Goal: Register for event/course: Sign up to attend an event or enroll in a course

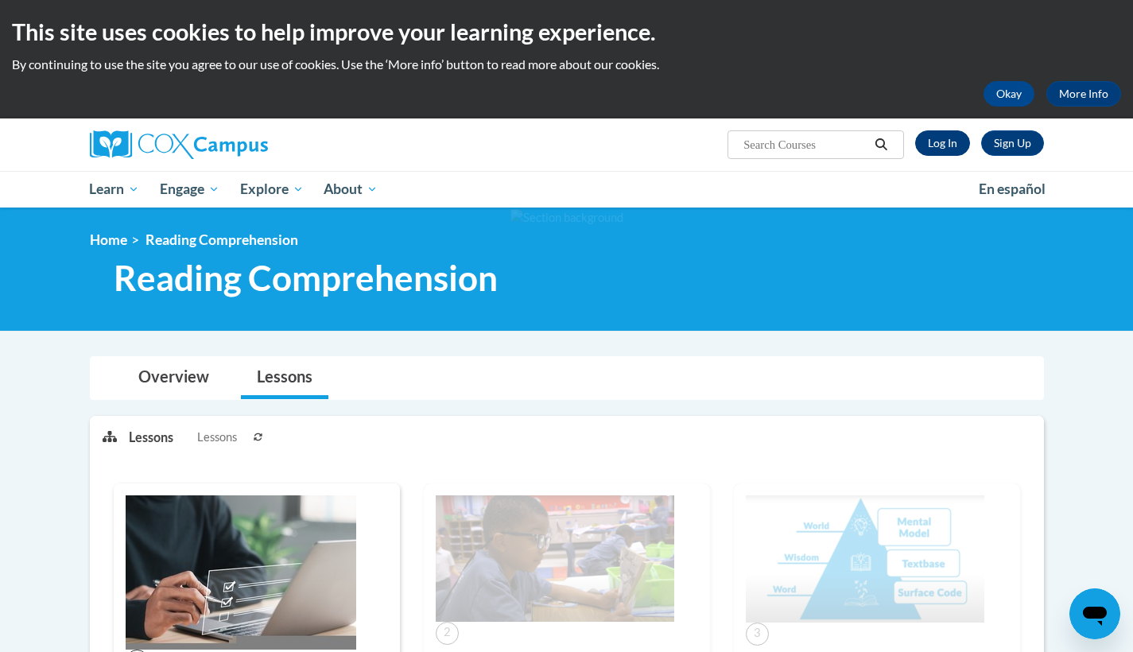
click at [957, 153] on link "Log In" at bounding box center [942, 142] width 55 height 25
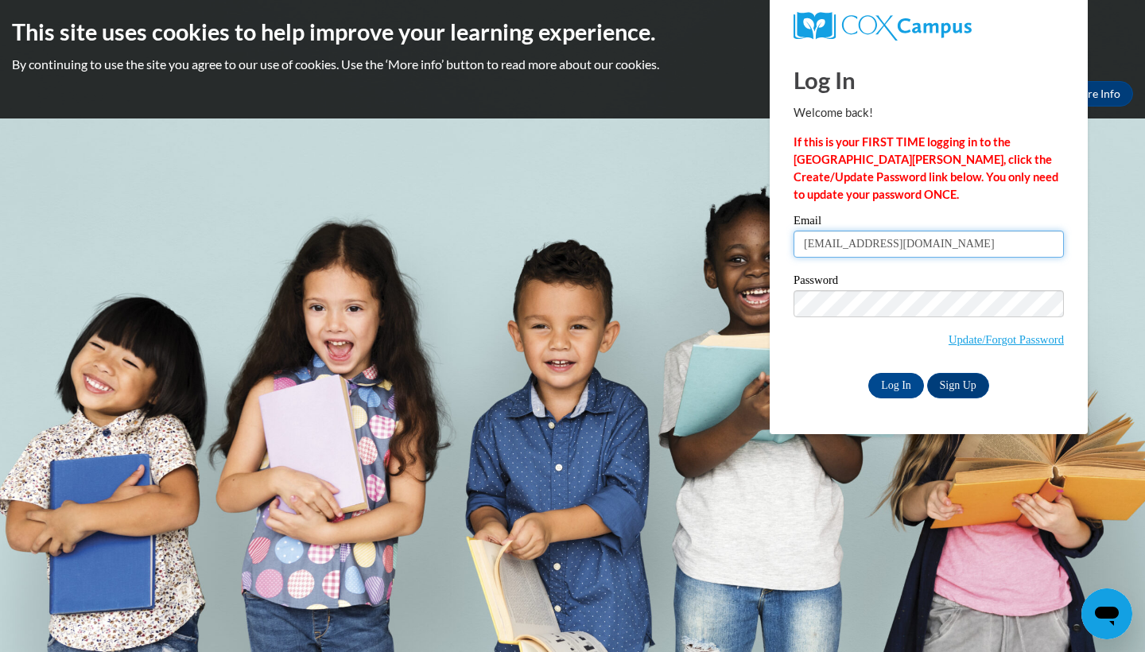
type input "gb09813@georgiasouthern.edu"
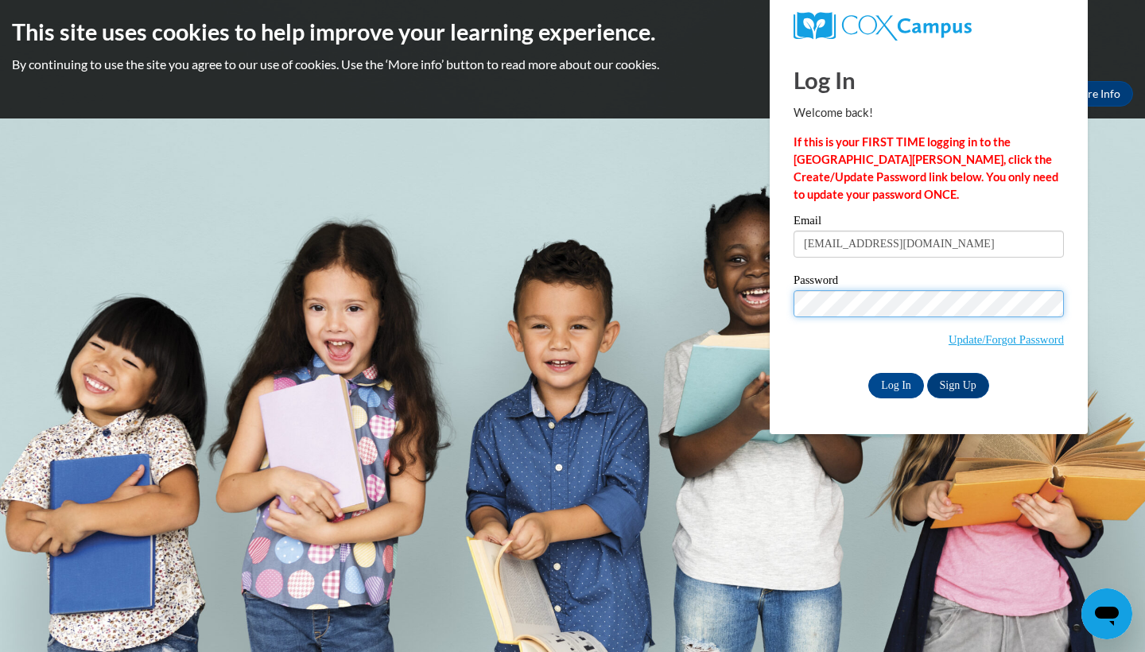
click at [895, 382] on input "Log In" at bounding box center [896, 385] width 56 height 25
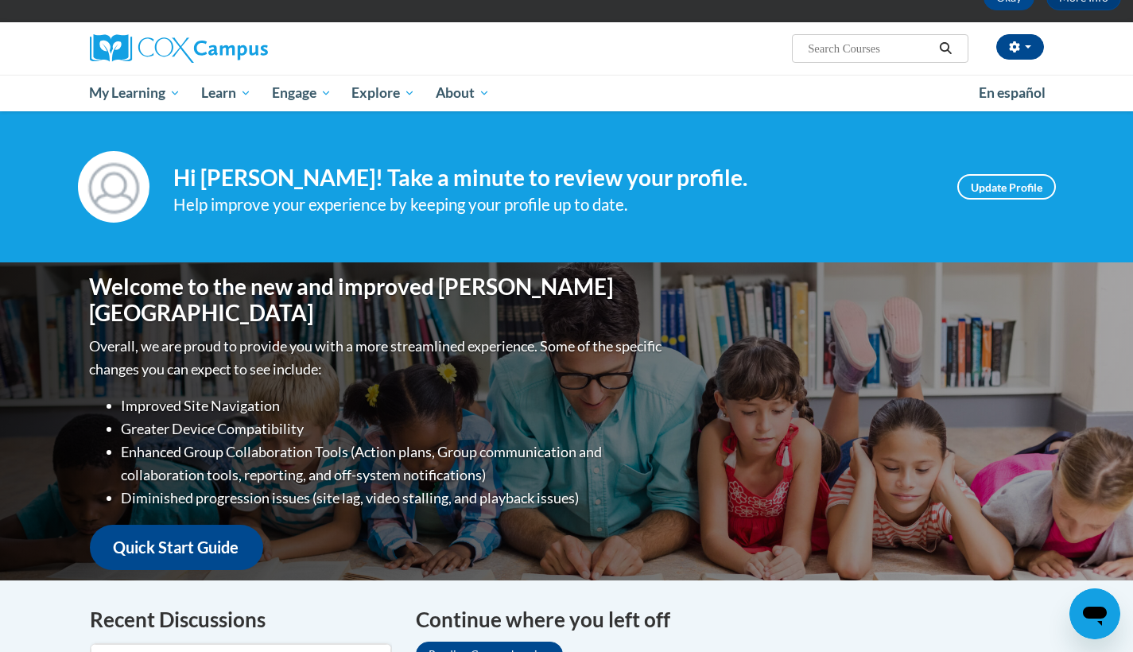
scroll to position [14, 0]
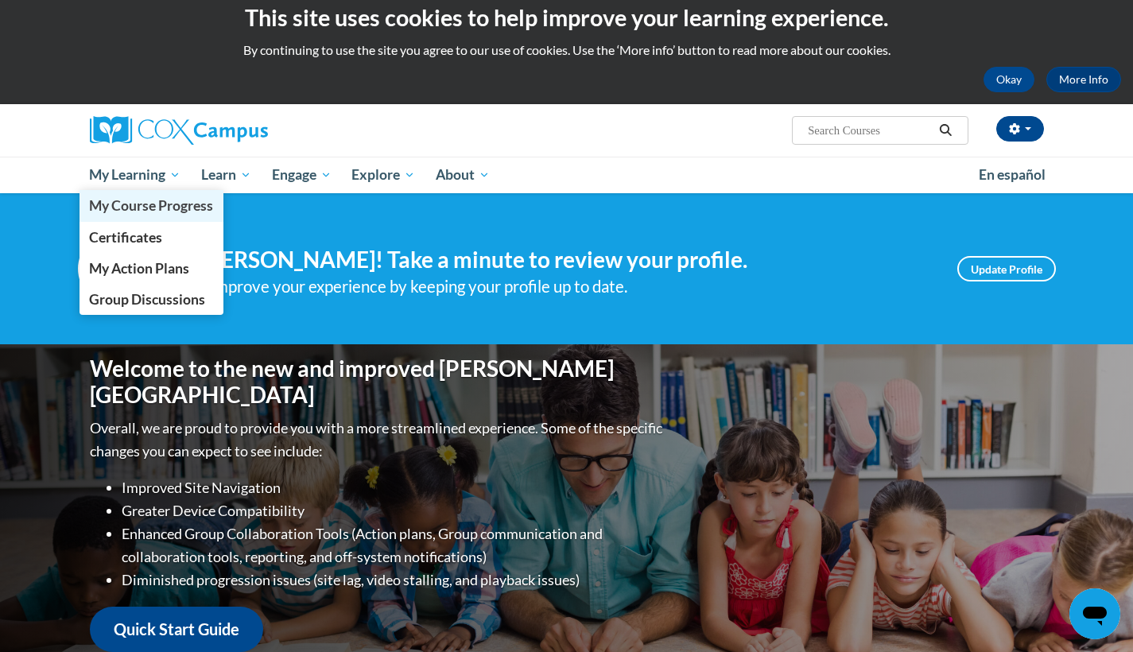
click at [175, 203] on span "My Course Progress" at bounding box center [151, 205] width 124 height 17
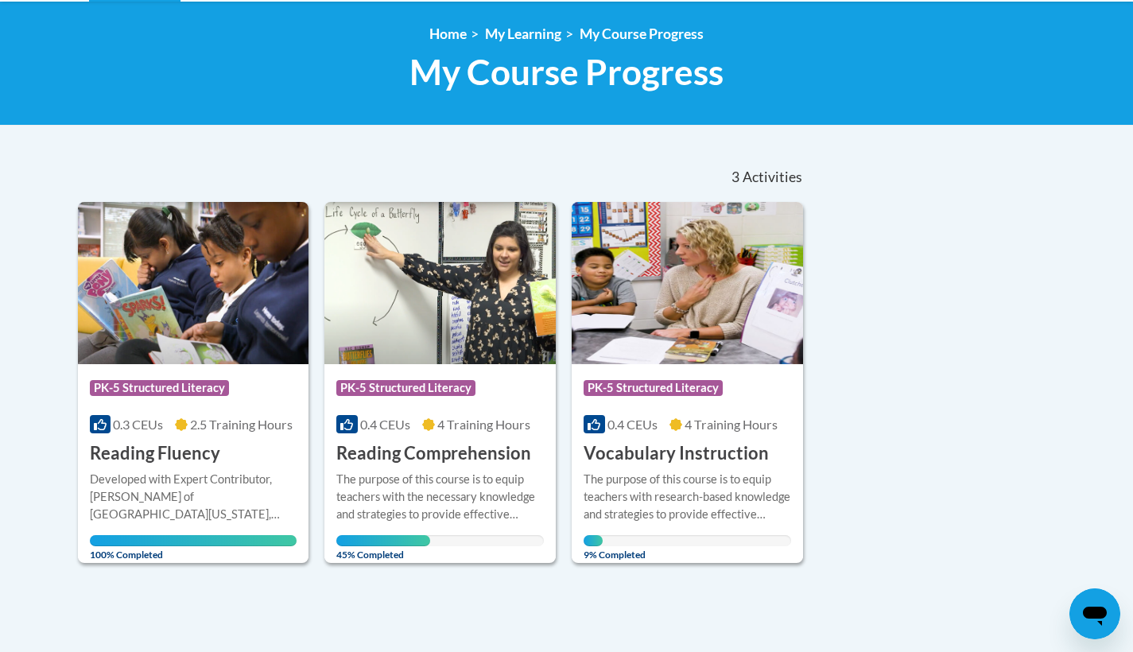
scroll to position [262, 0]
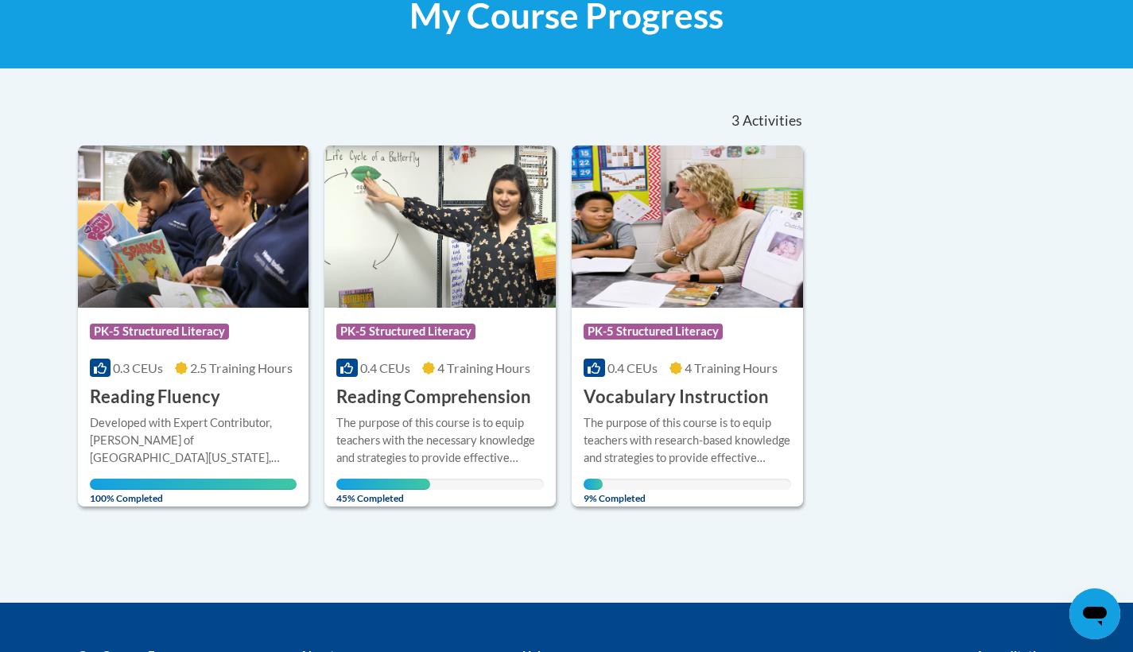
click at [441, 374] on span "4 Training Hours" at bounding box center [483, 367] width 93 height 15
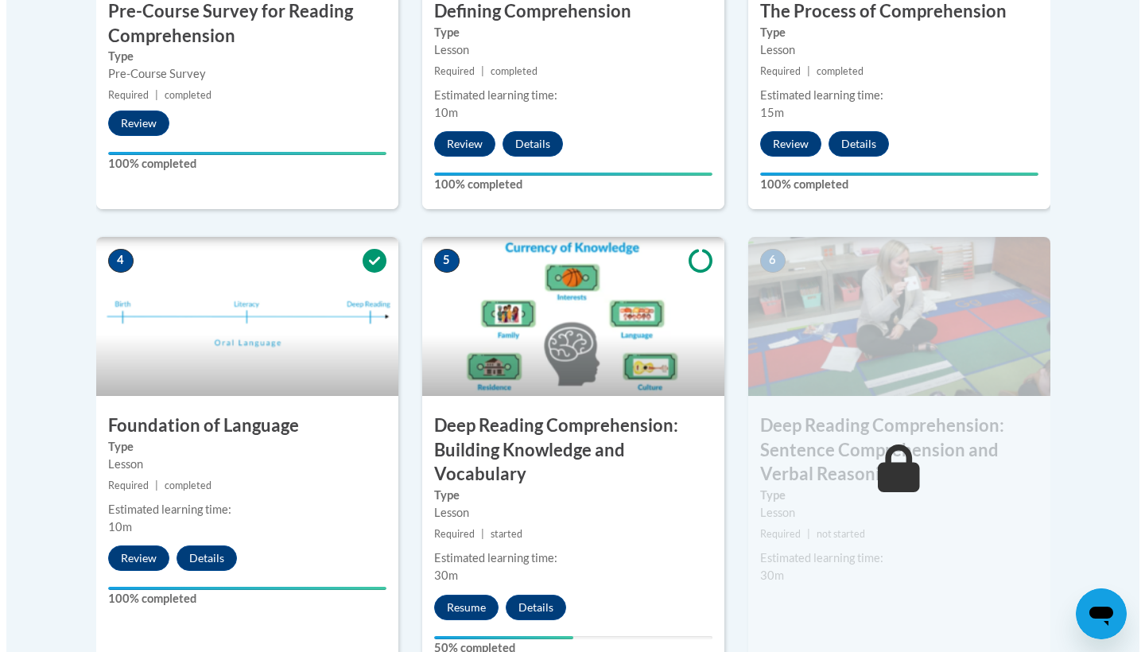
scroll to position [755, 0]
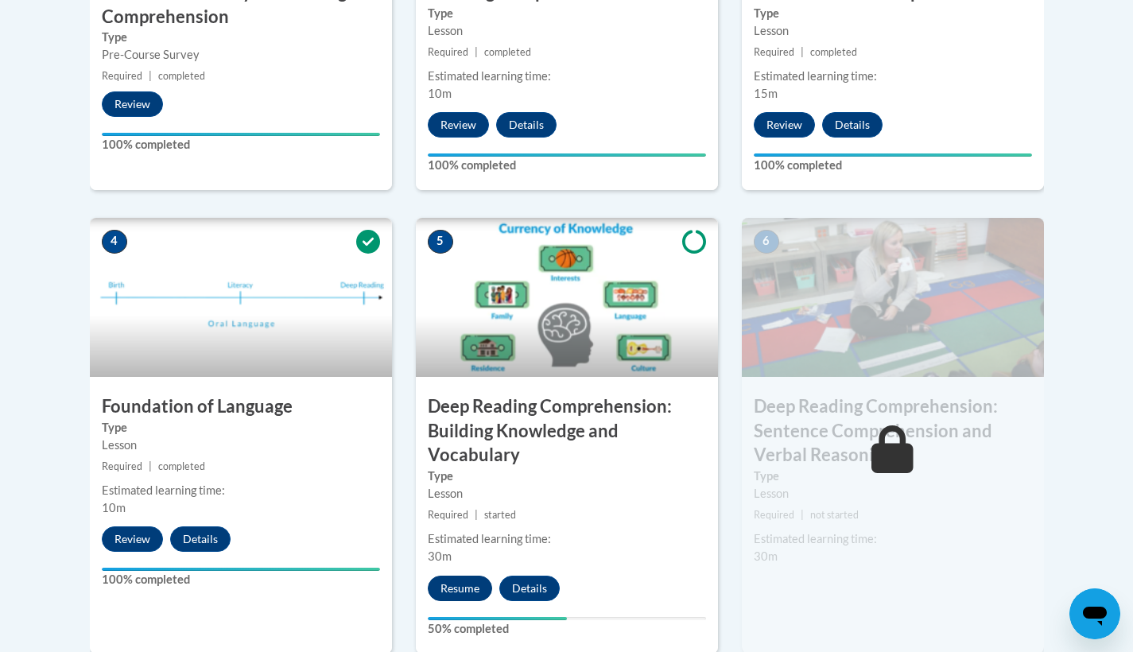
click at [452, 585] on button "Resume" at bounding box center [460, 588] width 64 height 25
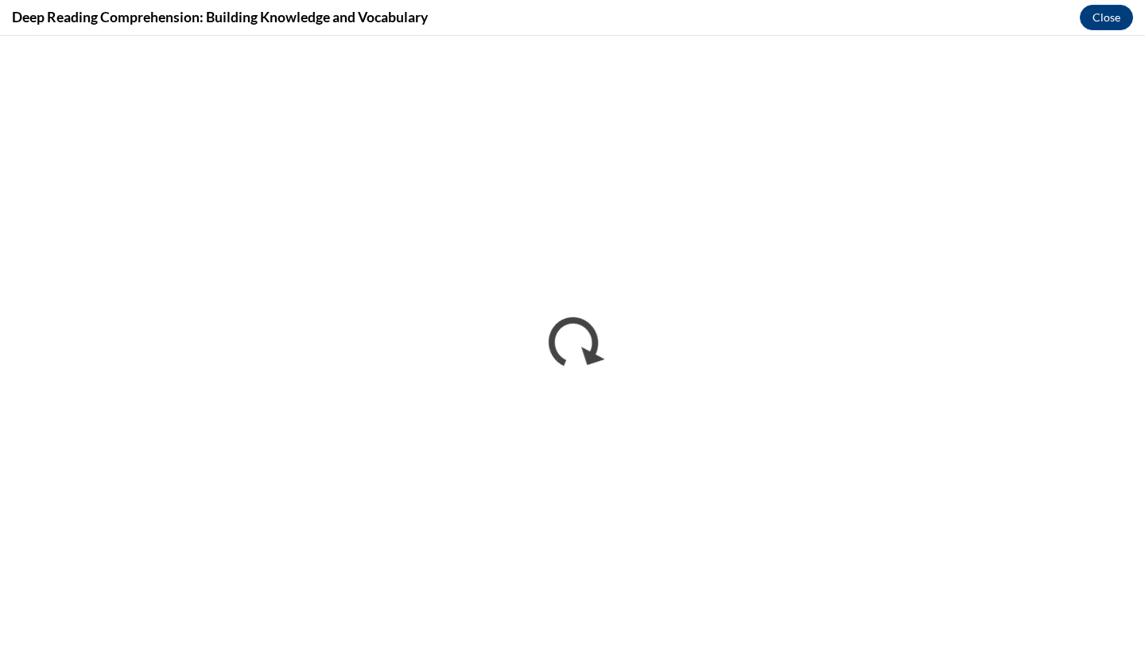
scroll to position [0, 0]
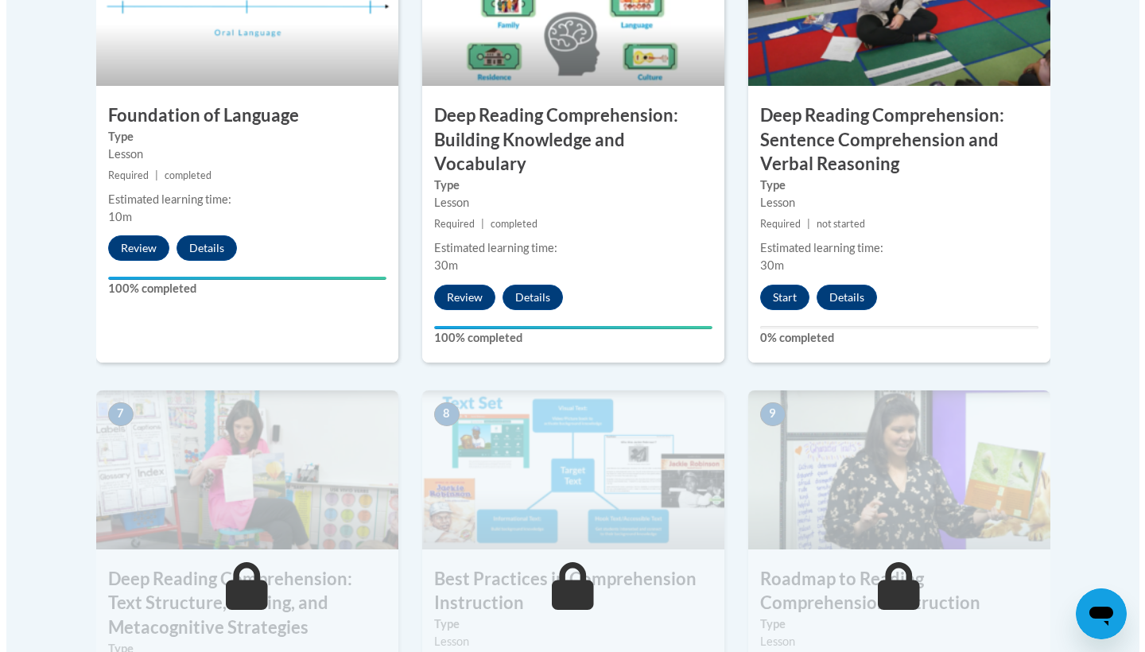
scroll to position [1055, 0]
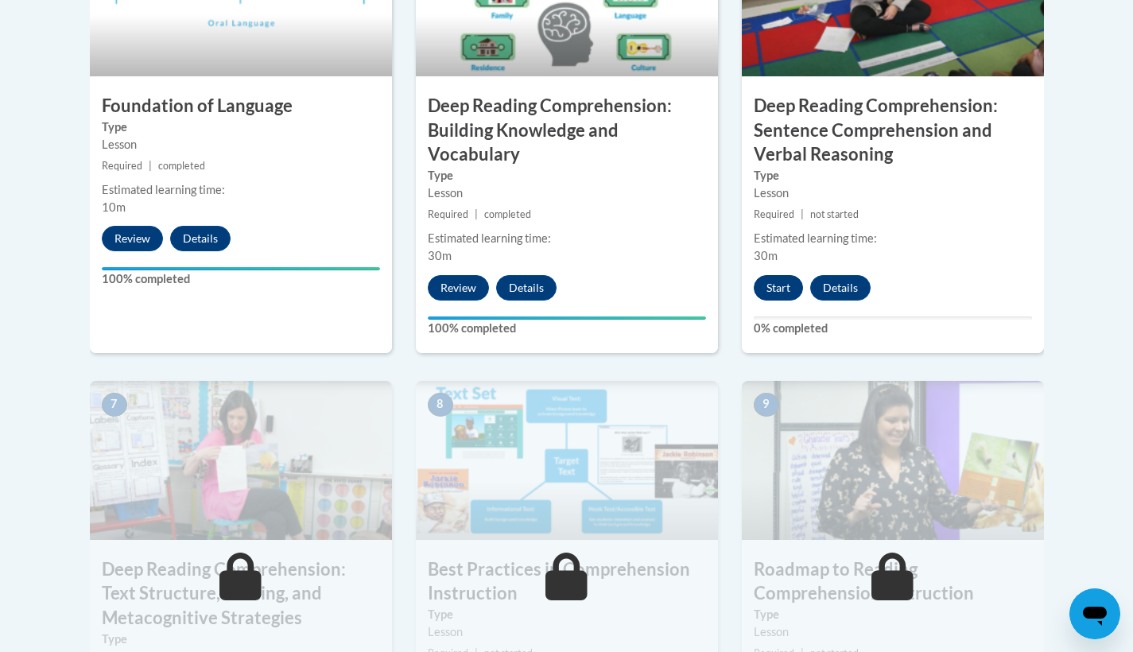
click at [775, 282] on button "Start" at bounding box center [778, 287] width 49 height 25
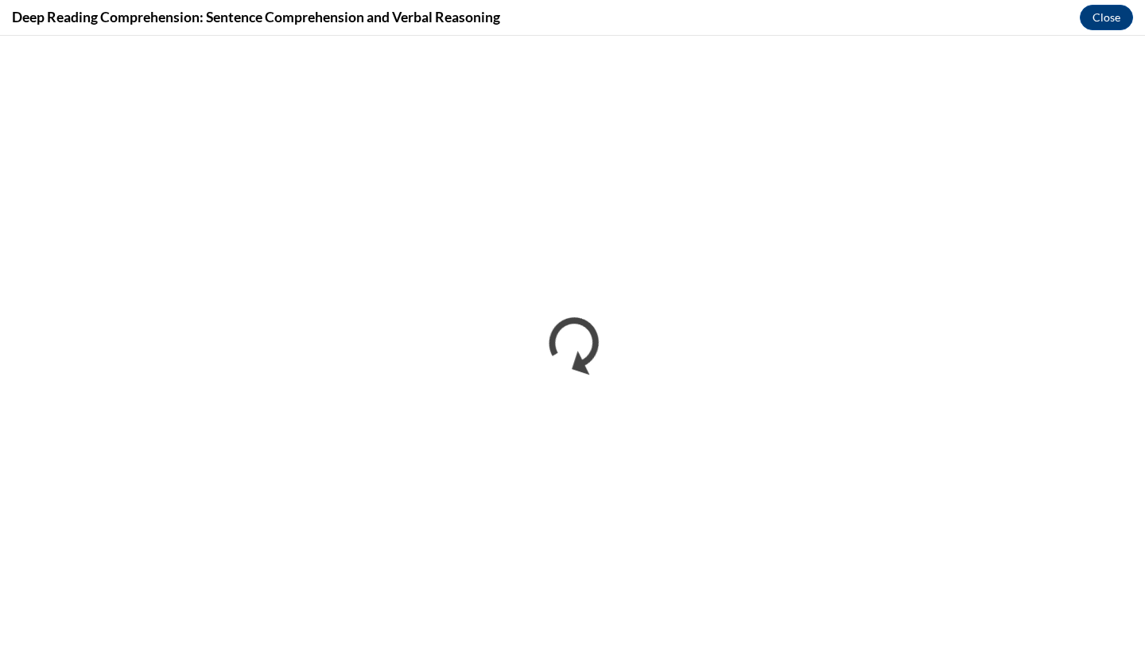
scroll to position [0, 0]
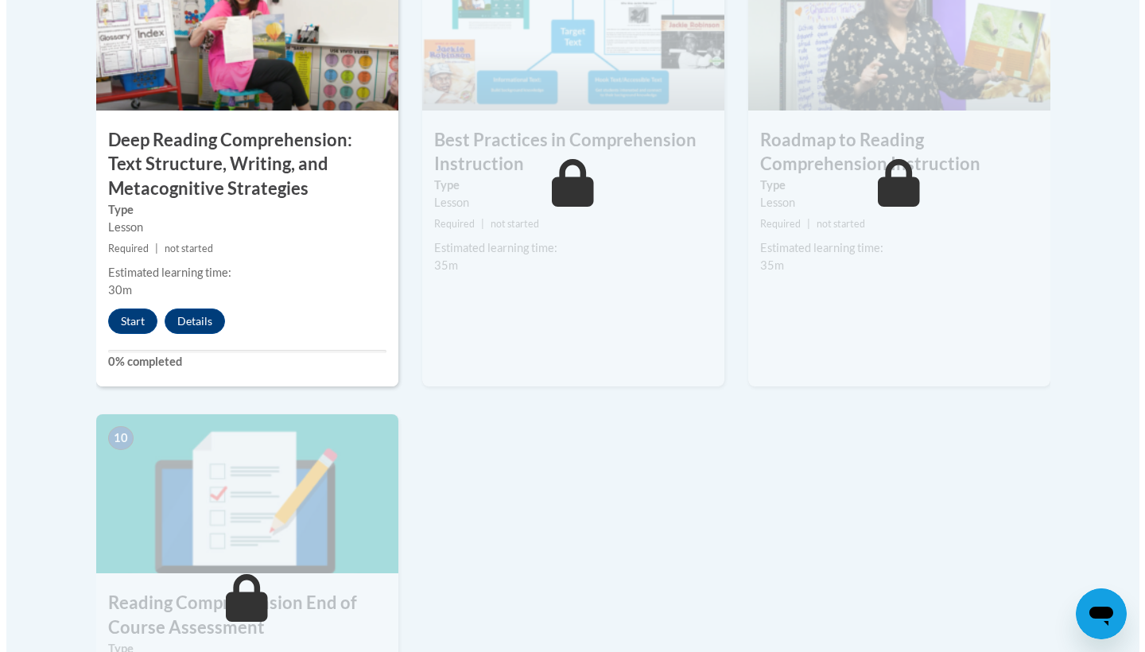
scroll to position [1497, 0]
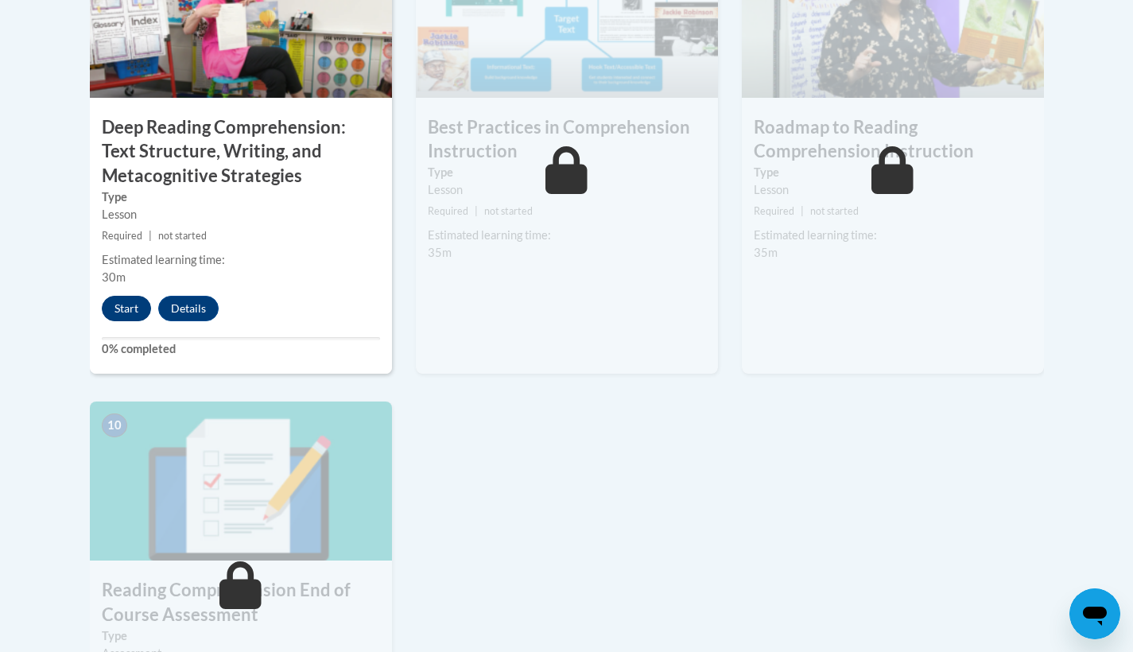
click at [127, 302] on button "Start" at bounding box center [126, 308] width 49 height 25
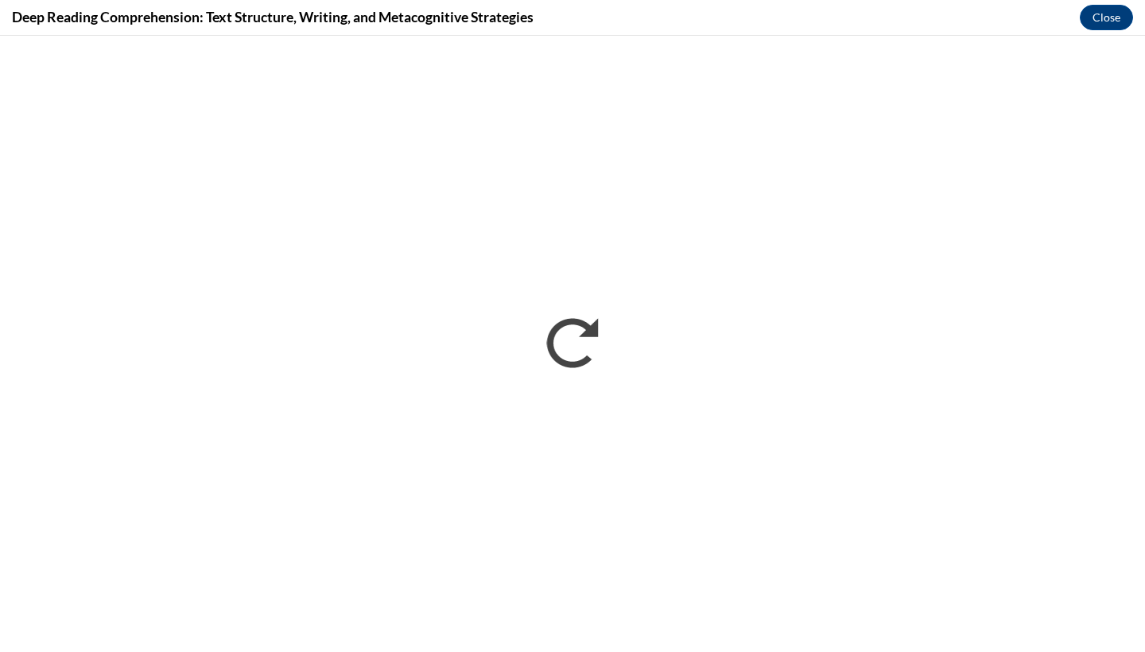
scroll to position [0, 0]
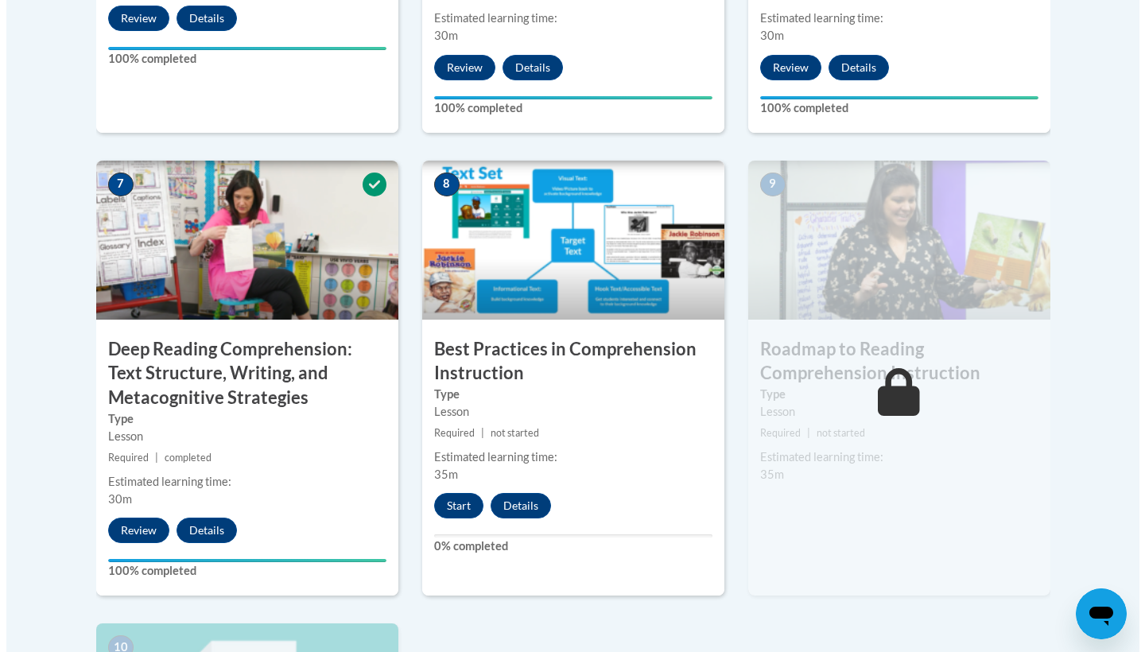
scroll to position [1411, 0]
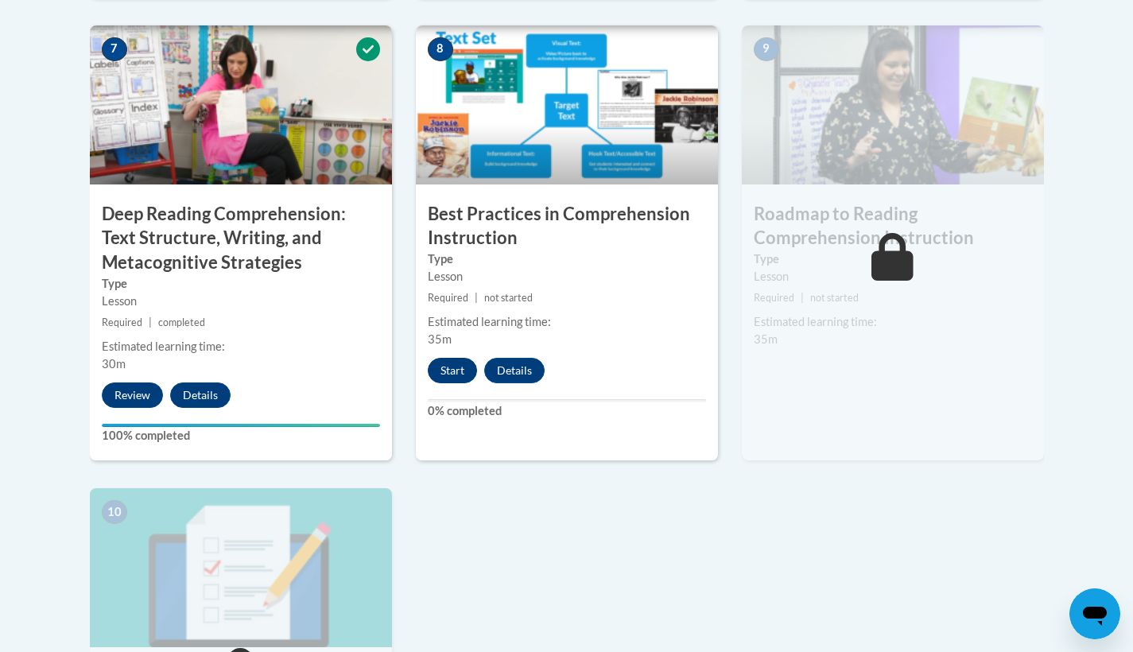
click at [445, 363] on button "Start" at bounding box center [452, 370] width 49 height 25
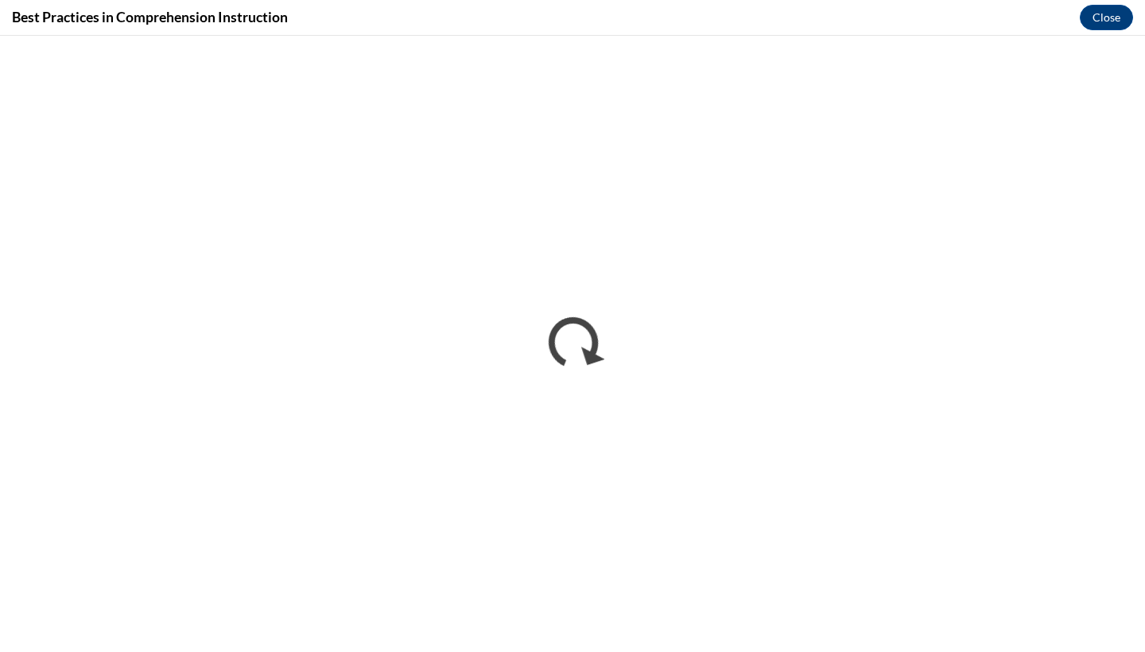
scroll to position [0, 0]
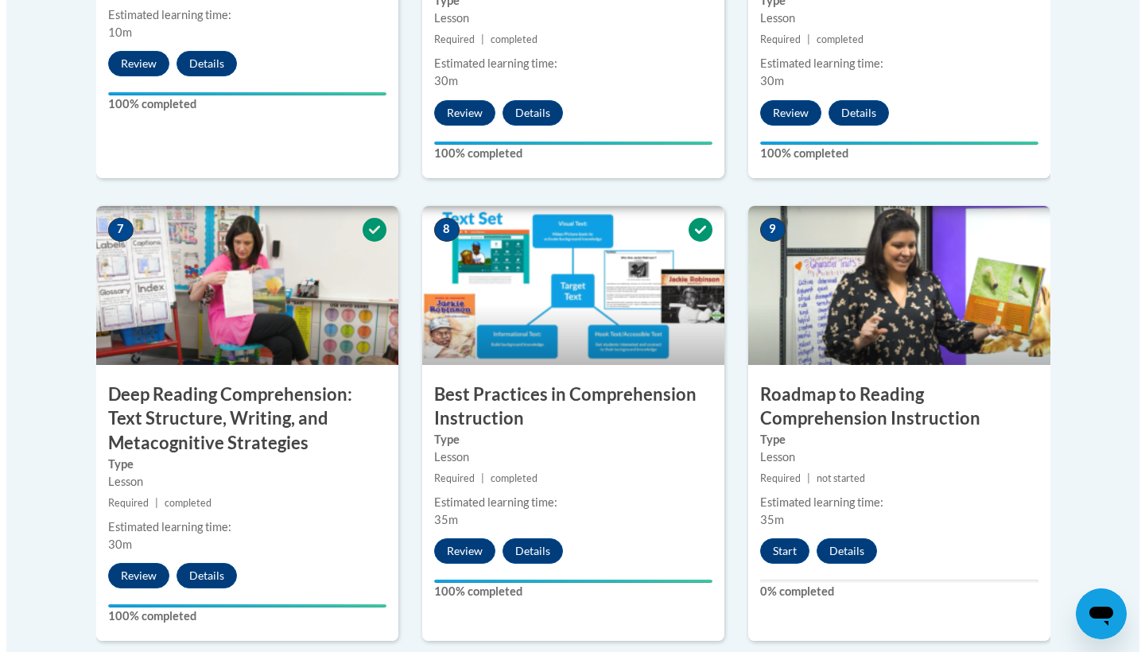
scroll to position [1684, 0]
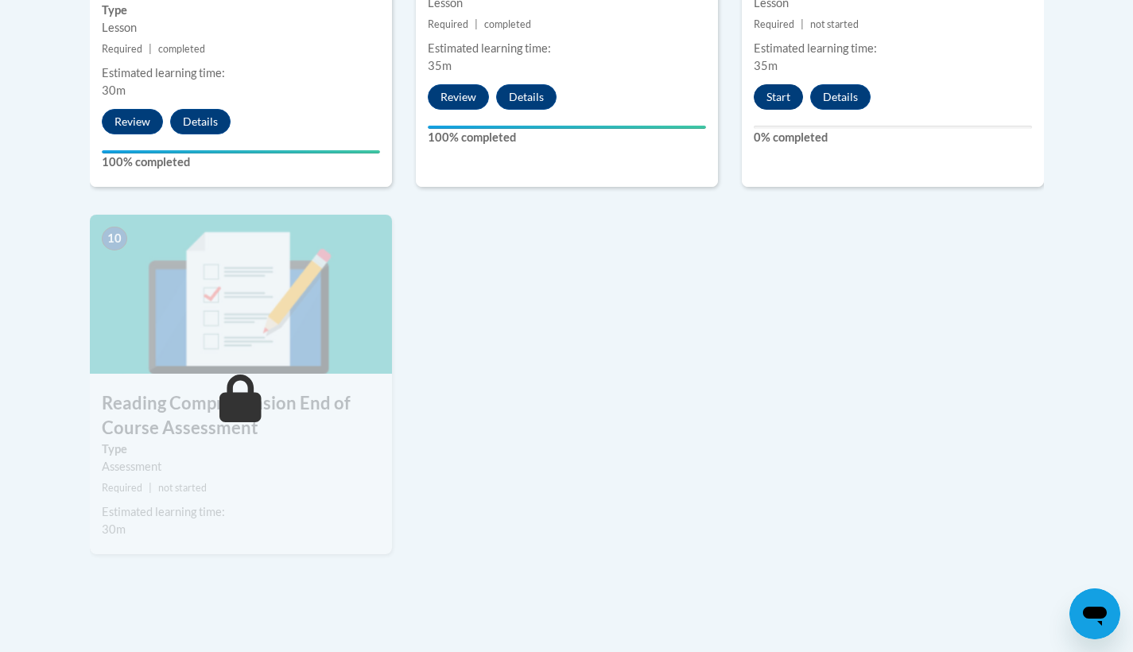
click at [783, 86] on button "Start" at bounding box center [778, 96] width 49 height 25
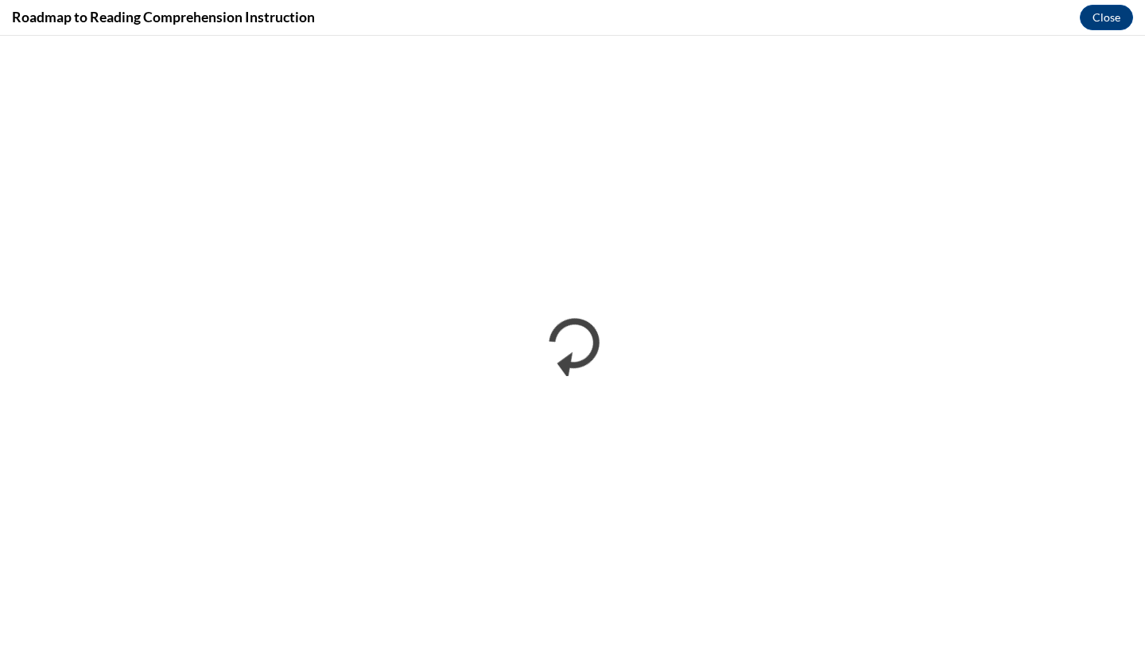
scroll to position [0, 0]
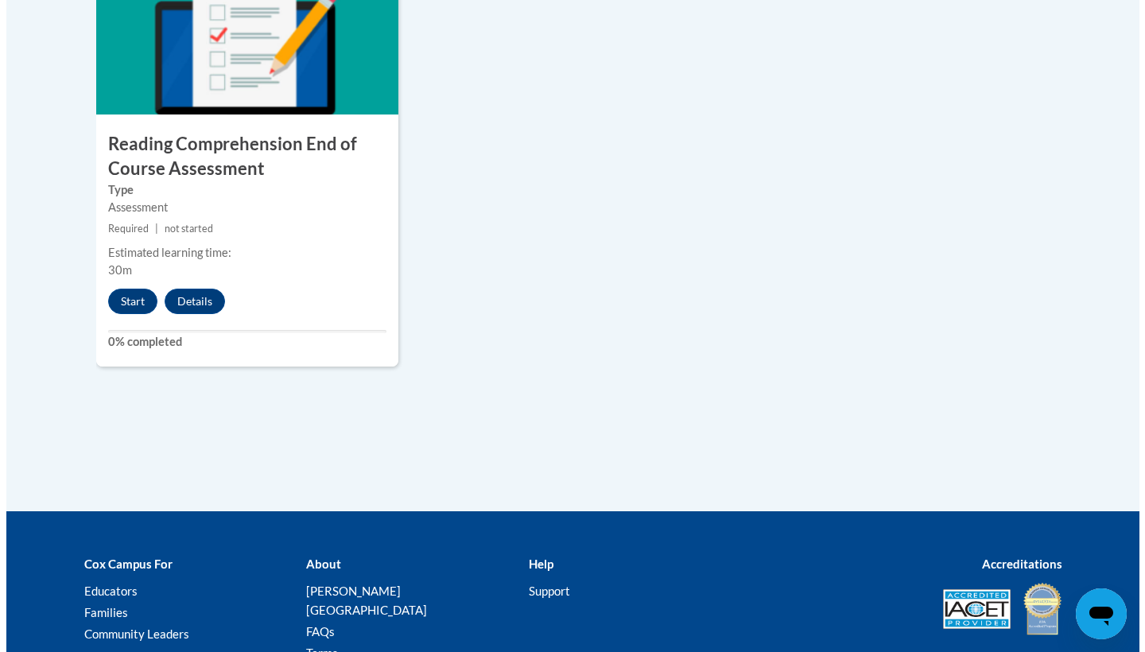
scroll to position [2006, 0]
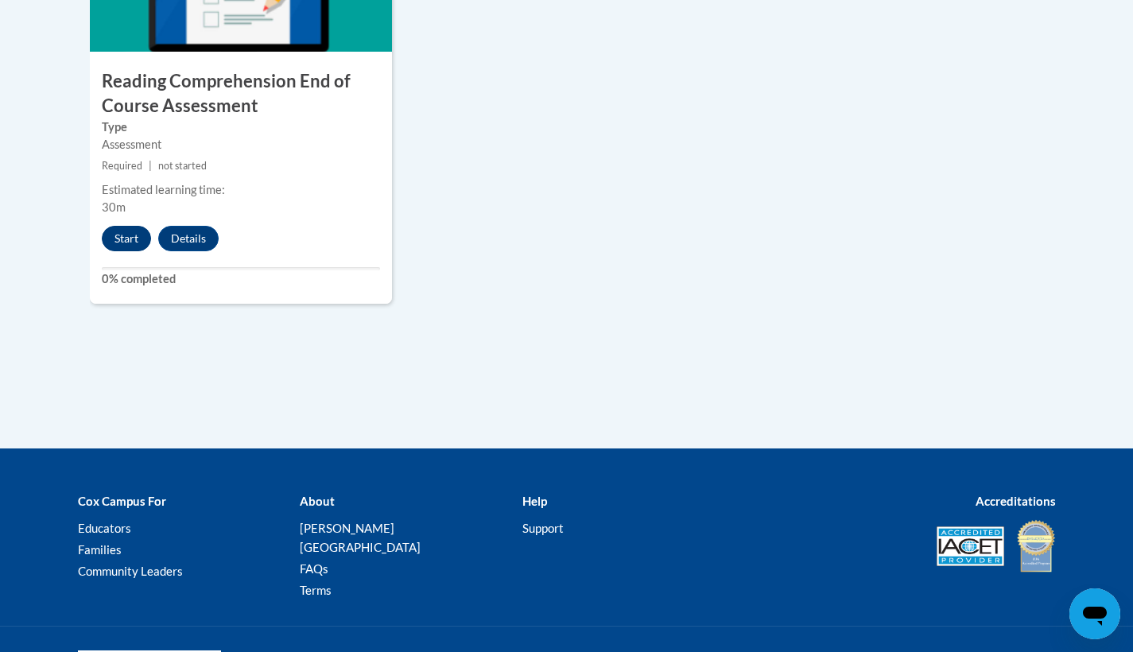
click at [135, 235] on button "Start" at bounding box center [126, 238] width 49 height 25
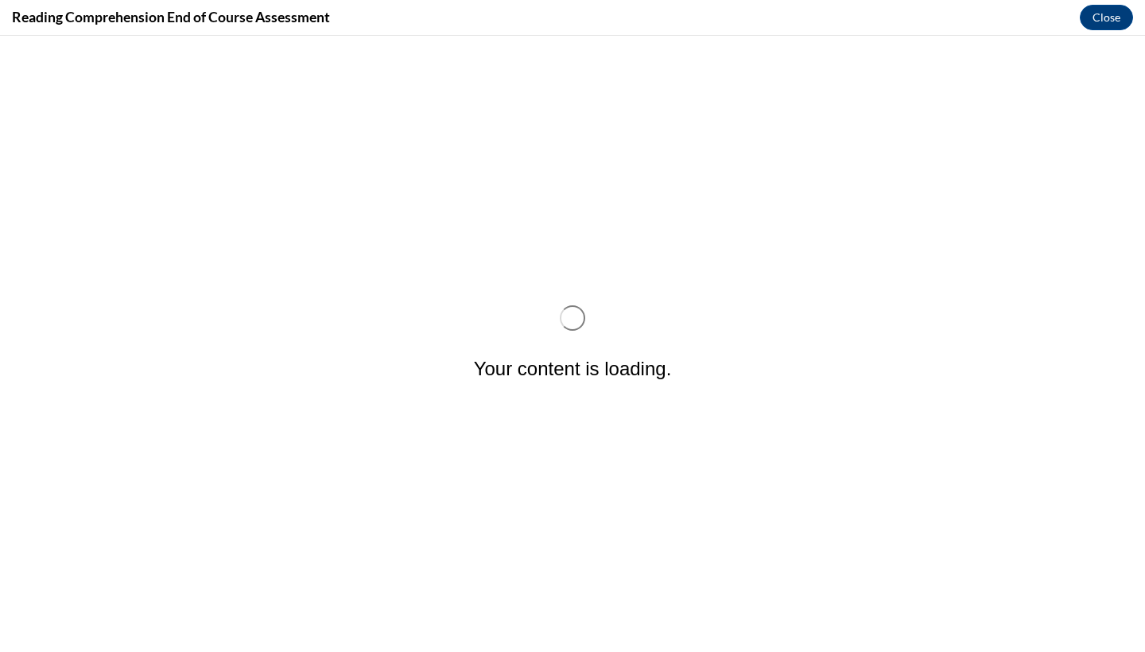
scroll to position [0, 0]
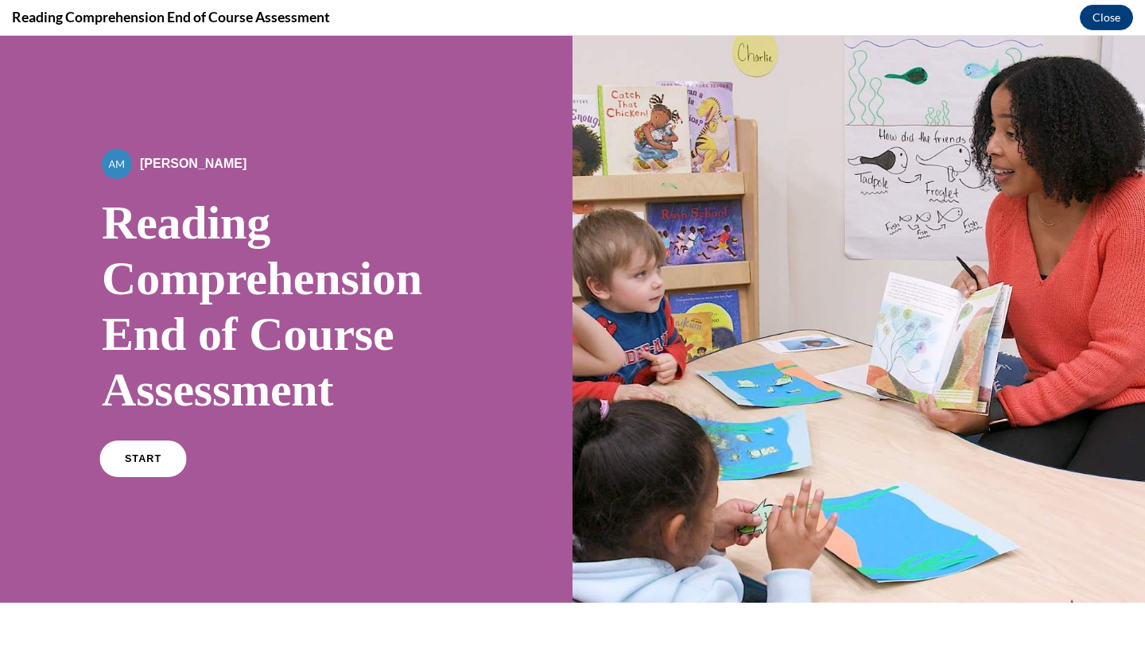
click at [140, 448] on link "START" at bounding box center [142, 459] width 87 height 37
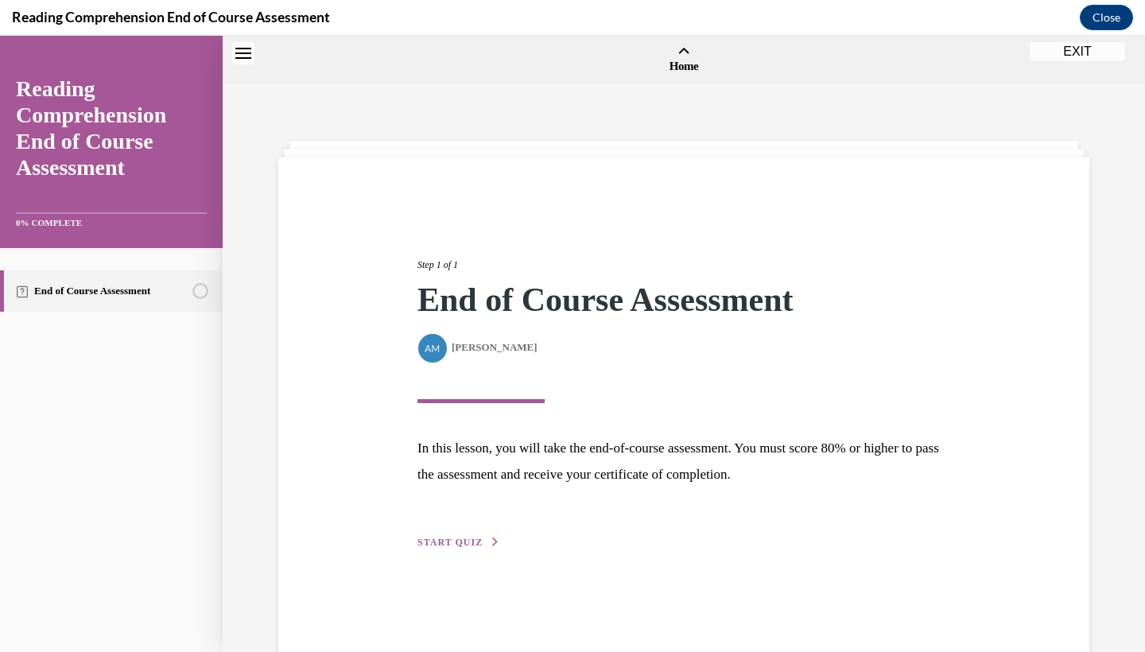
scroll to position [49, 0]
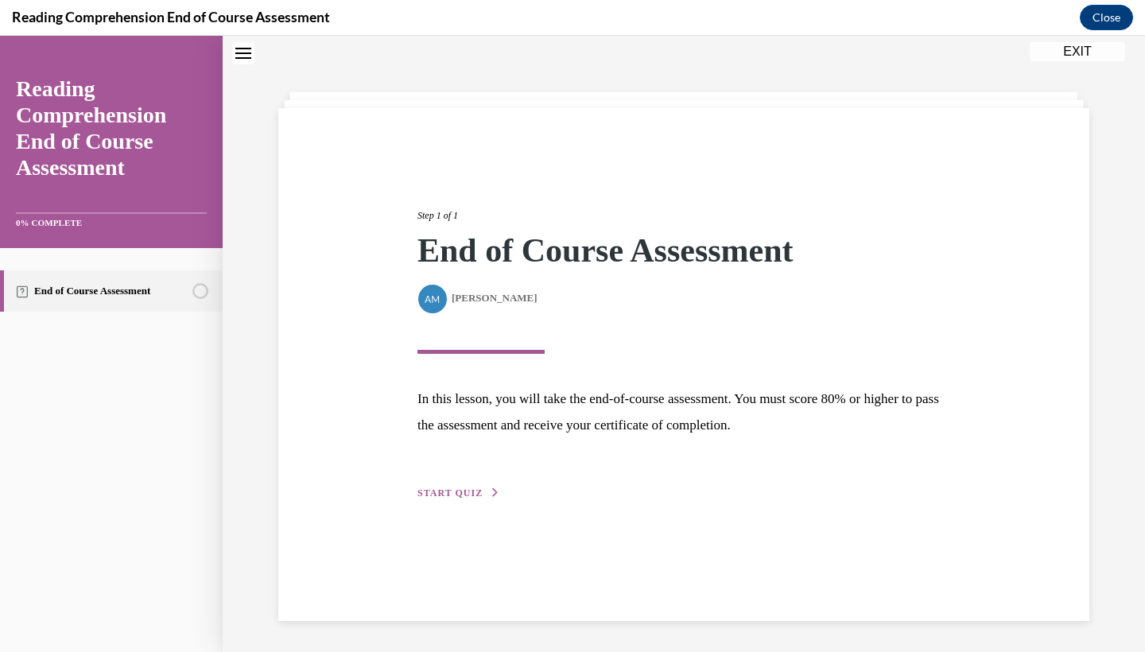
click at [456, 484] on div "Step 1 of 1 End of Course Assessment By Alexander Mackey Alexander Mackey In th…" at bounding box center [684, 337] width 557 height 330
click at [491, 491] on icon "button" at bounding box center [496, 492] width 10 height 9
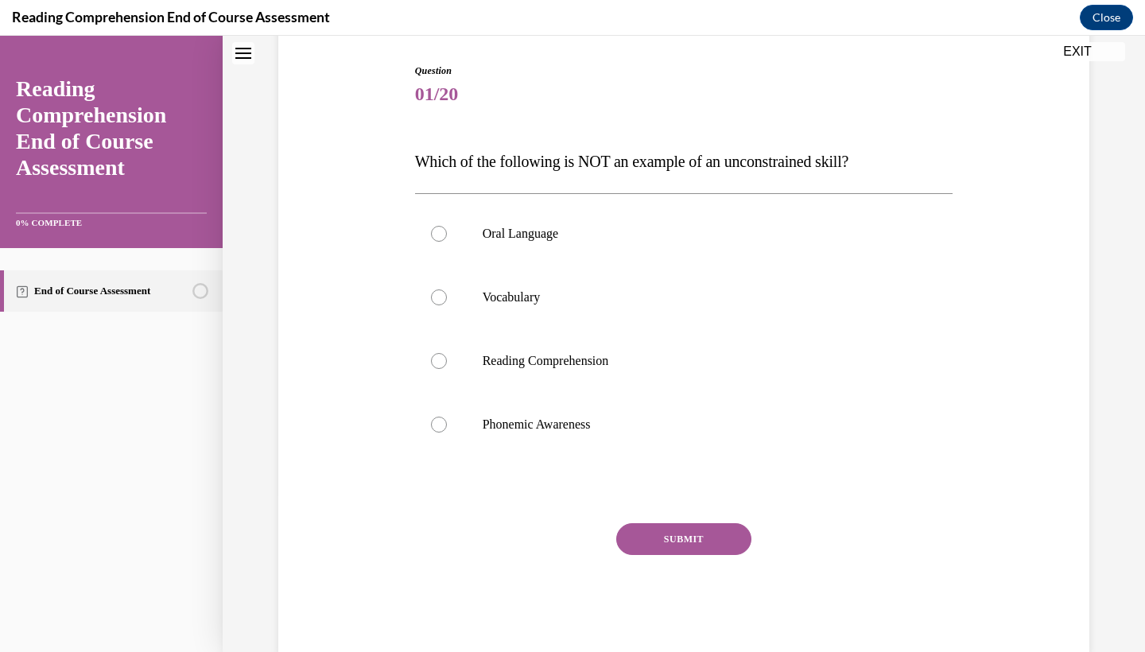
scroll to position [157, 0]
click at [579, 371] on label "Reading Comprehension" at bounding box center [684, 361] width 538 height 64
click at [447, 369] on input "Reading Comprehension" at bounding box center [439, 361] width 16 height 16
radio input "true"
click at [661, 540] on button "SUBMIT" at bounding box center [683, 539] width 135 height 32
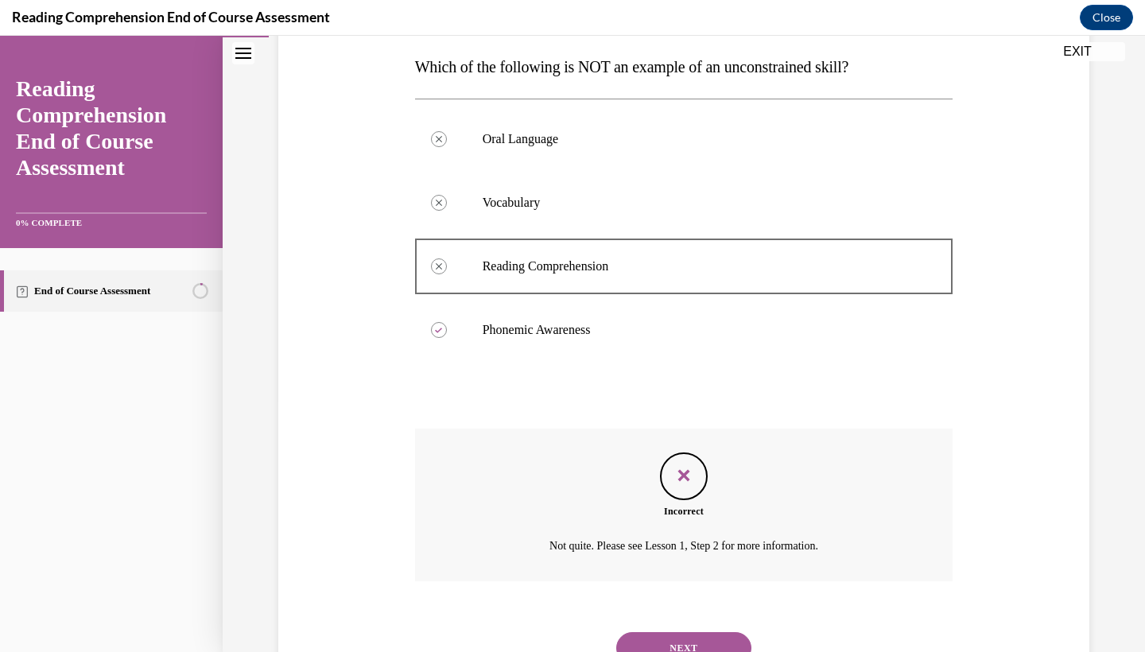
scroll to position [300, 0]
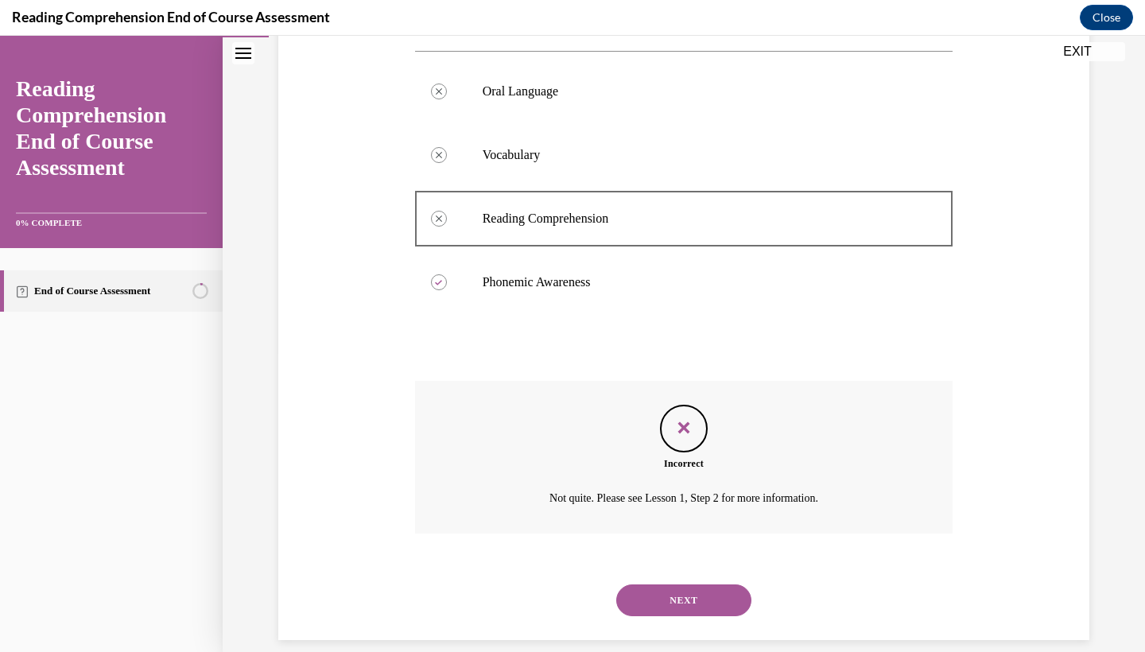
click at [681, 584] on button "NEXT" at bounding box center [683, 600] width 135 height 32
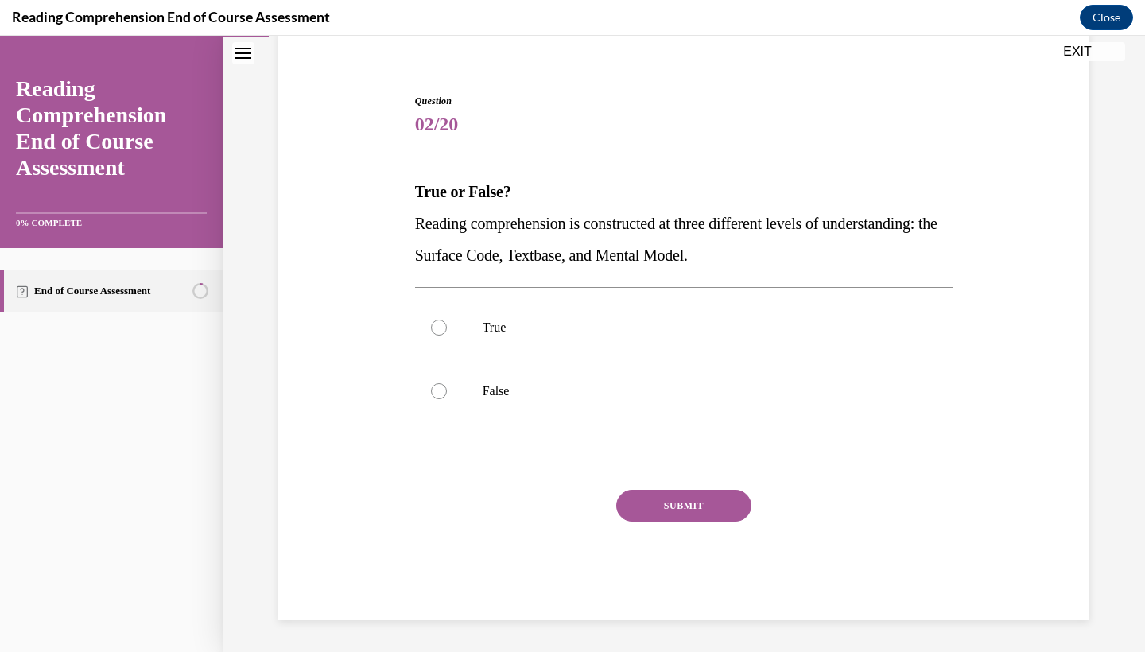
scroll to position [108, 0]
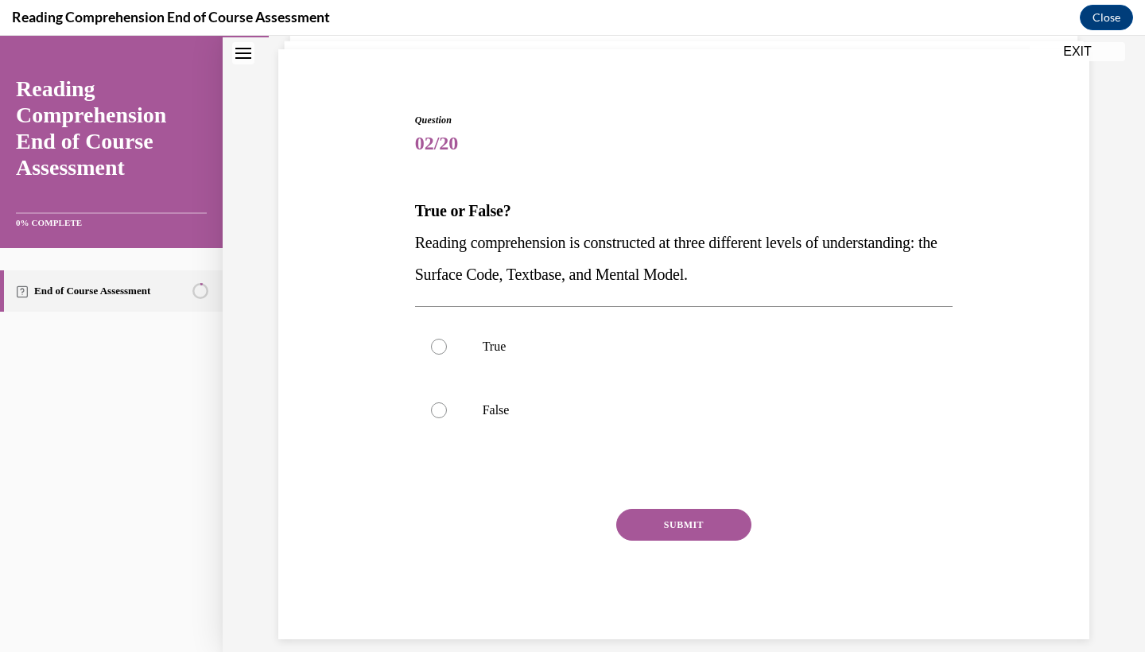
click at [463, 165] on div "Question 02/20 True or False? Reading comprehension is constructed at three dif…" at bounding box center [684, 376] width 538 height 526
click at [483, 156] on span "02/20" at bounding box center [684, 143] width 538 height 32
click at [436, 154] on span "02/20" at bounding box center [684, 143] width 538 height 32
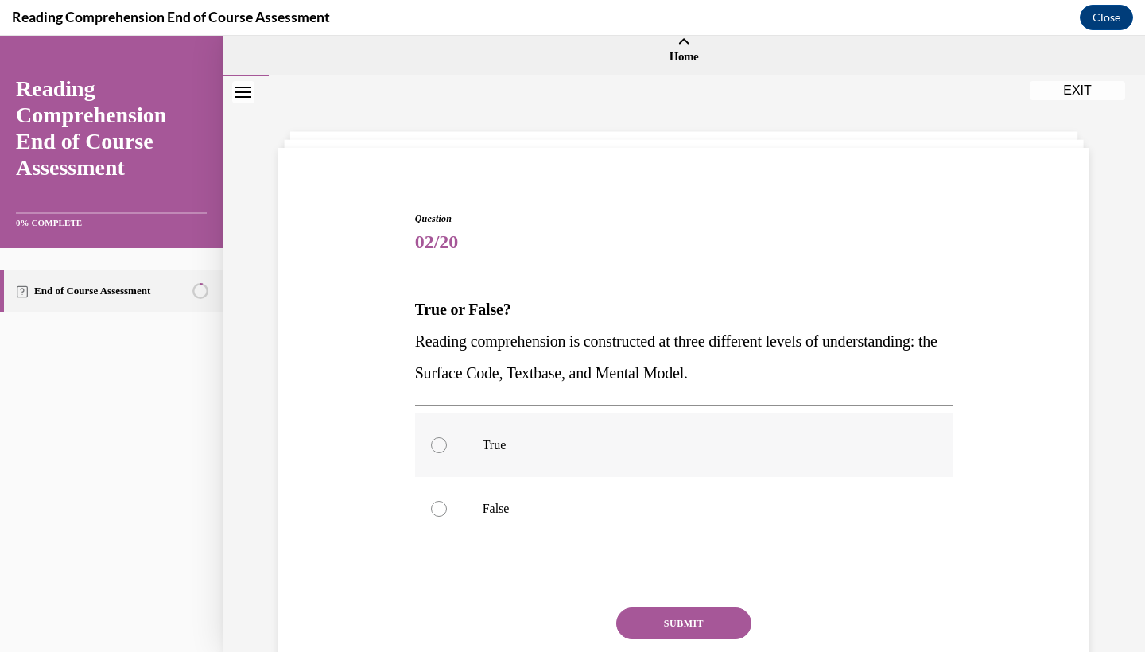
click at [493, 437] on label "True" at bounding box center [684, 445] width 538 height 64
click at [447, 437] on input "True" at bounding box center [439, 445] width 16 height 16
radio input "true"
click at [718, 612] on button "SUBMIT" at bounding box center [683, 624] width 135 height 32
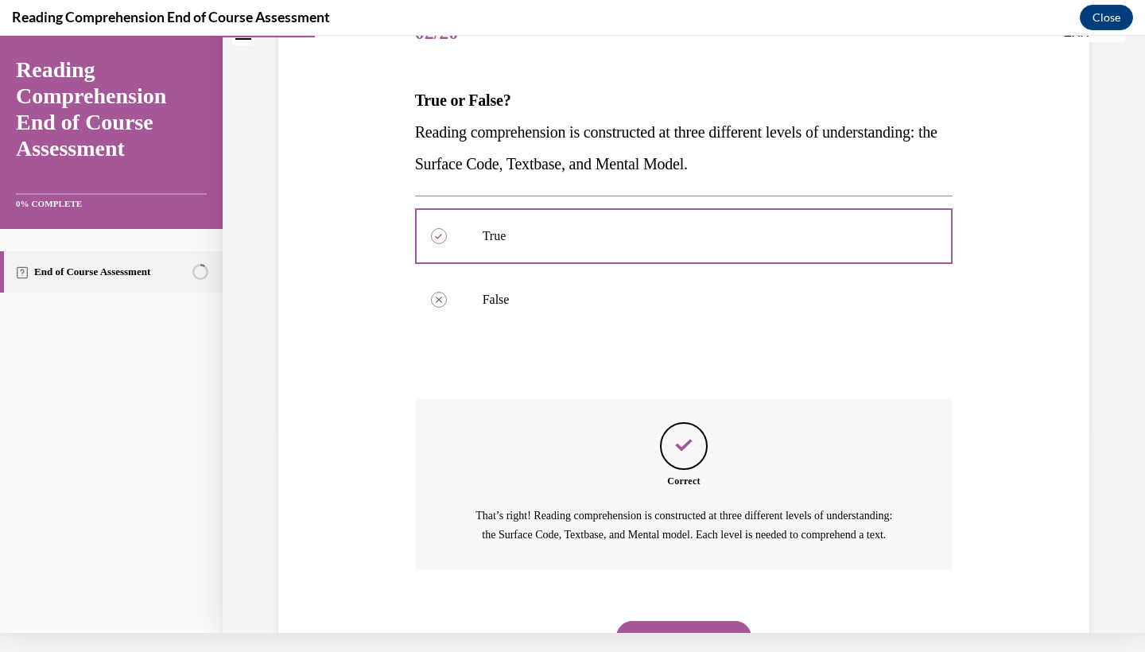
scroll to position [273, 0]
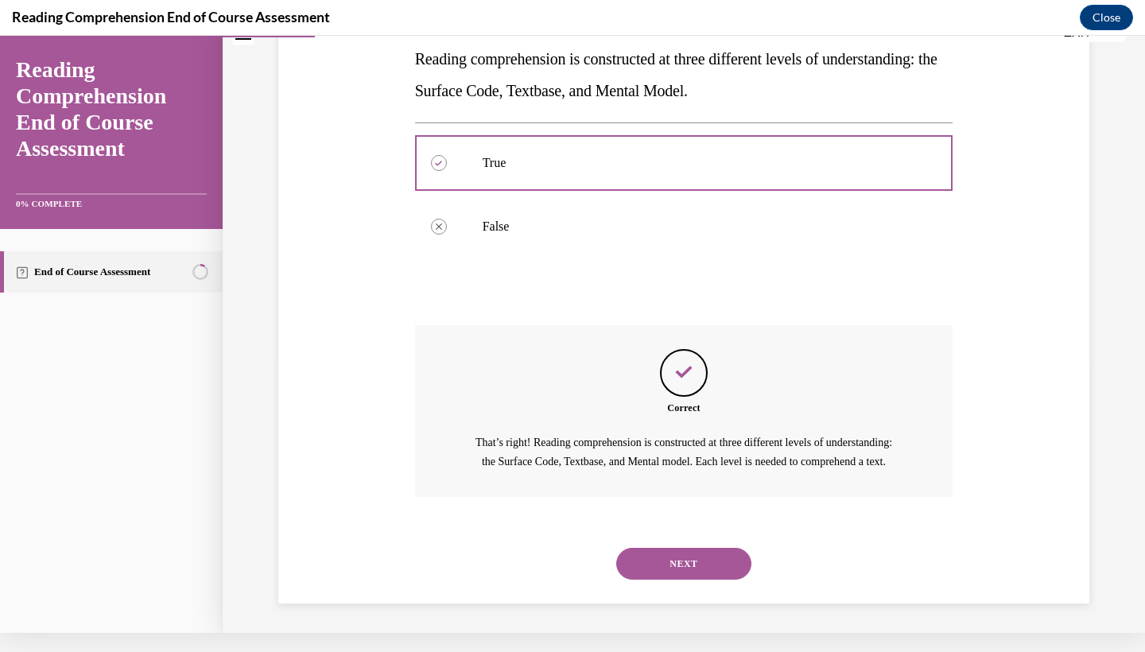
click at [700, 565] on button "NEXT" at bounding box center [683, 564] width 135 height 32
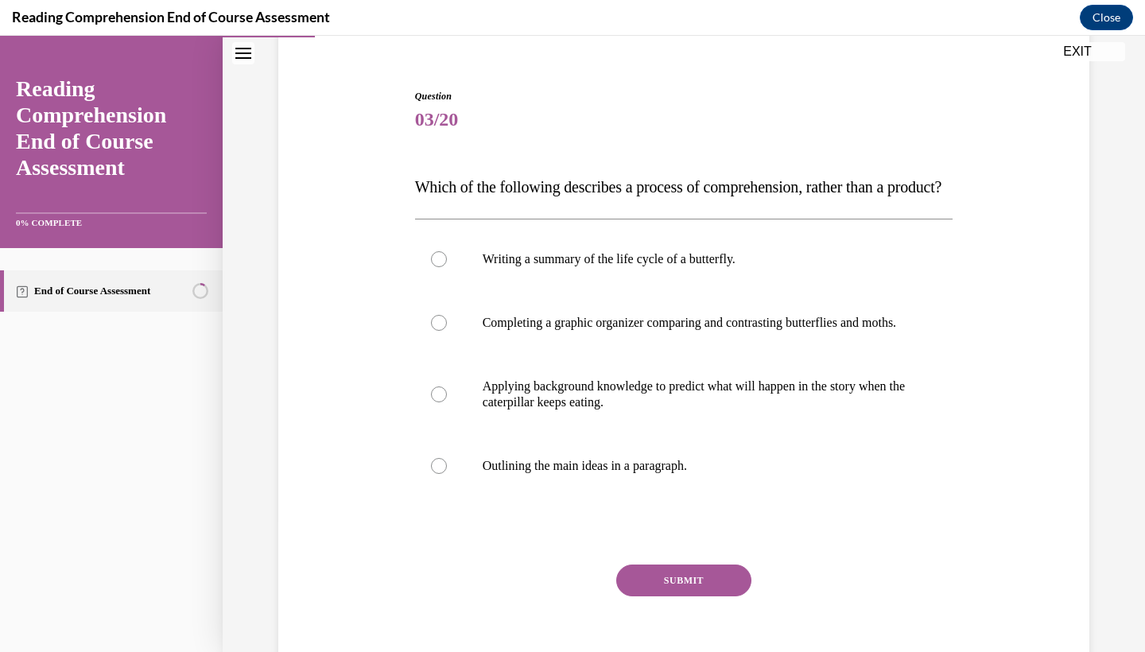
scroll to position [146, 0]
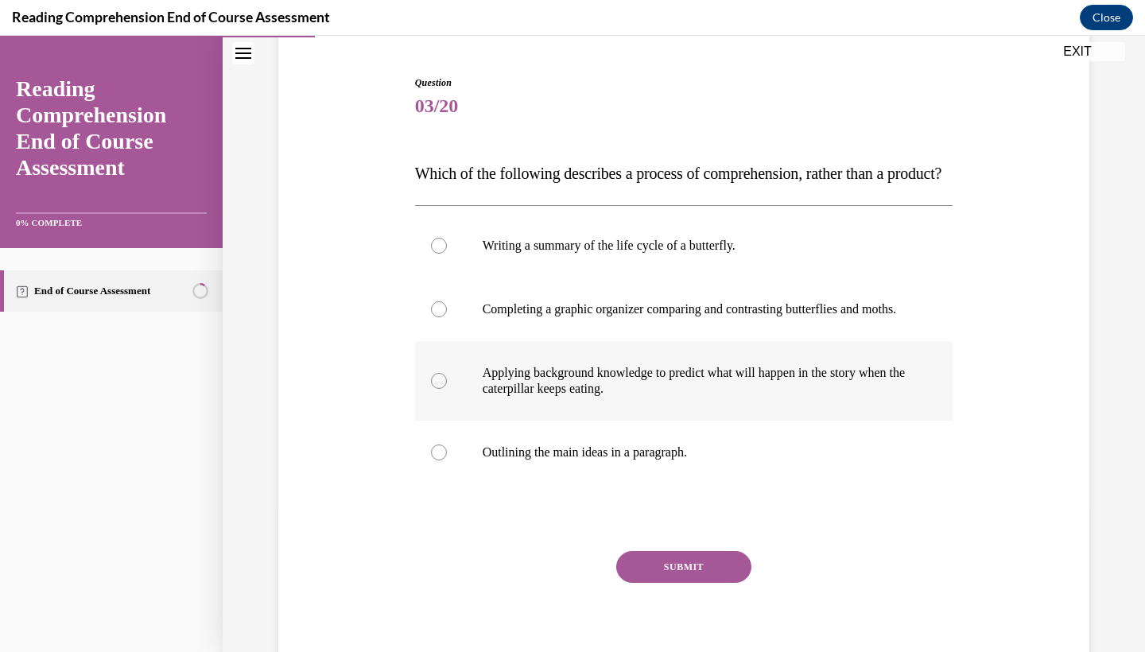
click at [654, 397] on p "Applying background knowledge to predict what will happen in the story when the…" at bounding box center [698, 381] width 431 height 32
click at [447, 389] on input "Applying background knowledge to predict what will happen in the story when the…" at bounding box center [439, 381] width 16 height 16
radio input "true"
click at [670, 583] on button "SUBMIT" at bounding box center [683, 567] width 135 height 32
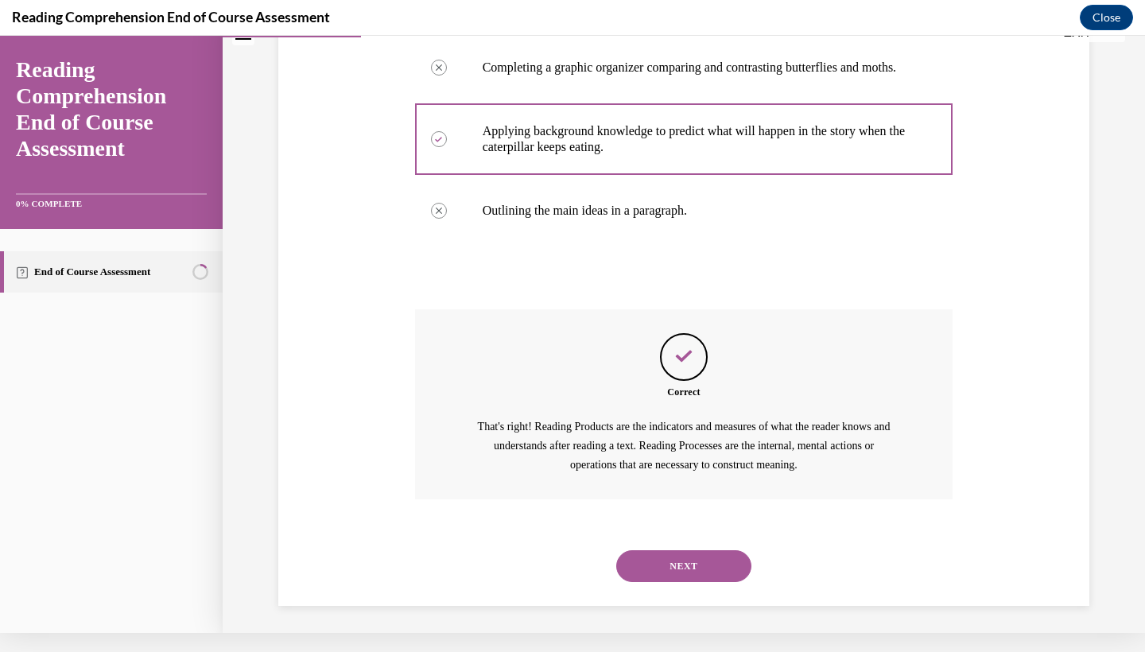
scroll to position [400, 0]
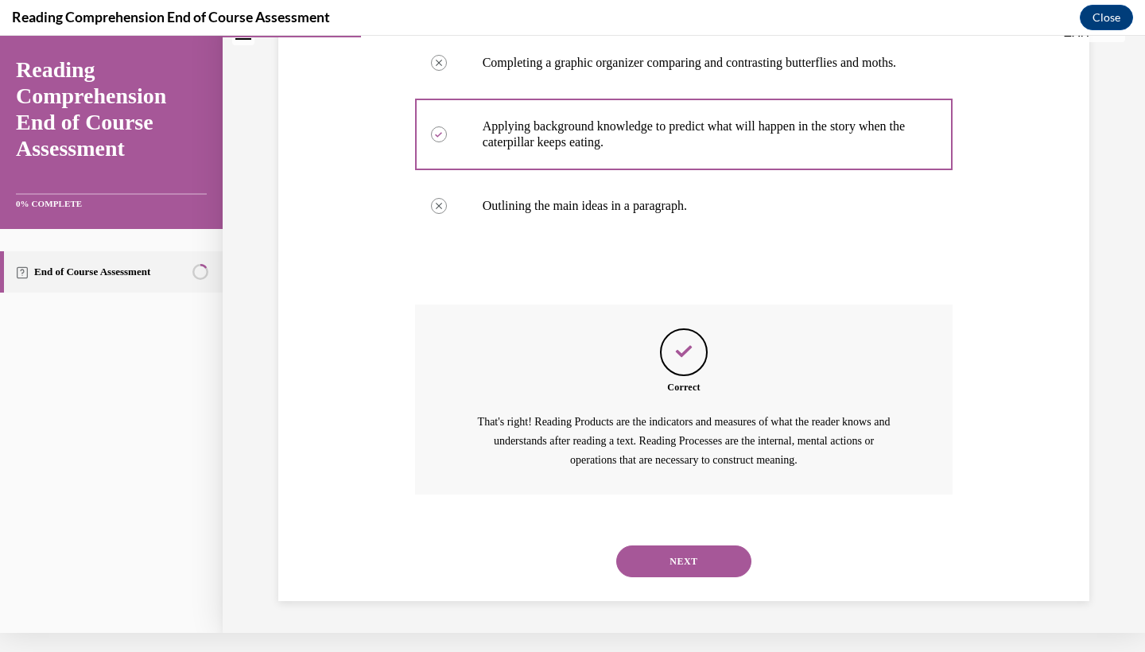
click at [695, 568] on button "NEXT" at bounding box center [683, 561] width 135 height 32
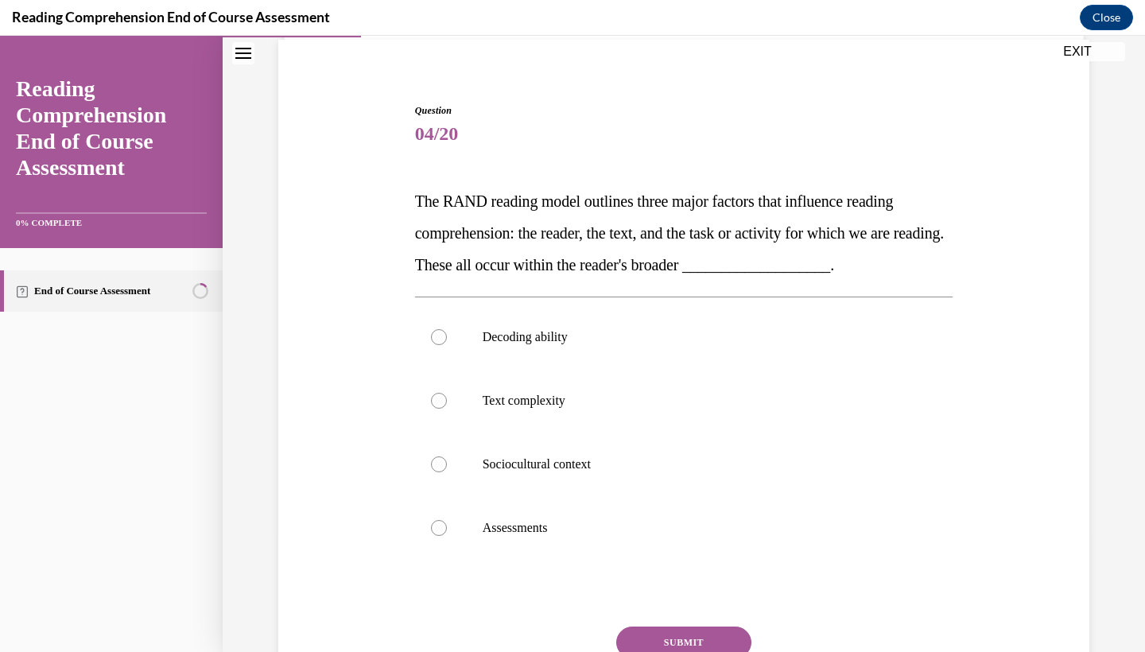
scroll to position [123, 0]
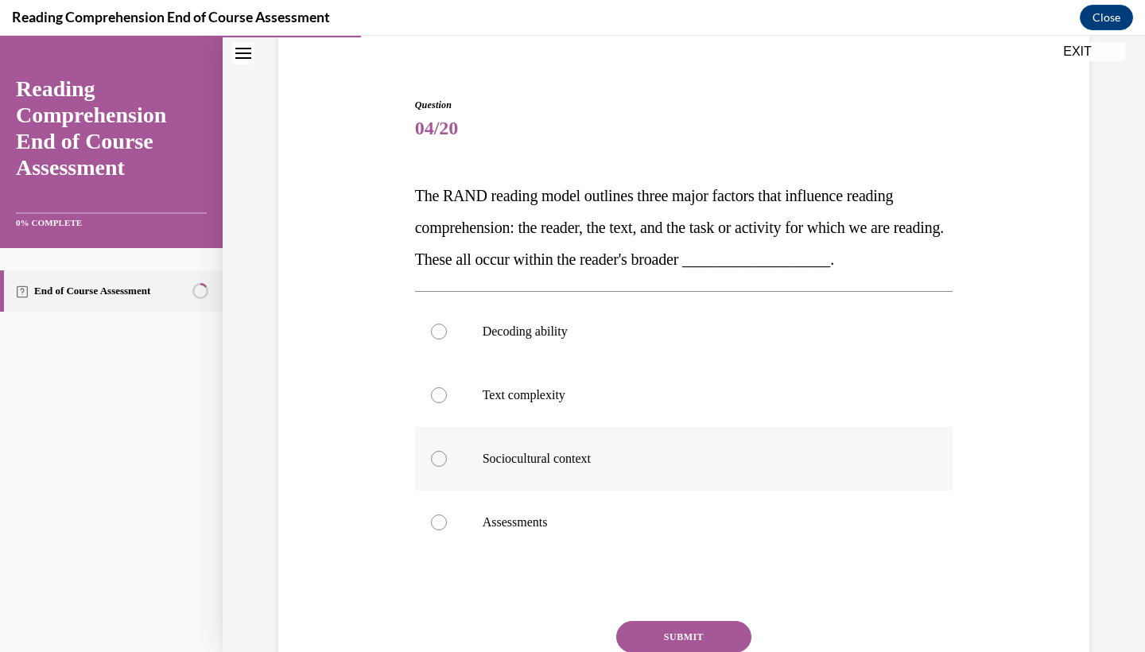
click at [550, 471] on label "Sociocultural context" at bounding box center [684, 459] width 538 height 64
click at [447, 467] on input "Sociocultural context" at bounding box center [439, 459] width 16 height 16
radio input "true"
click at [633, 631] on button "SUBMIT" at bounding box center [683, 637] width 135 height 32
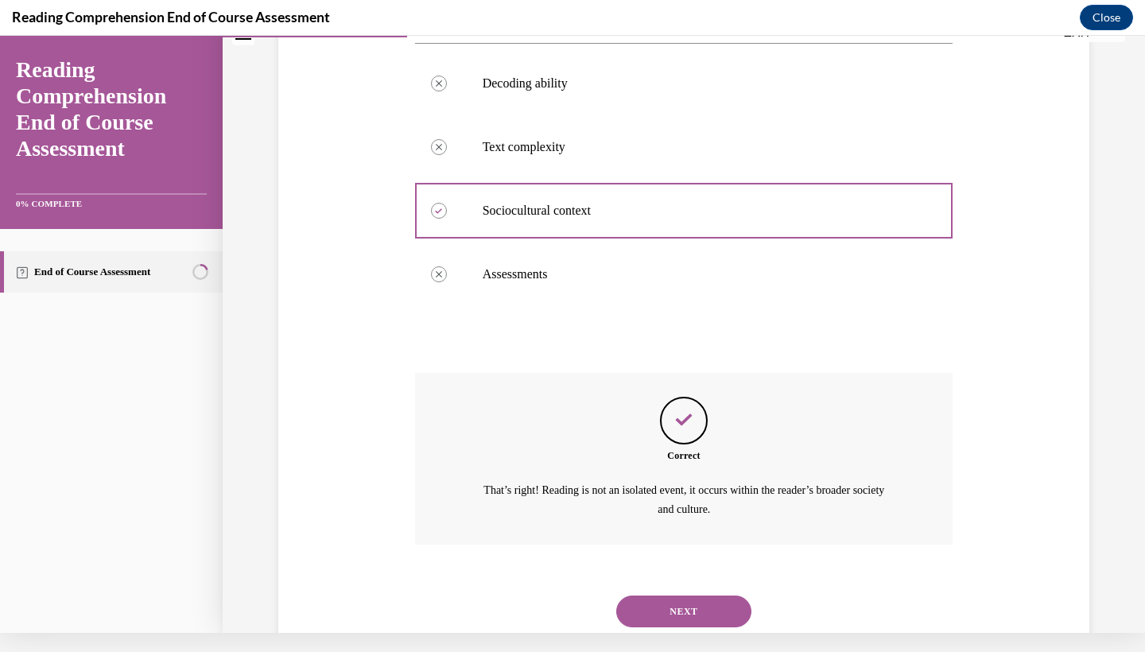
scroll to position [382, 0]
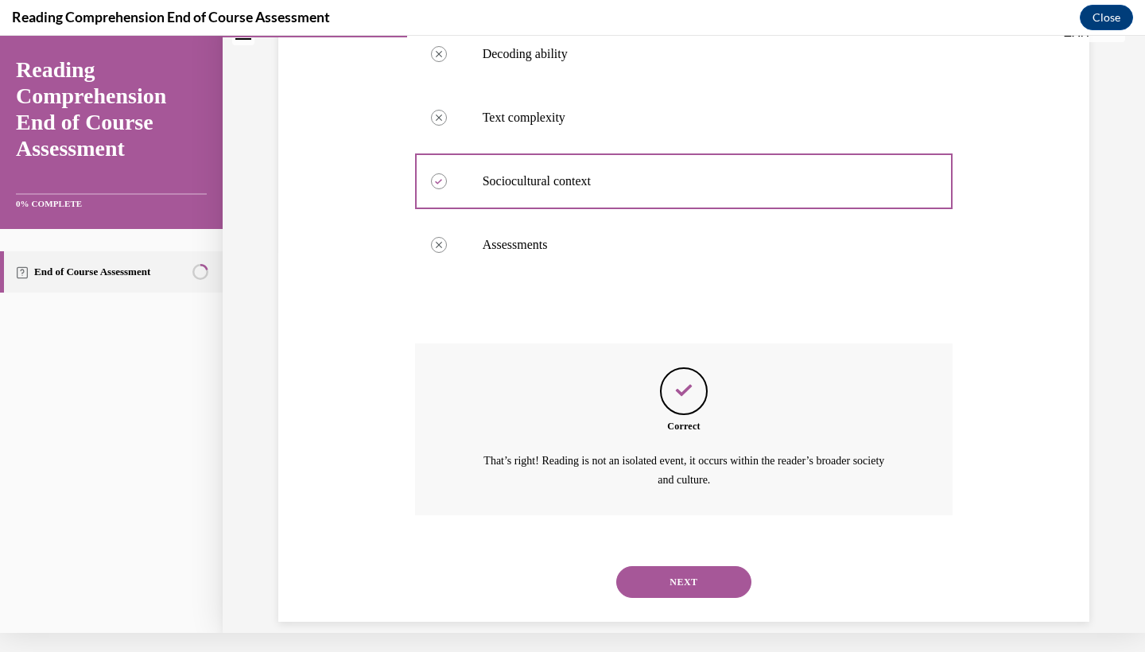
click at [681, 566] on button "NEXT" at bounding box center [683, 582] width 135 height 32
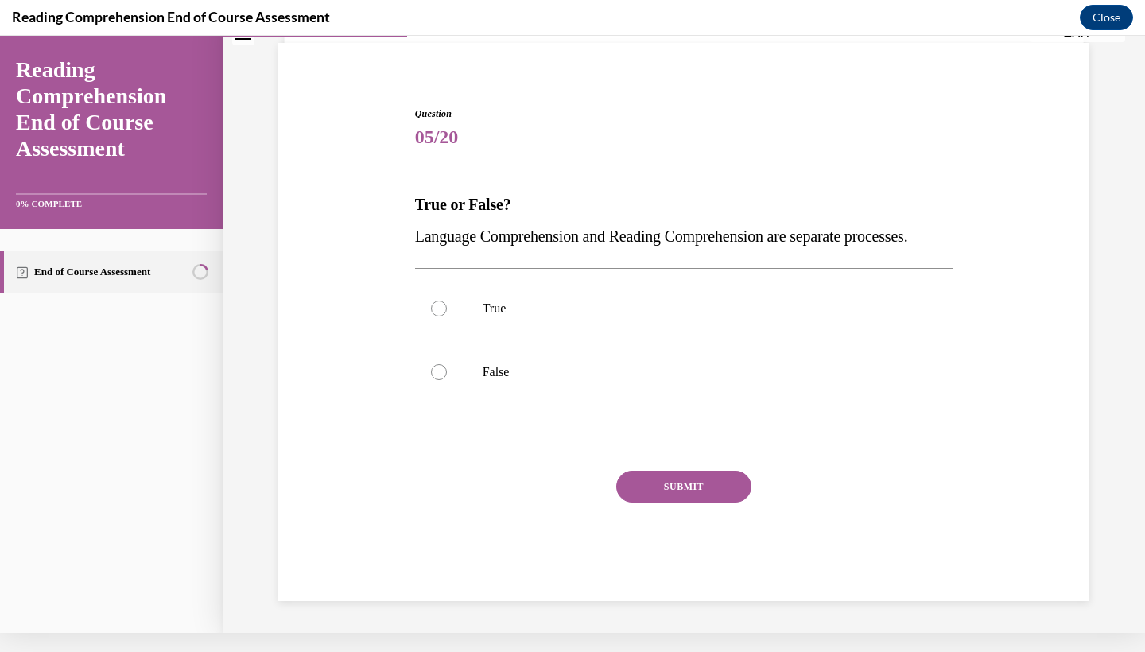
scroll to position [95, 0]
click at [524, 316] on p "True" at bounding box center [698, 309] width 431 height 16
click at [447, 316] on input "True" at bounding box center [439, 309] width 16 height 16
radio input "true"
click at [662, 503] on button "SUBMIT" at bounding box center [683, 487] width 135 height 32
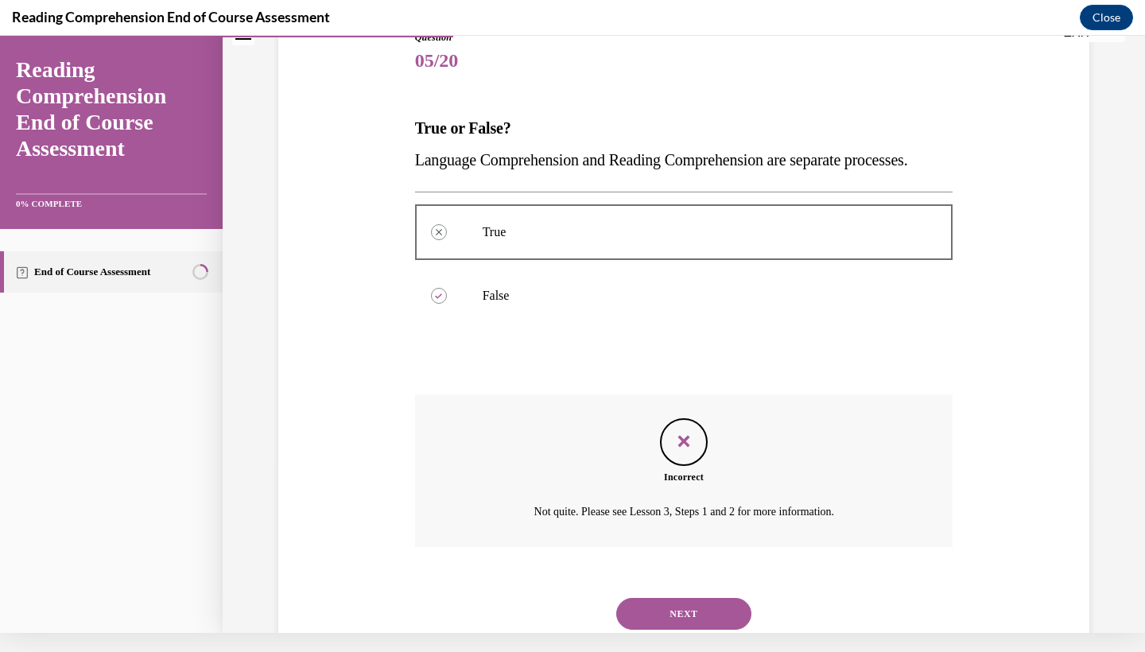
scroll to position [236, 0]
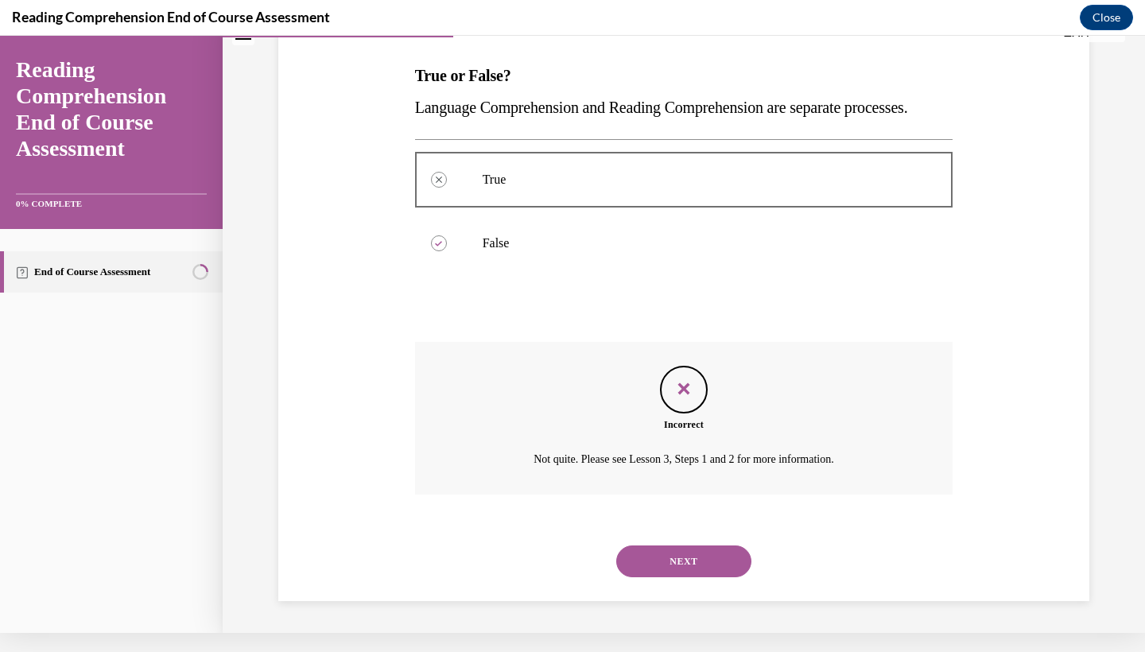
click at [718, 561] on button "NEXT" at bounding box center [683, 561] width 135 height 32
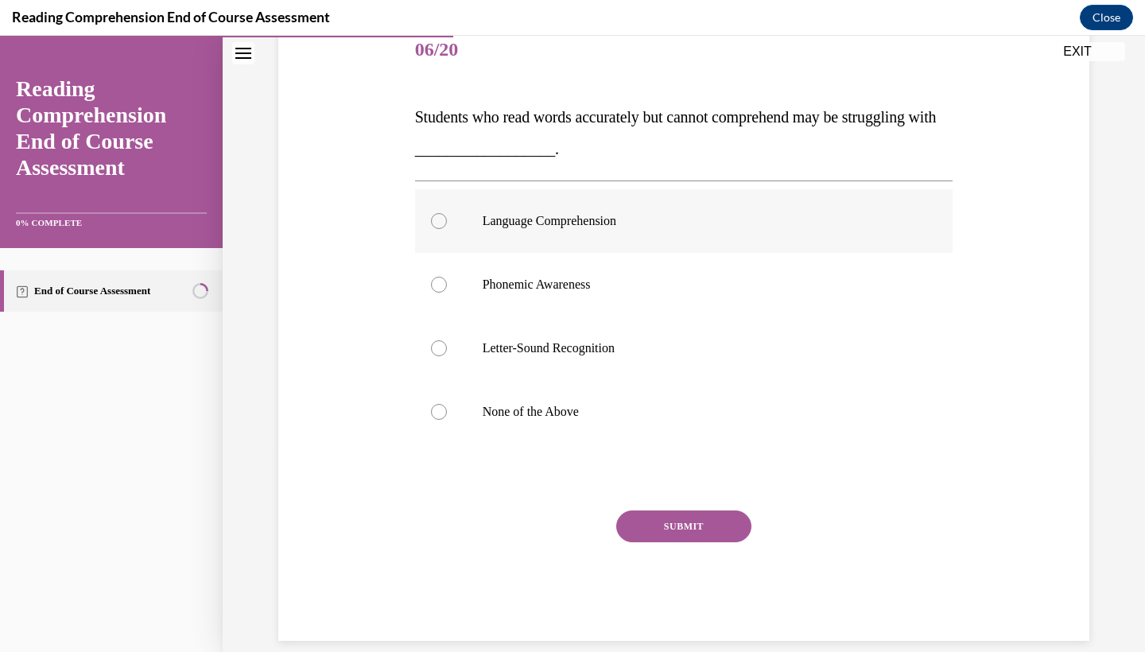
click at [591, 231] on label "Language Comprehension" at bounding box center [684, 221] width 538 height 64
click at [447, 229] on input "Language Comprehension" at bounding box center [439, 221] width 16 height 16
radio input "true"
click at [669, 549] on div "SUBMIT" at bounding box center [684, 551] width 538 height 80
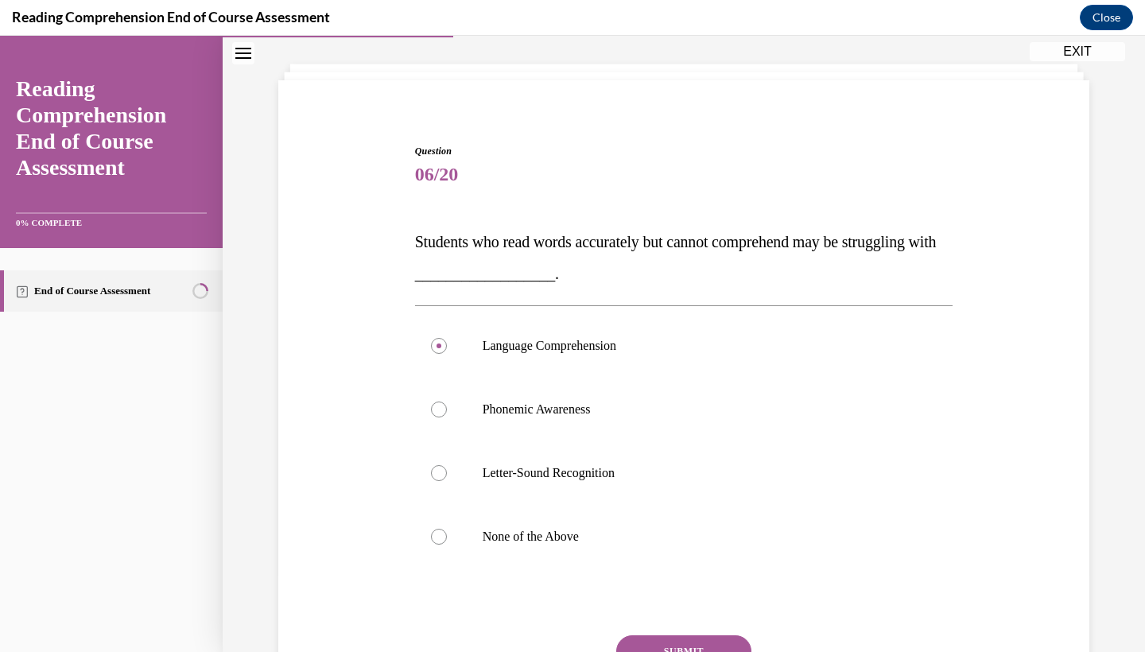
scroll to position [204, 0]
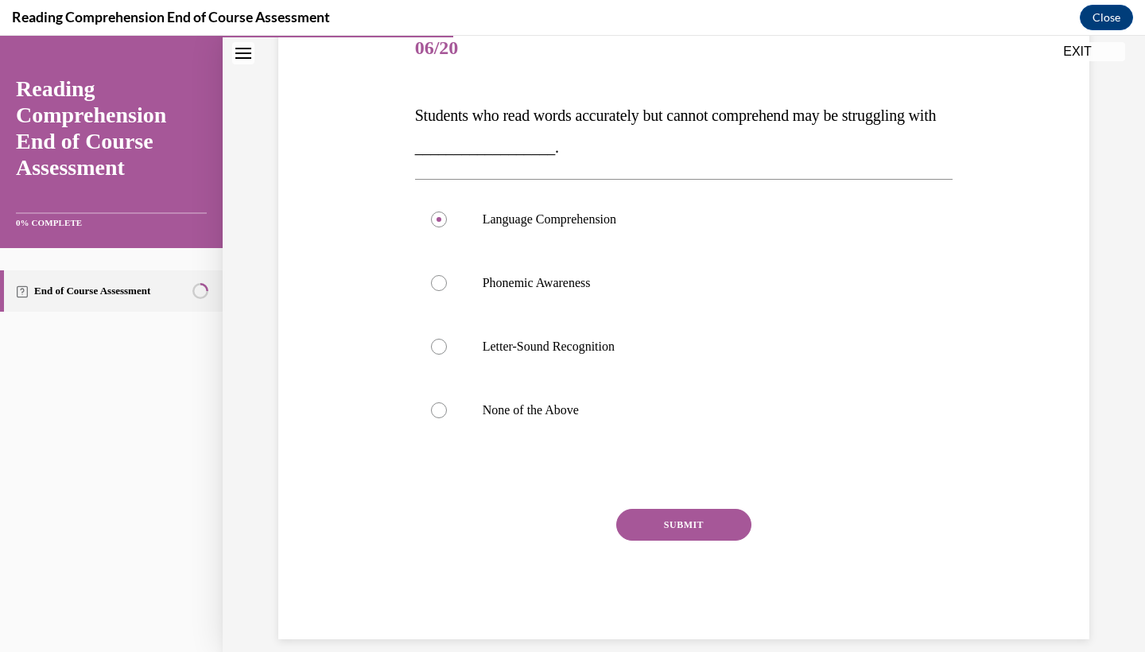
click at [704, 527] on button "SUBMIT" at bounding box center [683, 525] width 135 height 32
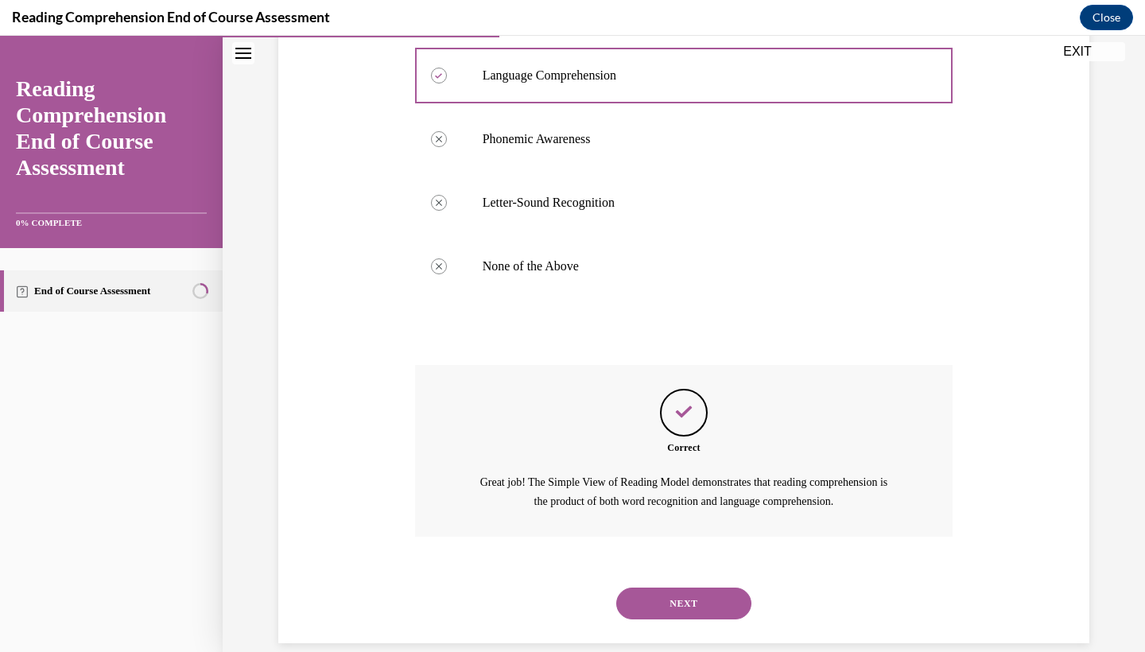
scroll to position [350, 0]
click at [669, 585] on button "NEXT" at bounding box center [683, 601] width 135 height 32
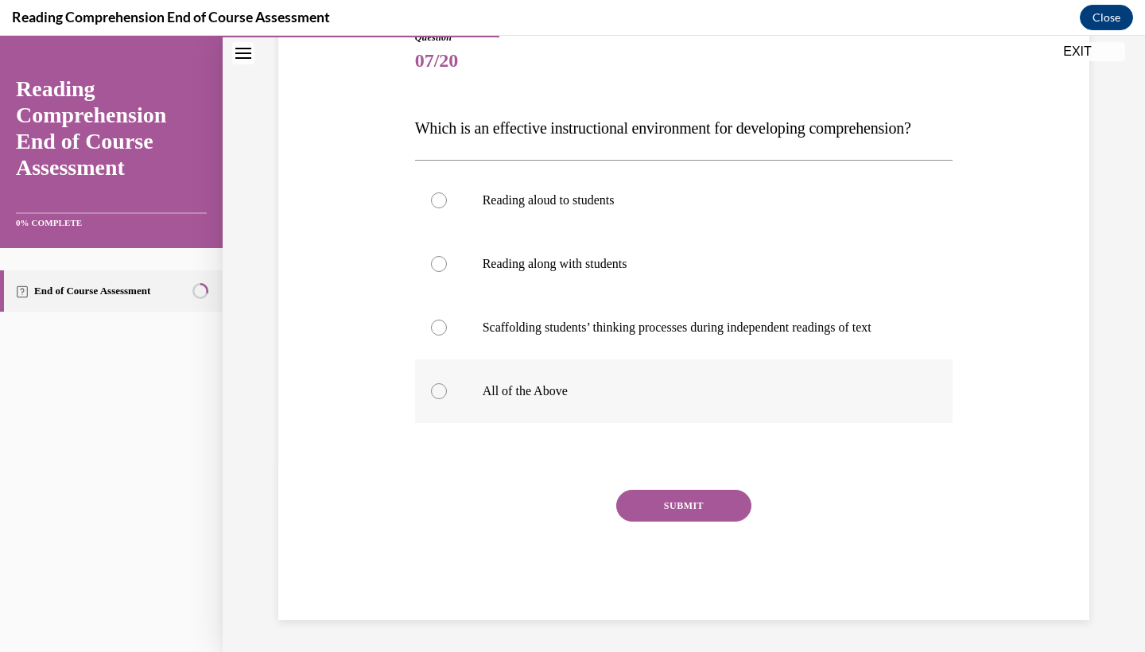
click at [492, 423] on label "All of the Above" at bounding box center [684, 391] width 538 height 64
click at [447, 399] on input "All of the Above" at bounding box center [439, 391] width 16 height 16
radio input "true"
click at [720, 547] on div "SUBMIT" at bounding box center [684, 530] width 538 height 80
click at [705, 522] on button "SUBMIT" at bounding box center [683, 506] width 135 height 32
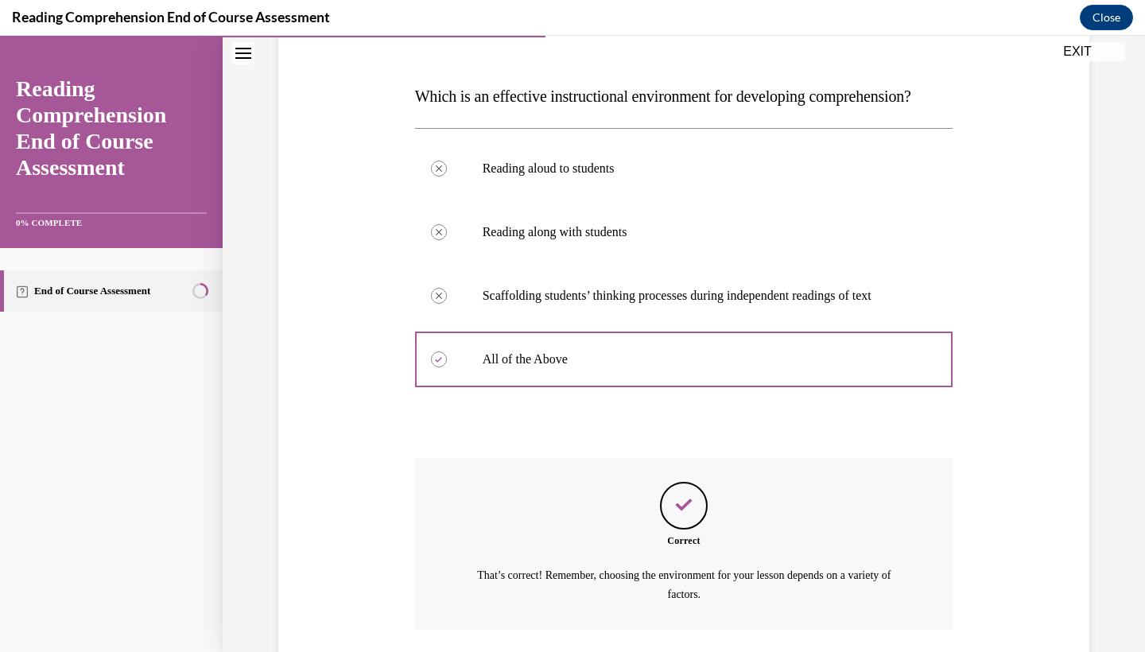
scroll to position [350, 0]
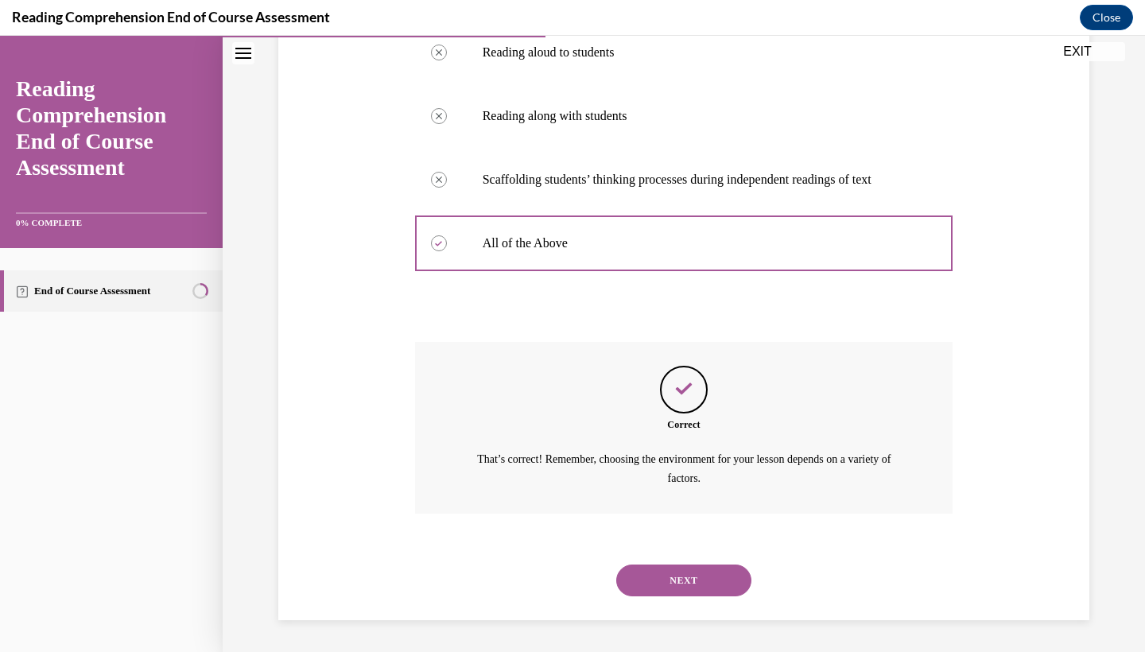
click at [678, 577] on button "NEXT" at bounding box center [683, 581] width 135 height 32
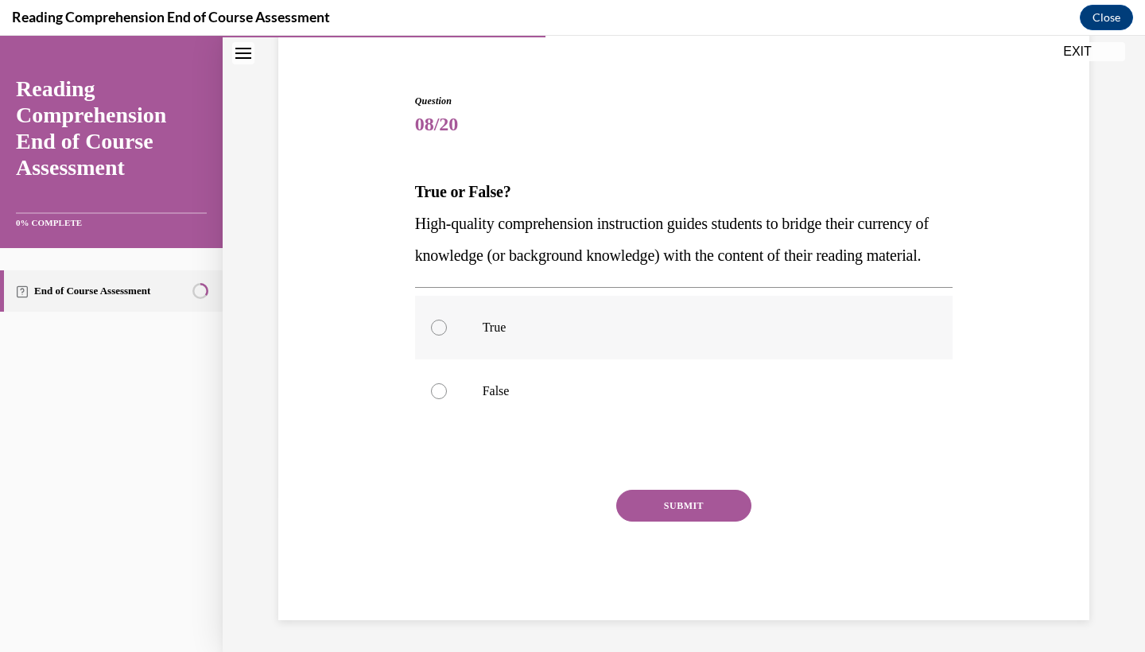
click at [487, 339] on label "True" at bounding box center [684, 328] width 538 height 64
click at [447, 336] on input "True" at bounding box center [439, 328] width 16 height 16
radio input "true"
click at [718, 522] on button "SUBMIT" at bounding box center [683, 506] width 135 height 32
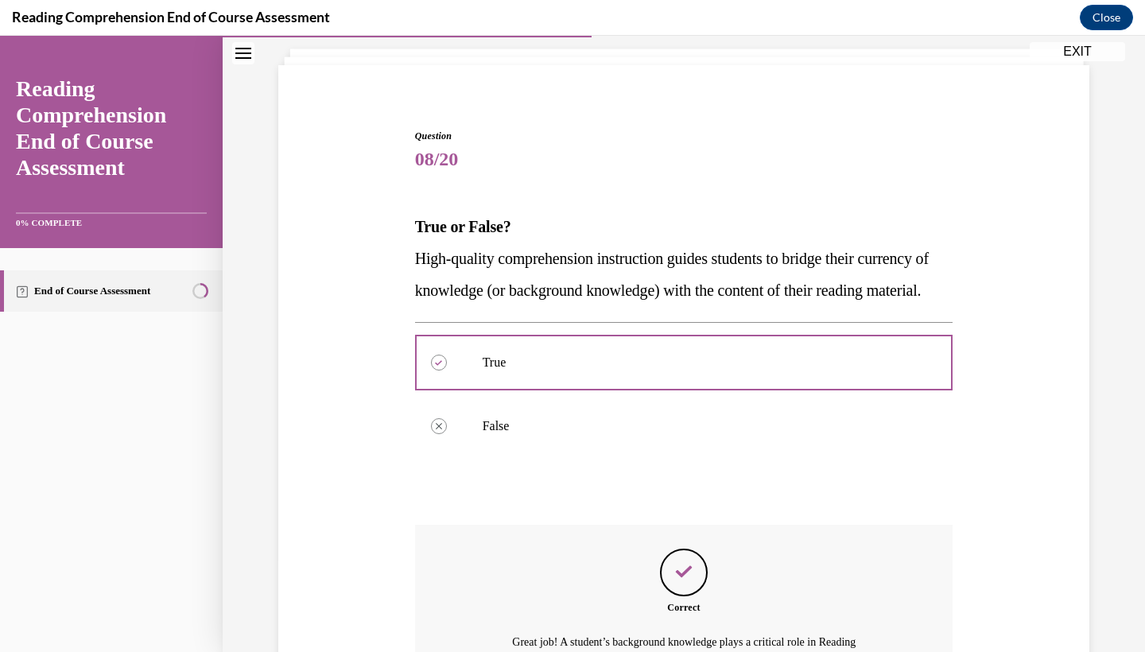
scroll to position [305, 0]
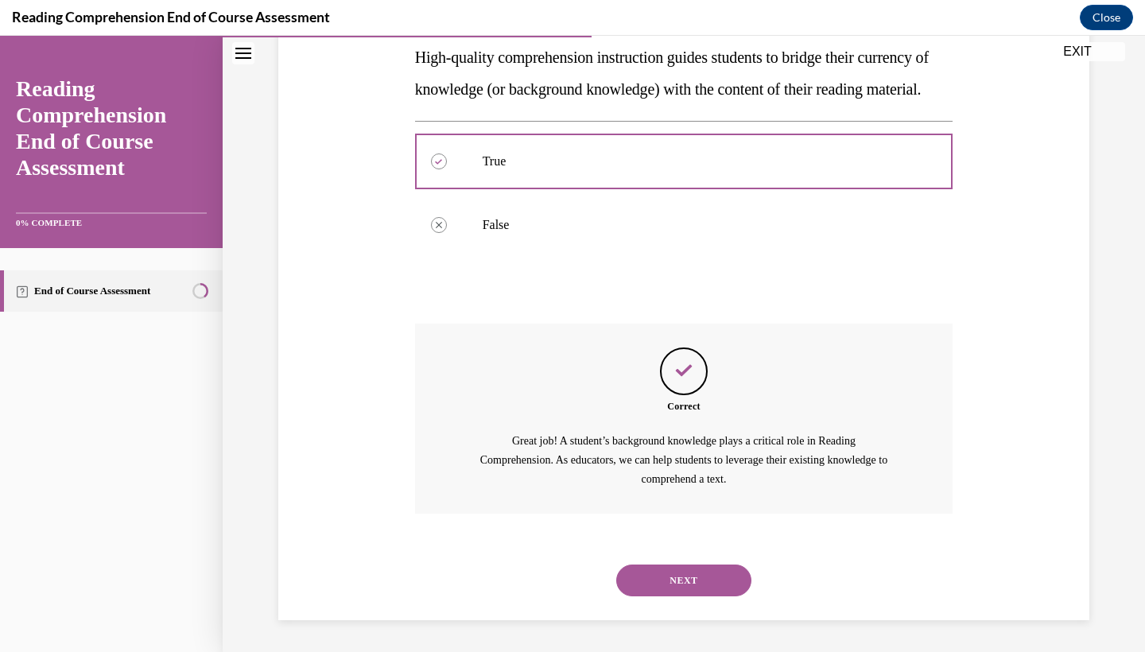
click at [685, 583] on button "NEXT" at bounding box center [683, 581] width 135 height 32
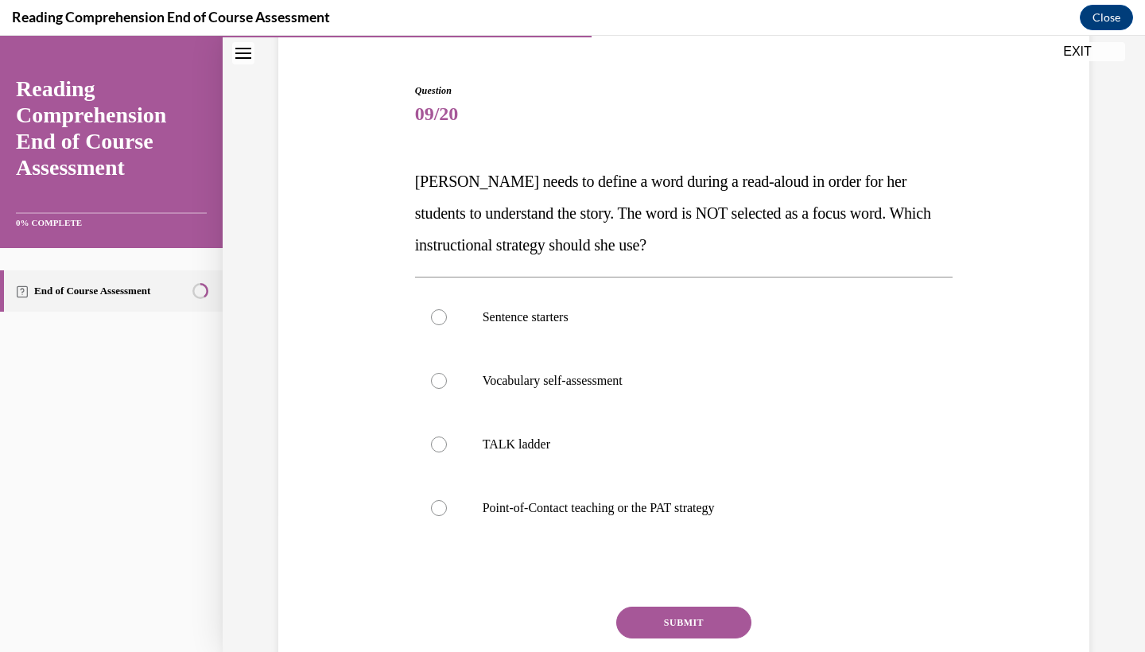
scroll to position [141, 0]
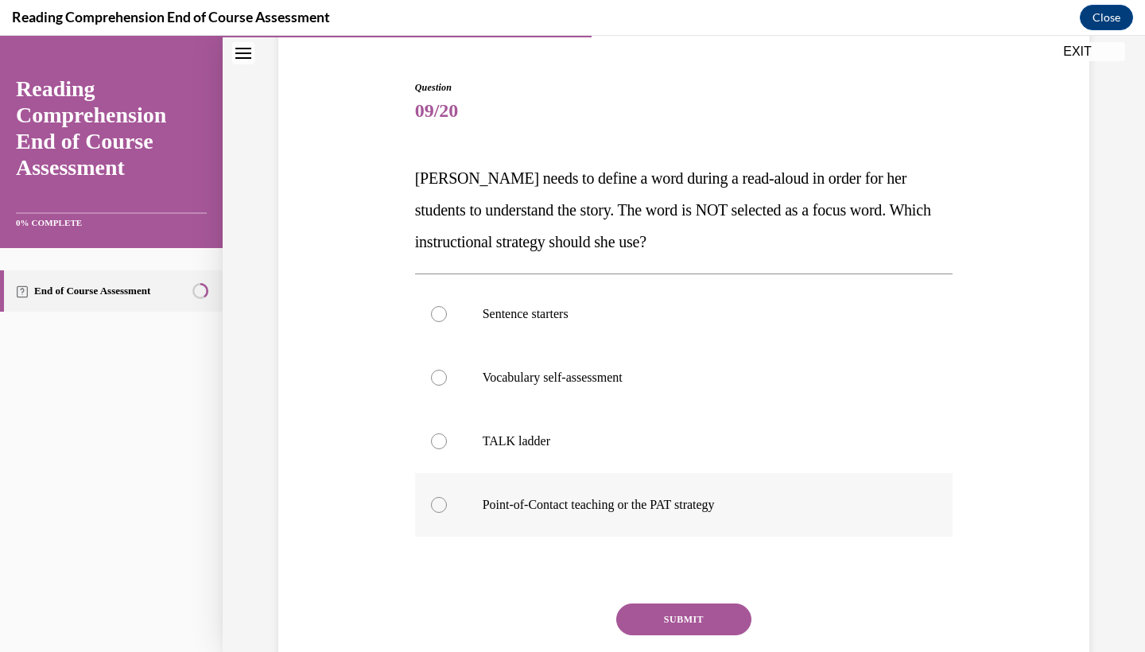
click at [700, 508] on p "Point-of-Contact teaching or the PAT strategy" at bounding box center [698, 505] width 431 height 16
click at [447, 508] on input "Point-of-Contact teaching or the PAT strategy" at bounding box center [439, 505] width 16 height 16
radio input "true"
click at [673, 619] on button "SUBMIT" at bounding box center [683, 620] width 135 height 32
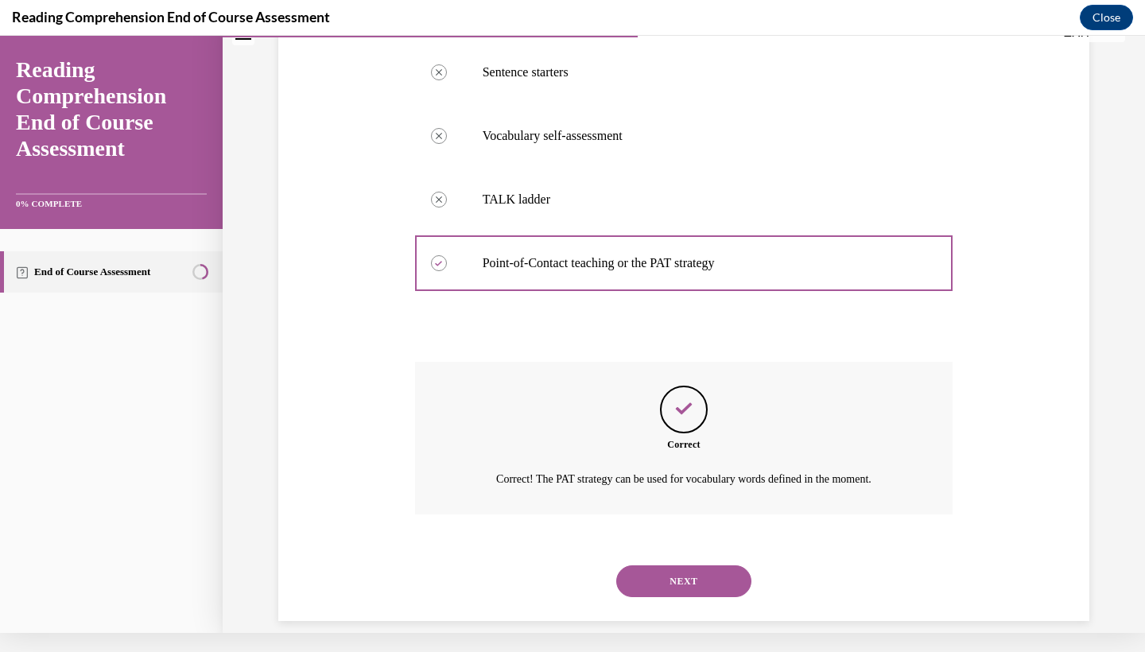
click at [689, 569] on button "NEXT" at bounding box center [683, 581] width 135 height 32
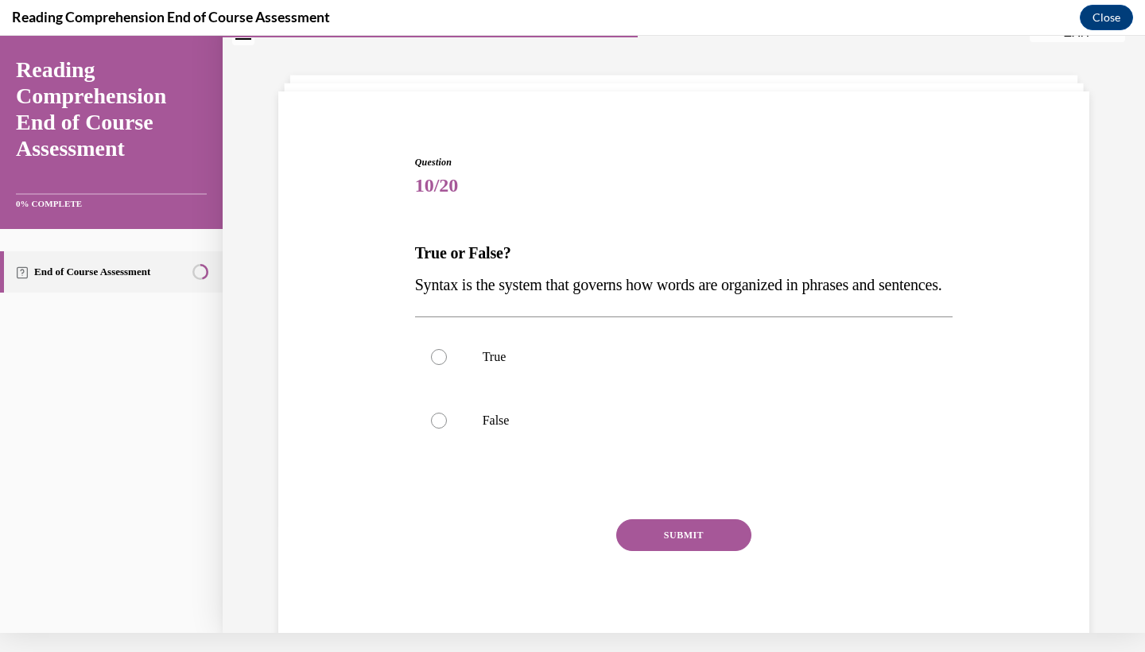
scroll to position [48, 0]
click at [571, 364] on p "True" at bounding box center [698, 356] width 431 height 16
click at [447, 364] on input "True" at bounding box center [439, 356] width 16 height 16
radio input "true"
click at [682, 550] on button "SUBMIT" at bounding box center [683, 534] width 135 height 32
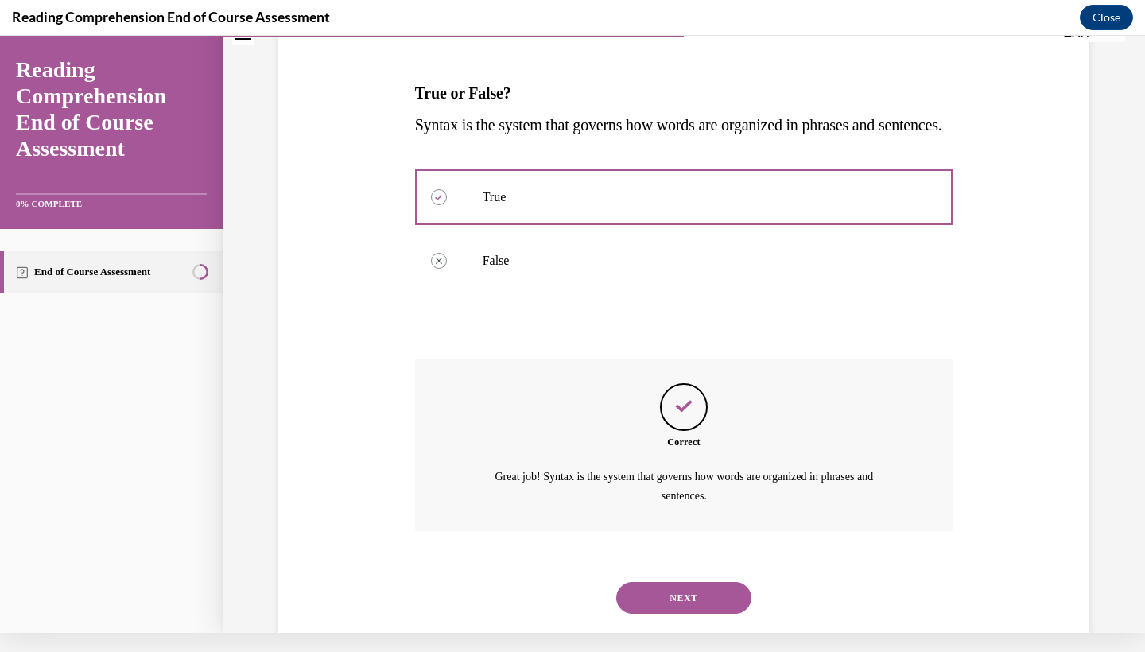
scroll to position [254, 0]
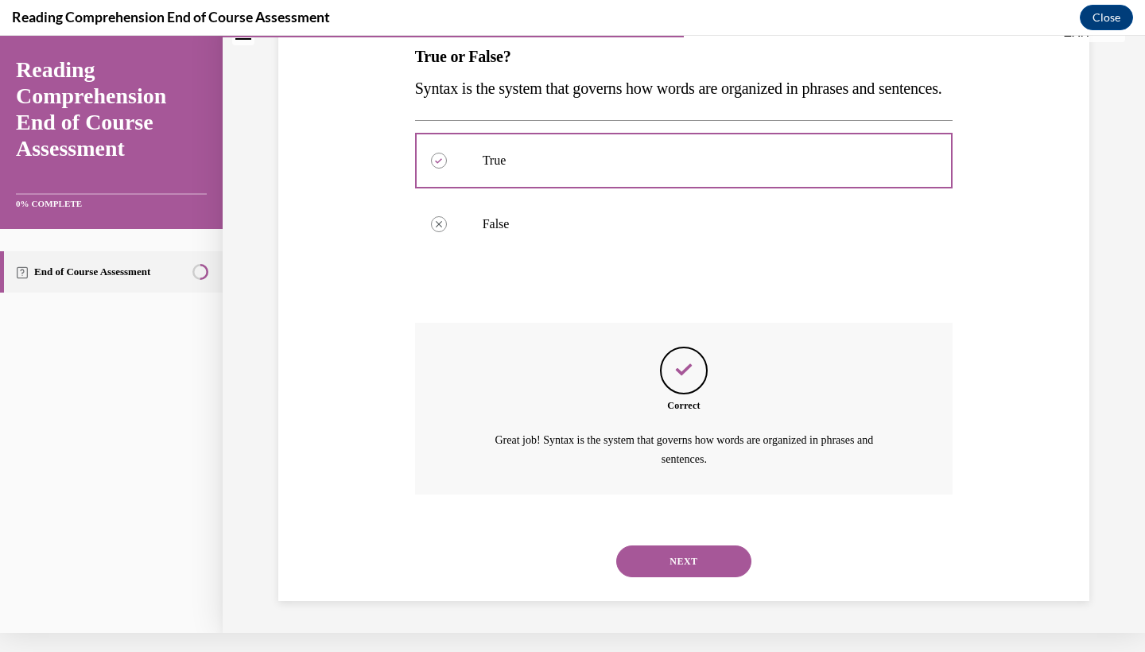
click at [671, 565] on button "NEXT" at bounding box center [683, 561] width 135 height 32
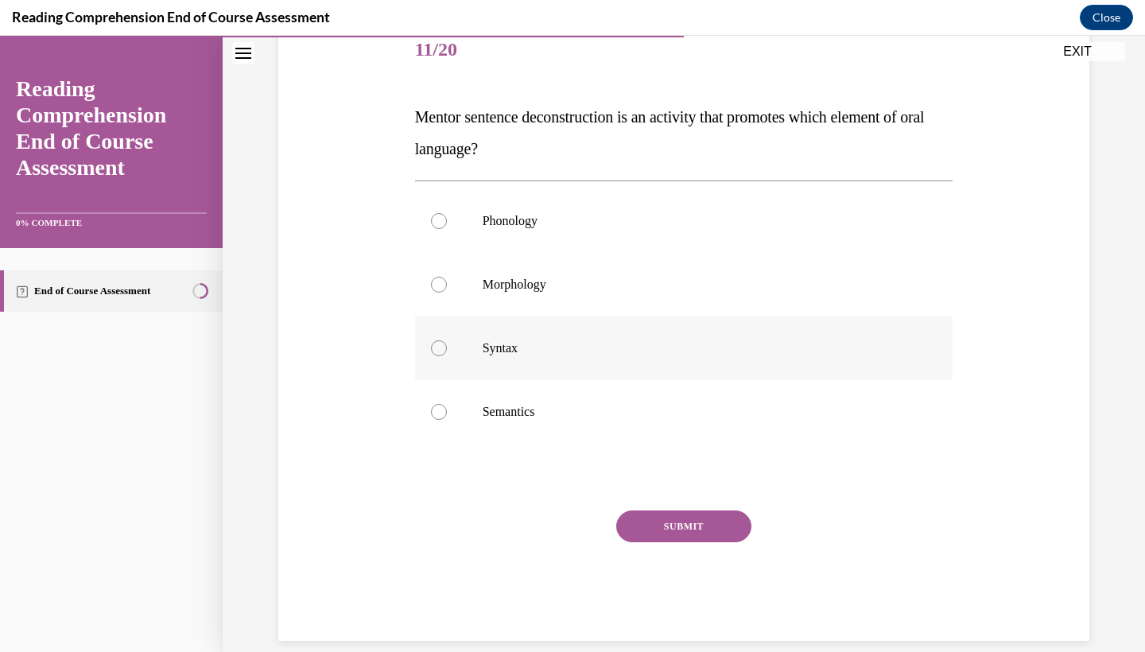
click at [592, 372] on label "Syntax" at bounding box center [684, 348] width 538 height 64
click at [447, 356] on input "Syntax" at bounding box center [439, 348] width 16 height 16
radio input "true"
click at [662, 542] on div "SUBMIT" at bounding box center [684, 551] width 538 height 80
click at [666, 553] on div "SUBMIT" at bounding box center [684, 551] width 538 height 80
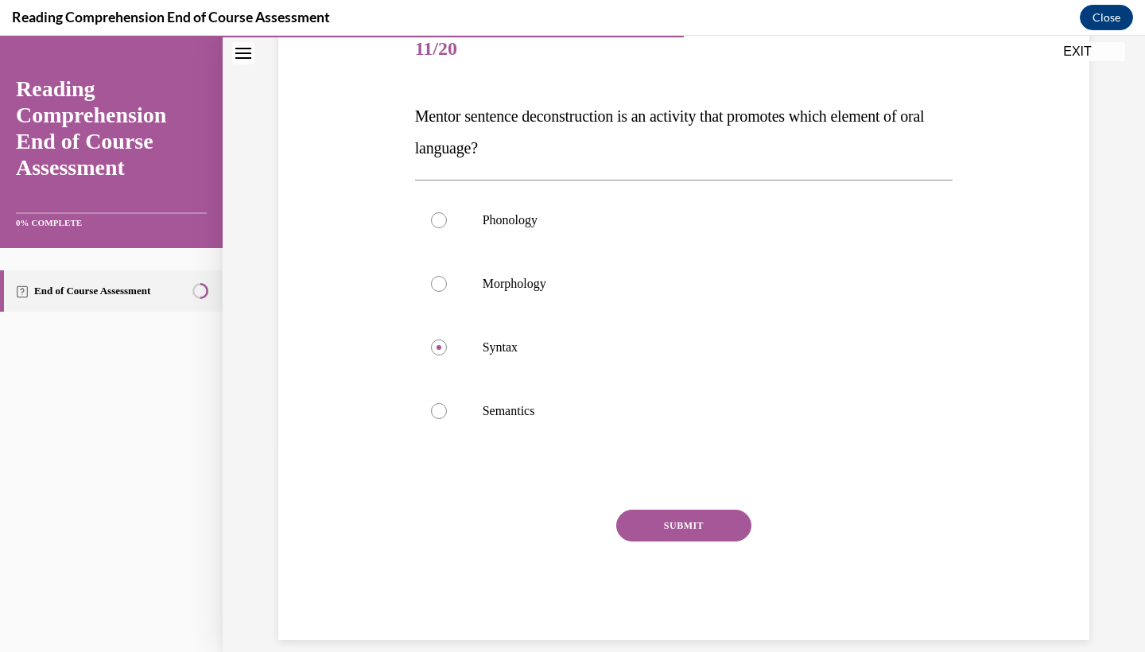
click at [698, 522] on button "SUBMIT" at bounding box center [683, 526] width 135 height 32
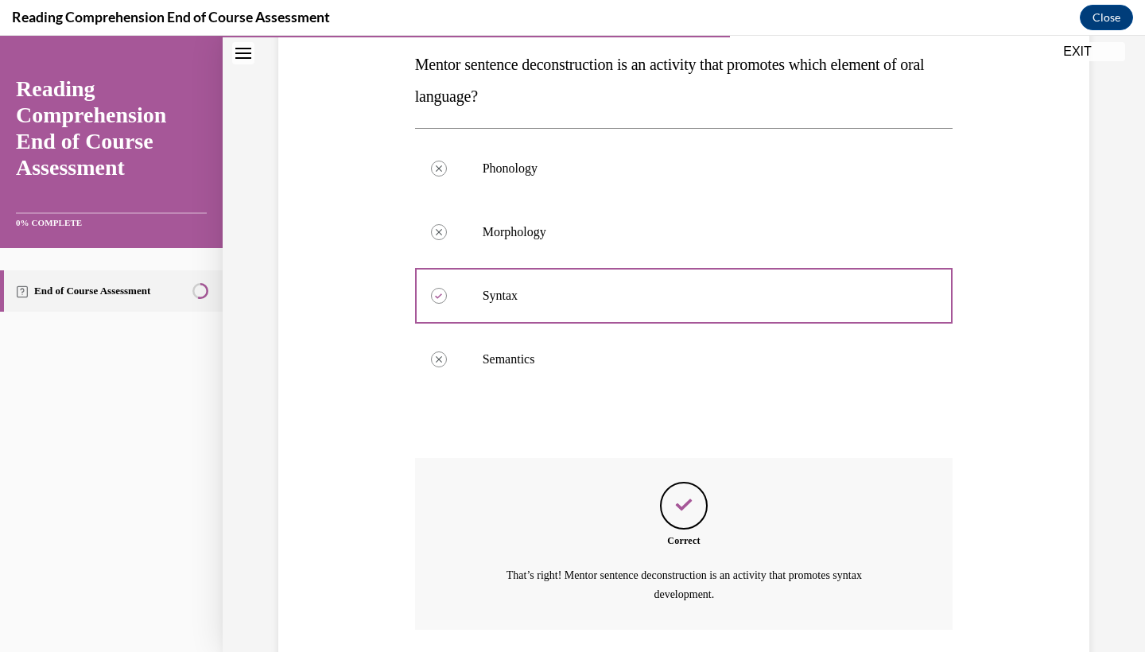
scroll to position [350, 0]
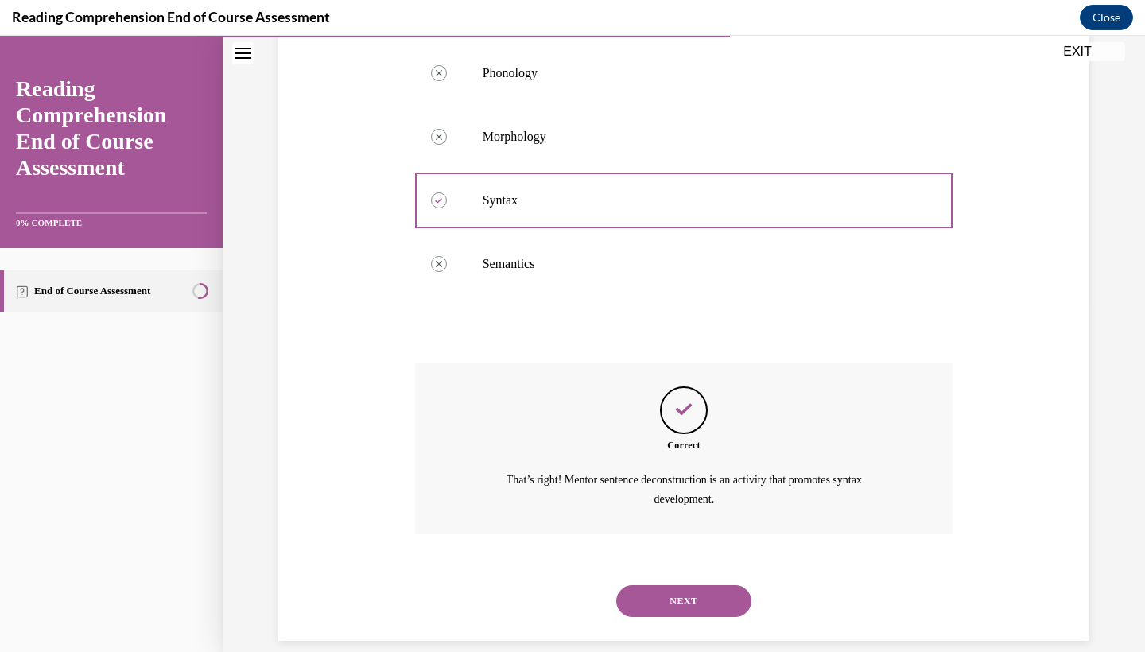
click at [694, 585] on button "NEXT" at bounding box center [683, 601] width 135 height 32
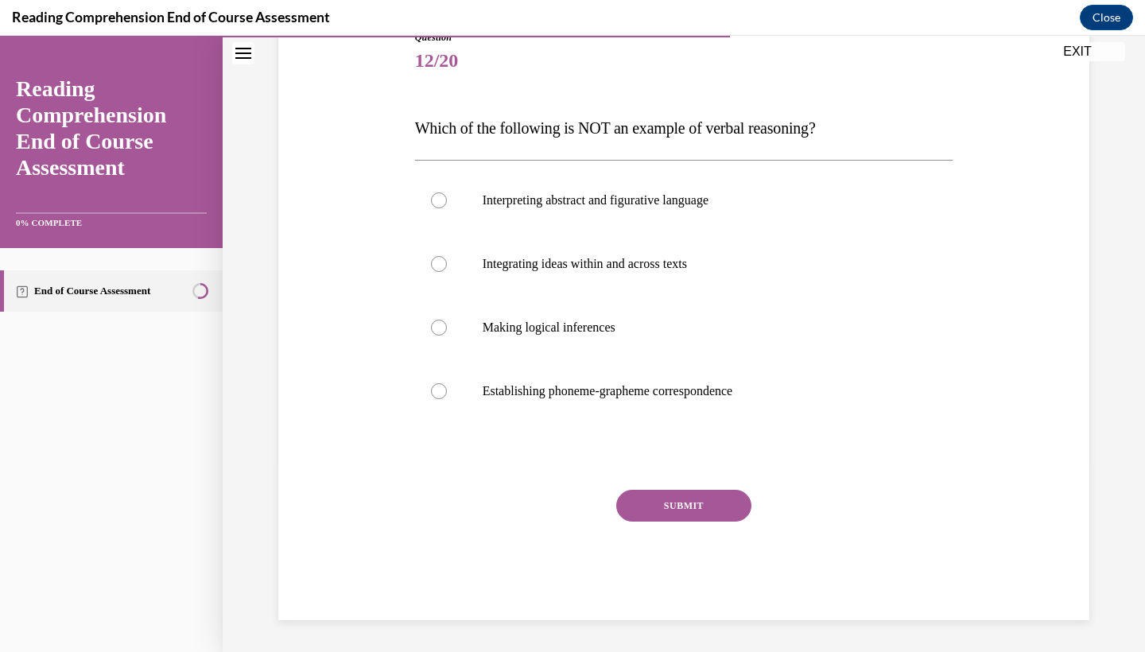
scroll to position [165, 0]
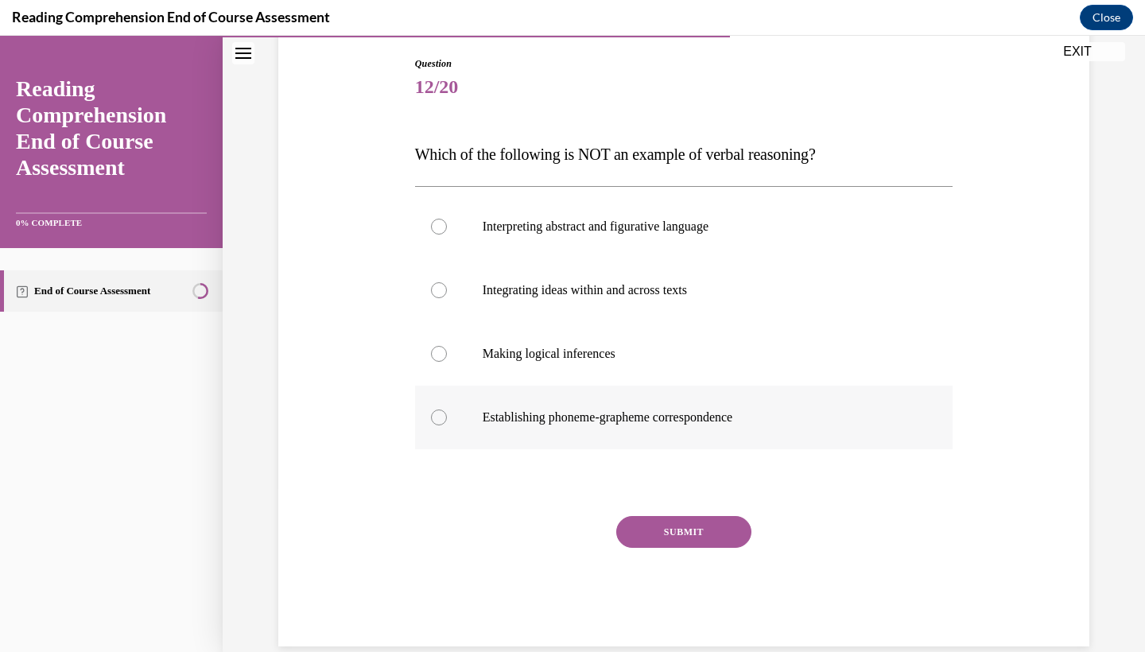
click at [538, 413] on p "Establishing phoneme-grapheme correspondence" at bounding box center [698, 418] width 431 height 16
click at [447, 413] on input "Establishing phoneme-grapheme correspondence" at bounding box center [439, 418] width 16 height 16
radio input "true"
click at [681, 539] on button "SUBMIT" at bounding box center [683, 532] width 135 height 32
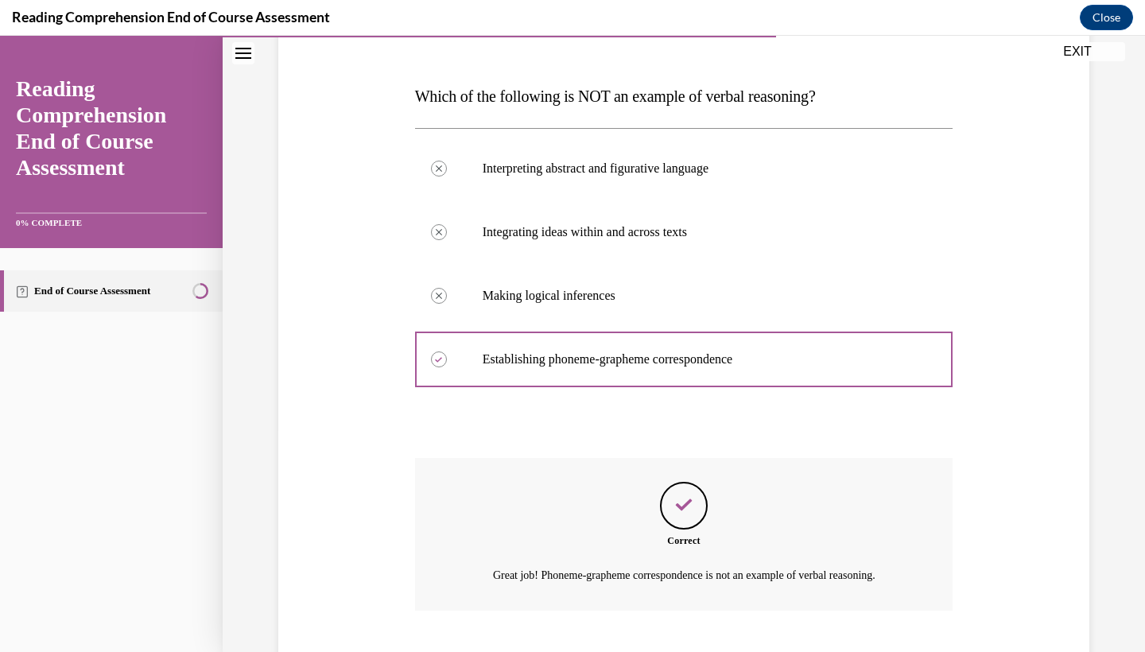
scroll to position [300, 0]
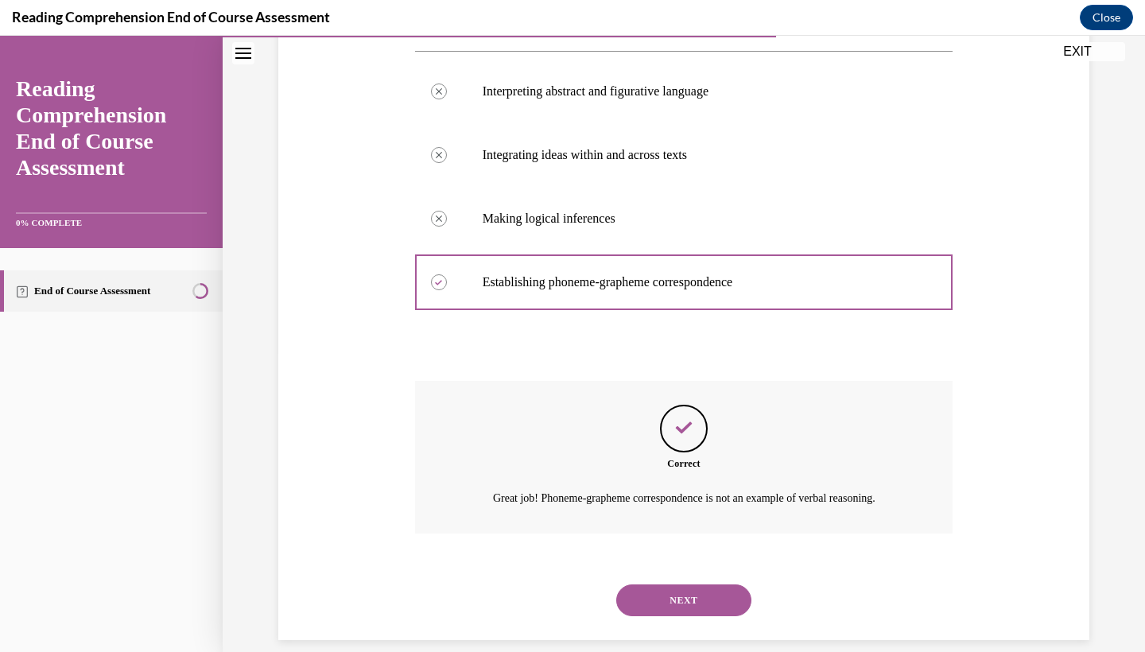
click at [676, 584] on button "NEXT" at bounding box center [683, 600] width 135 height 32
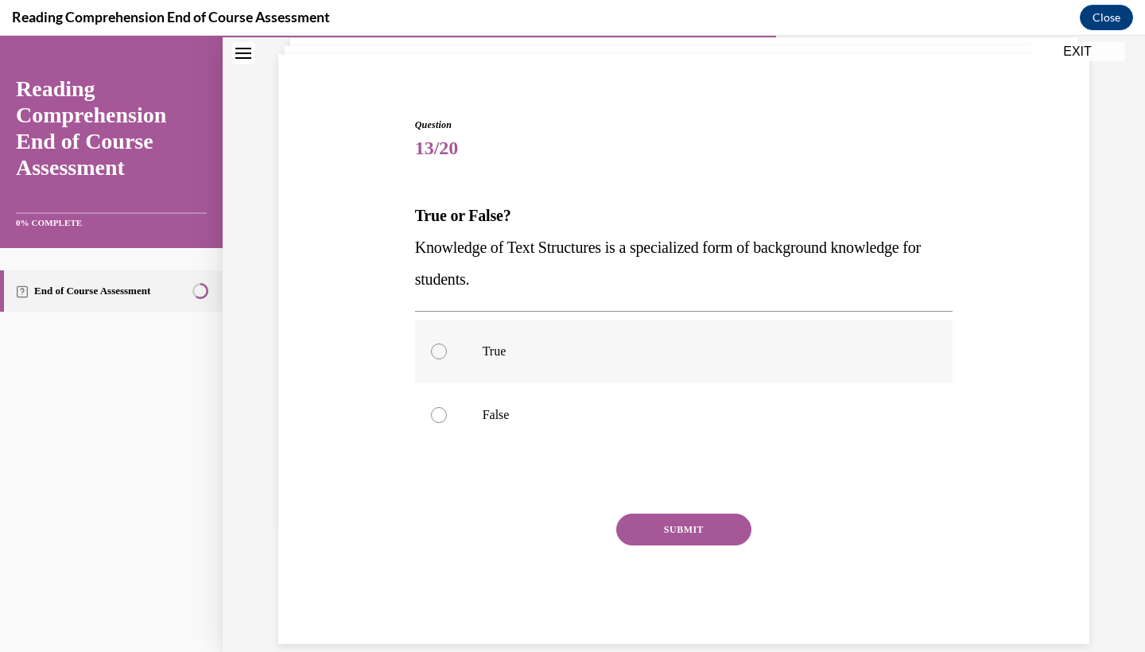
click at [531, 340] on label "True" at bounding box center [684, 352] width 538 height 64
click at [447, 344] on input "True" at bounding box center [439, 352] width 16 height 16
radio input "true"
click at [676, 533] on button "SUBMIT" at bounding box center [683, 530] width 135 height 32
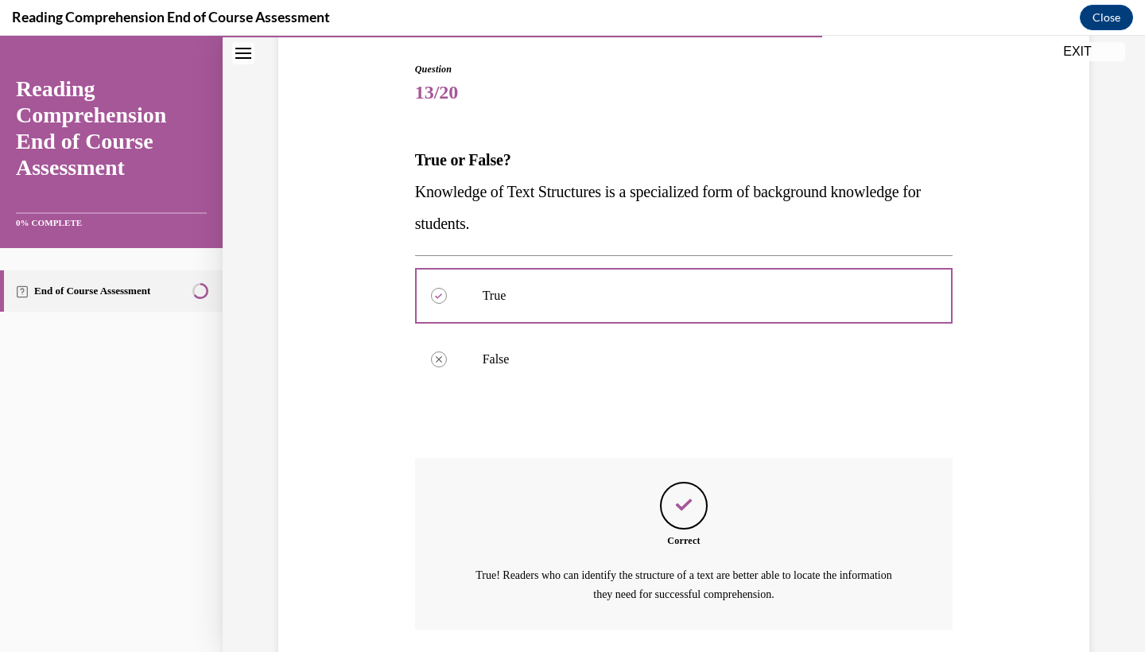
scroll to position [254, 0]
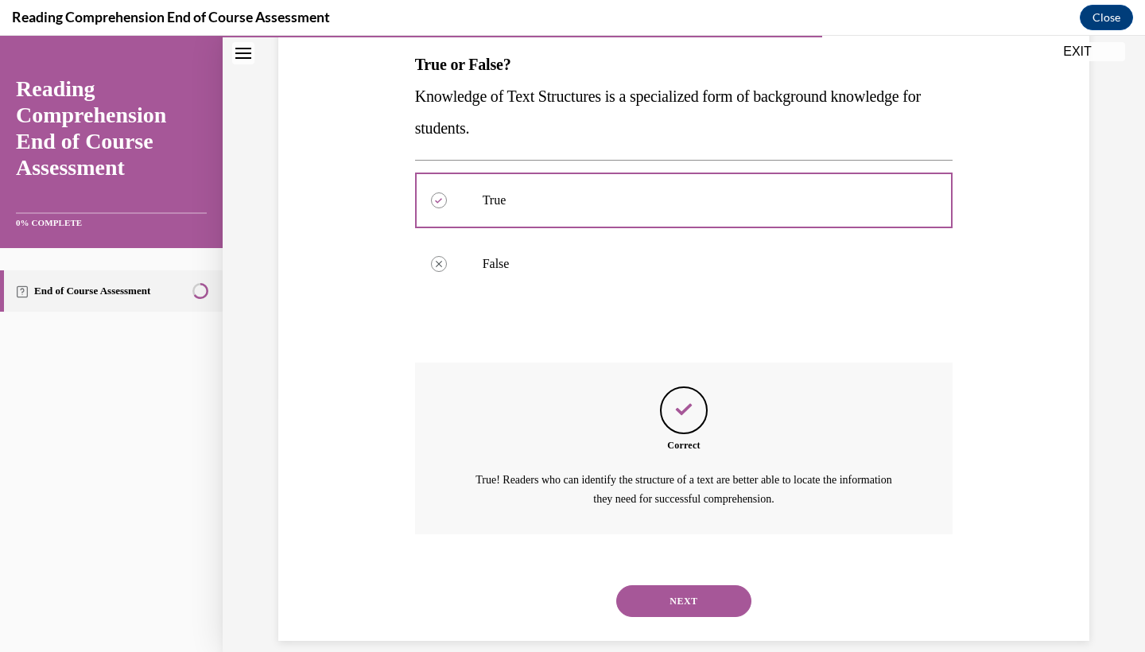
click at [686, 586] on button "NEXT" at bounding box center [683, 601] width 135 height 32
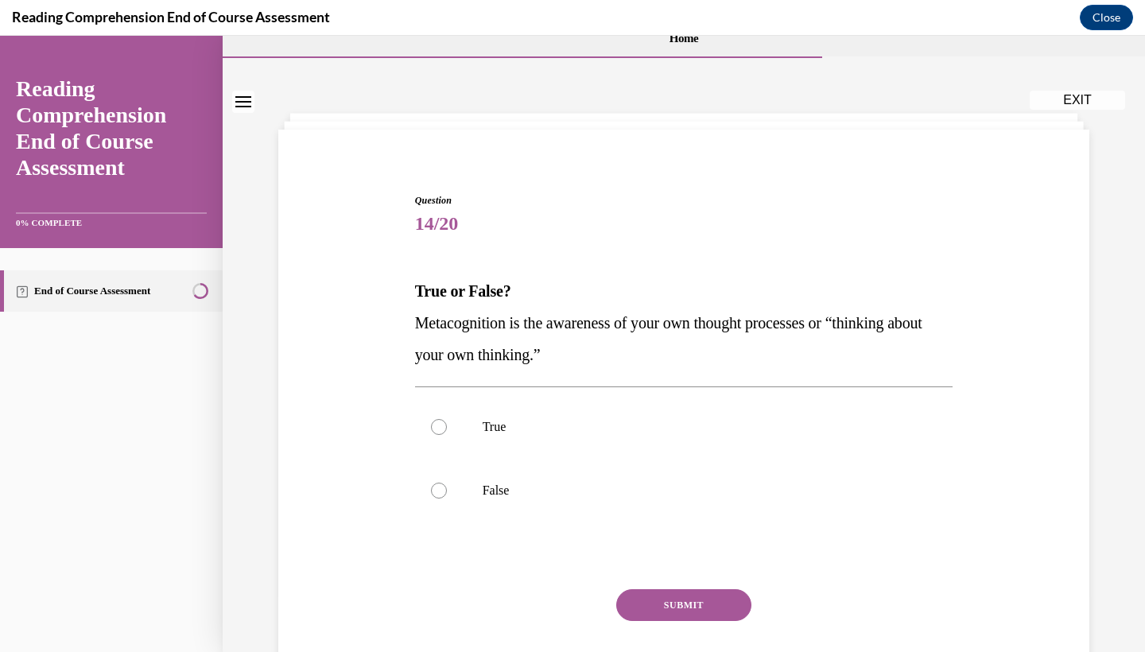
scroll to position [0, 0]
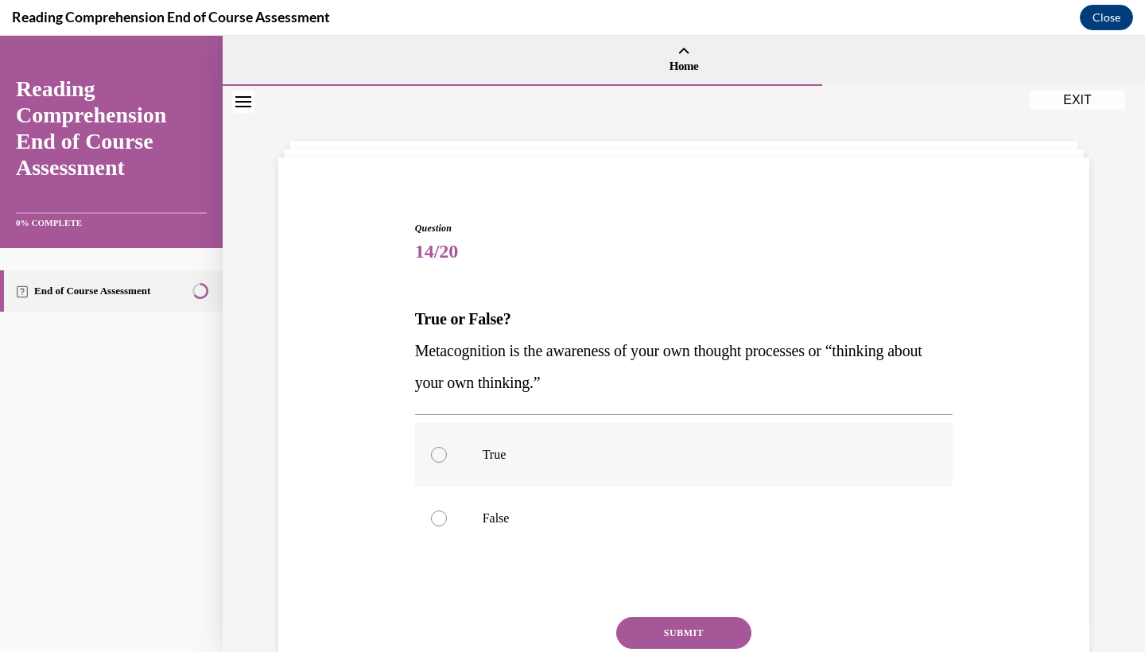
click at [490, 455] on p "True" at bounding box center [698, 455] width 431 height 16
click at [447, 455] on input "True" at bounding box center [439, 455] width 16 height 16
radio input "true"
click at [688, 626] on button "SUBMIT" at bounding box center [683, 633] width 135 height 32
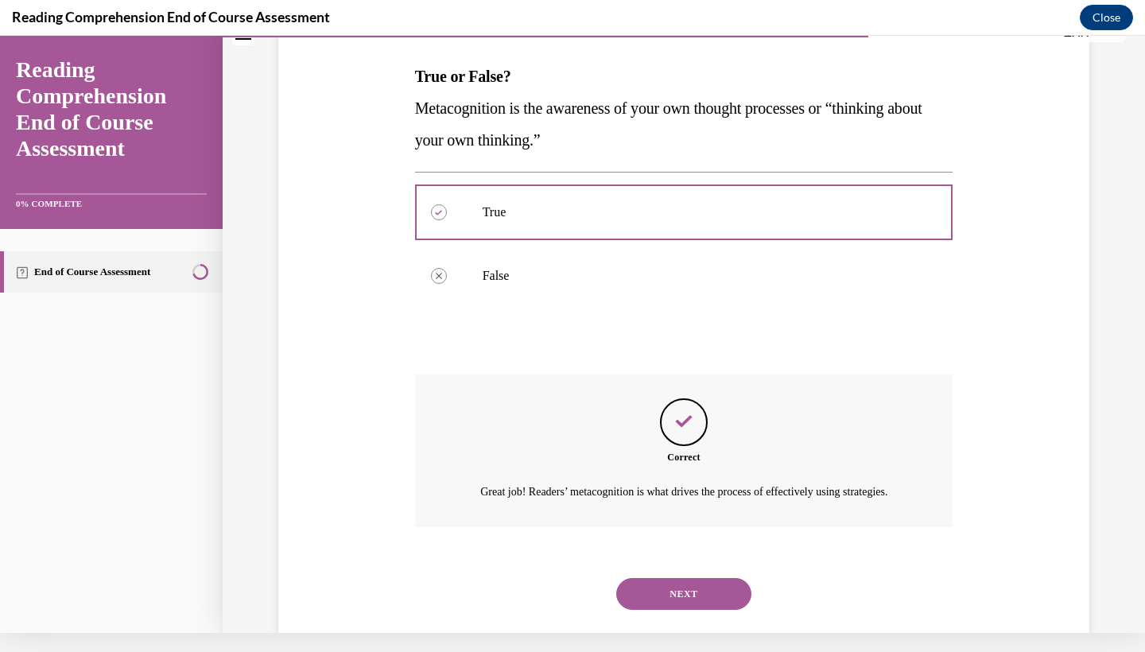
scroll to position [254, 0]
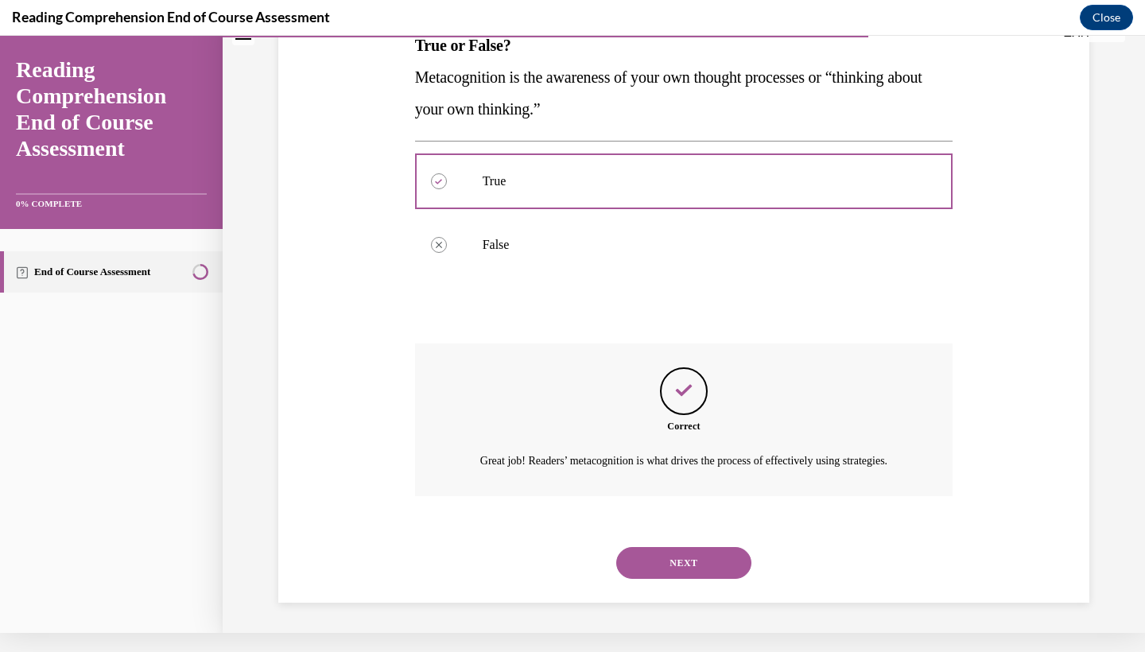
click at [709, 561] on button "NEXT" at bounding box center [683, 563] width 135 height 32
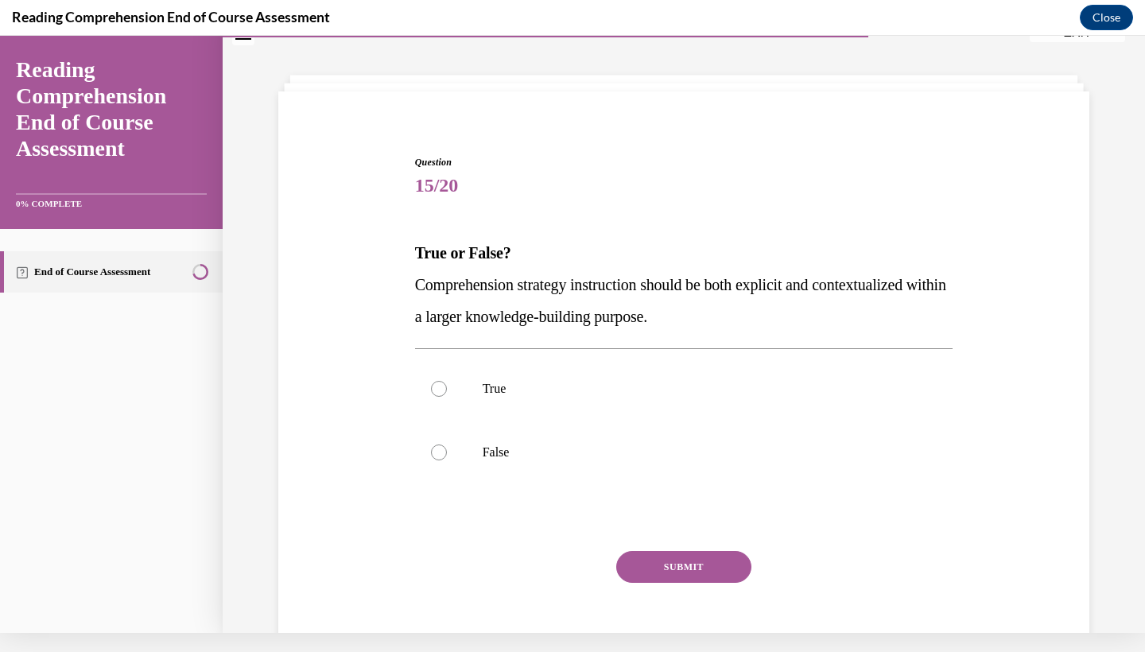
scroll to position [51, 0]
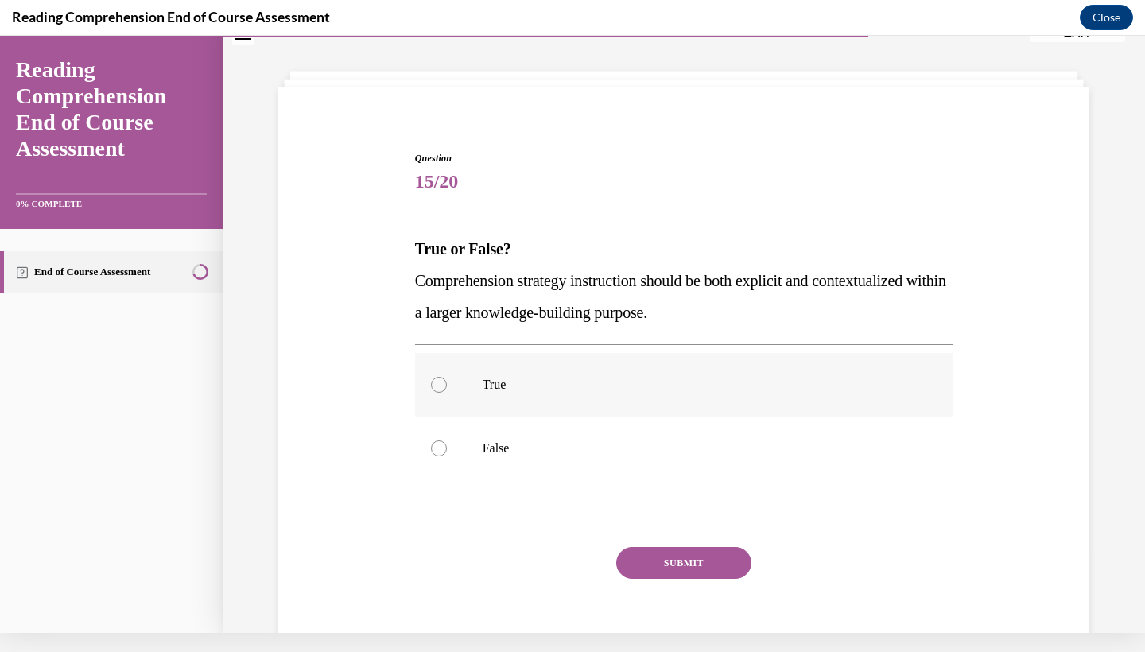
click at [561, 387] on p "True" at bounding box center [698, 385] width 431 height 16
click at [447, 387] on input "True" at bounding box center [439, 385] width 16 height 16
radio input "true"
click at [680, 561] on button "SUBMIT" at bounding box center [683, 563] width 135 height 32
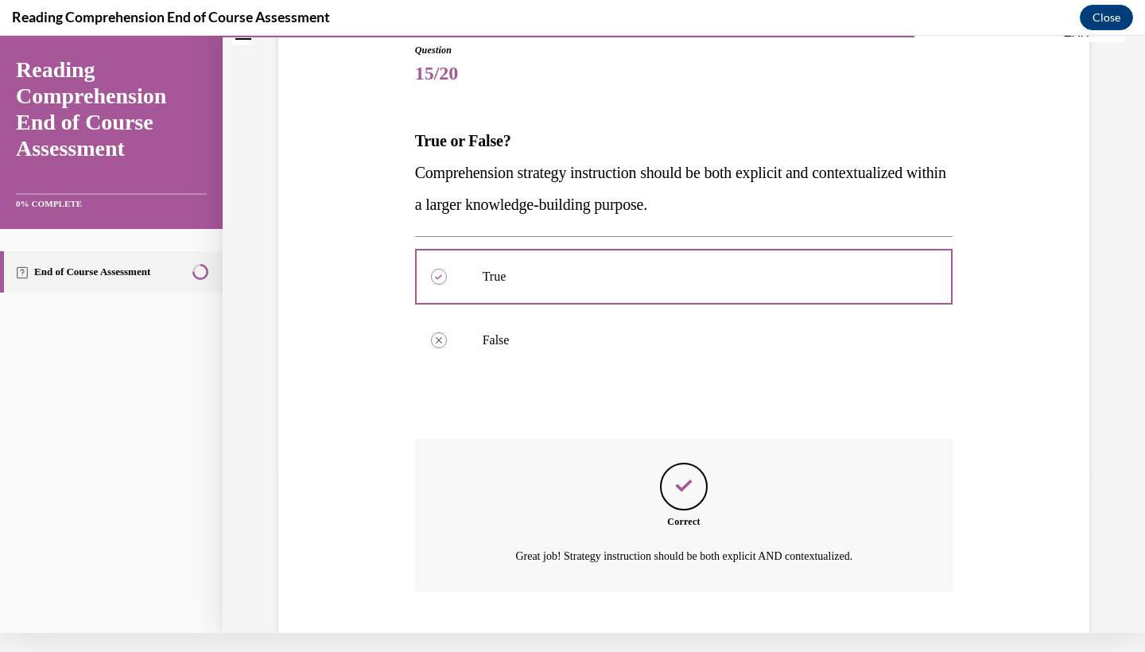
click at [671, 643] on button "NEXT" at bounding box center [683, 659] width 135 height 32
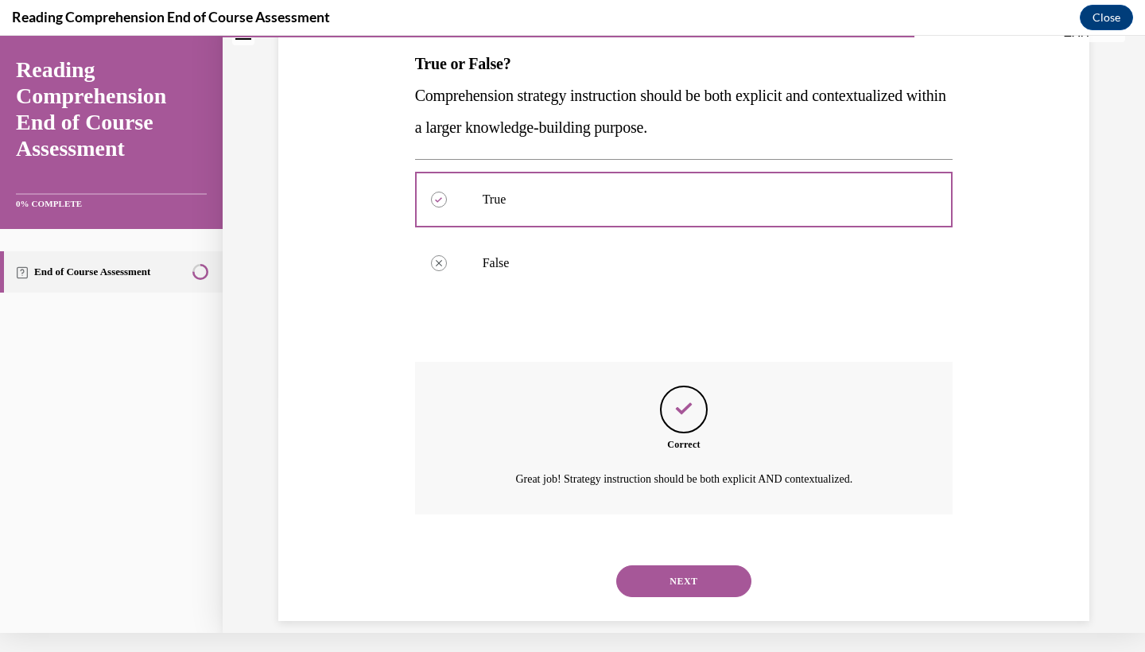
scroll to position [0, 0]
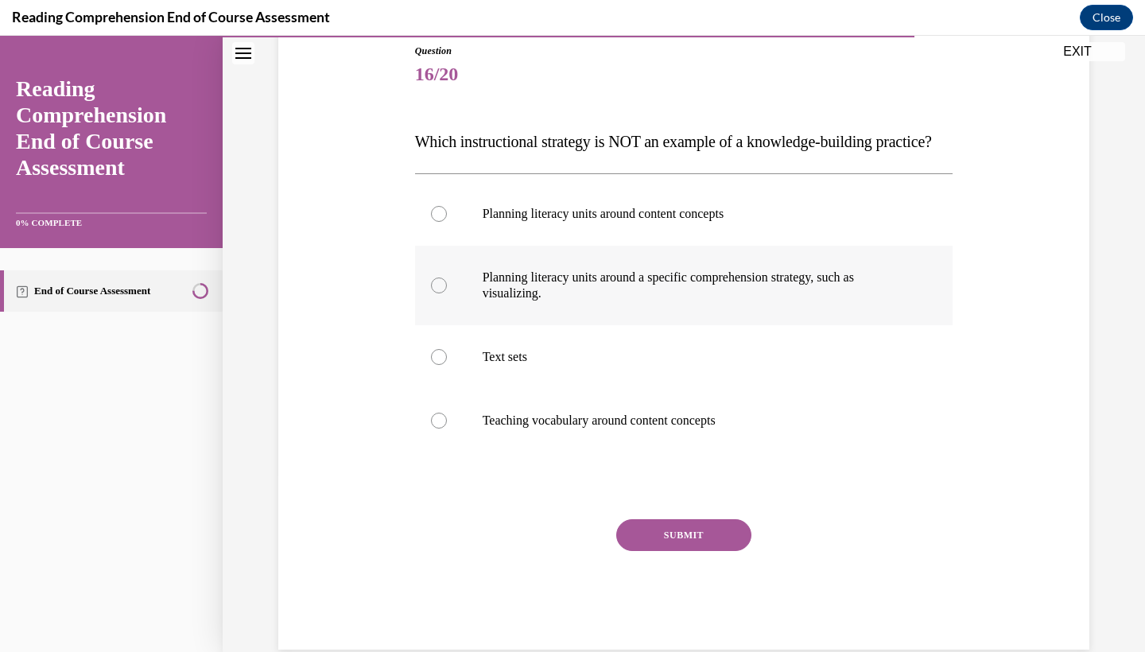
click at [667, 301] on p "Planning literacy units around a specific comprehension strategy, such as visua…" at bounding box center [698, 286] width 431 height 32
click at [447, 293] on input "Planning literacy units around a specific comprehension strategy, such as visua…" at bounding box center [439, 286] width 16 height 16
radio input "true"
click at [689, 551] on button "SUBMIT" at bounding box center [683, 535] width 135 height 32
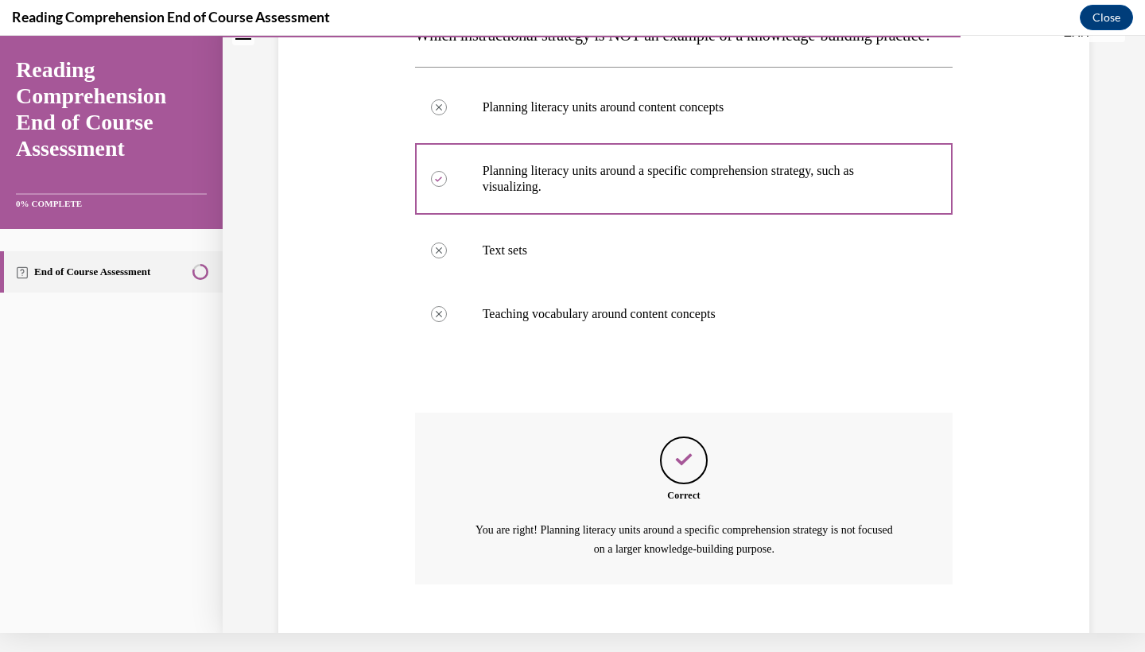
scroll to position [366, 0]
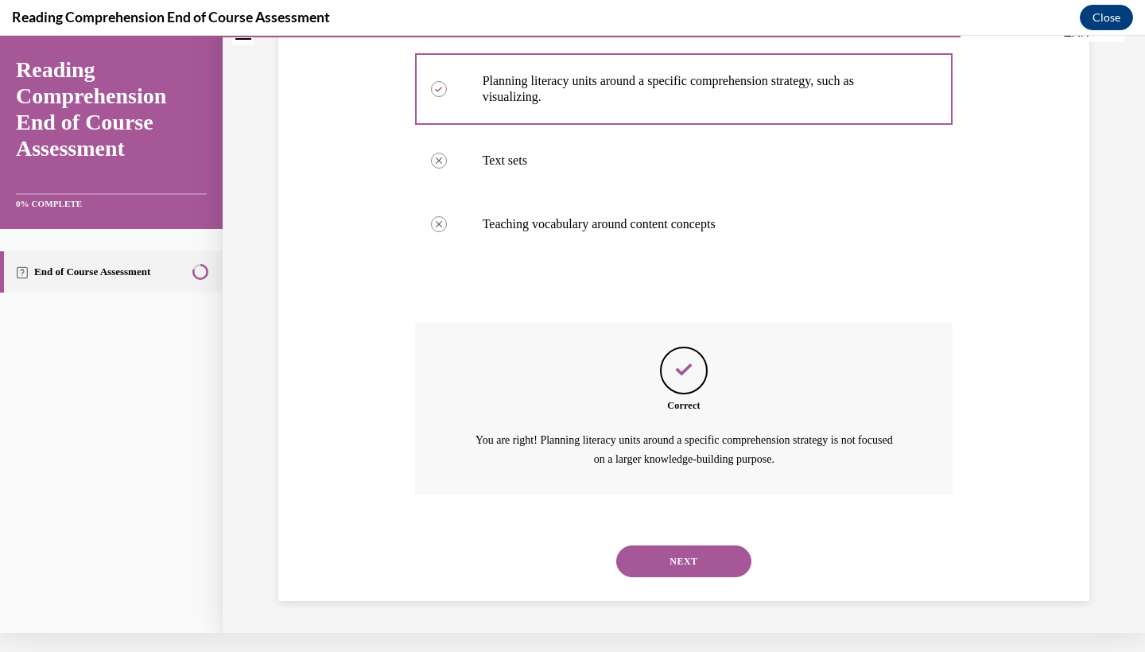
click at [677, 568] on button "NEXT" at bounding box center [683, 561] width 135 height 32
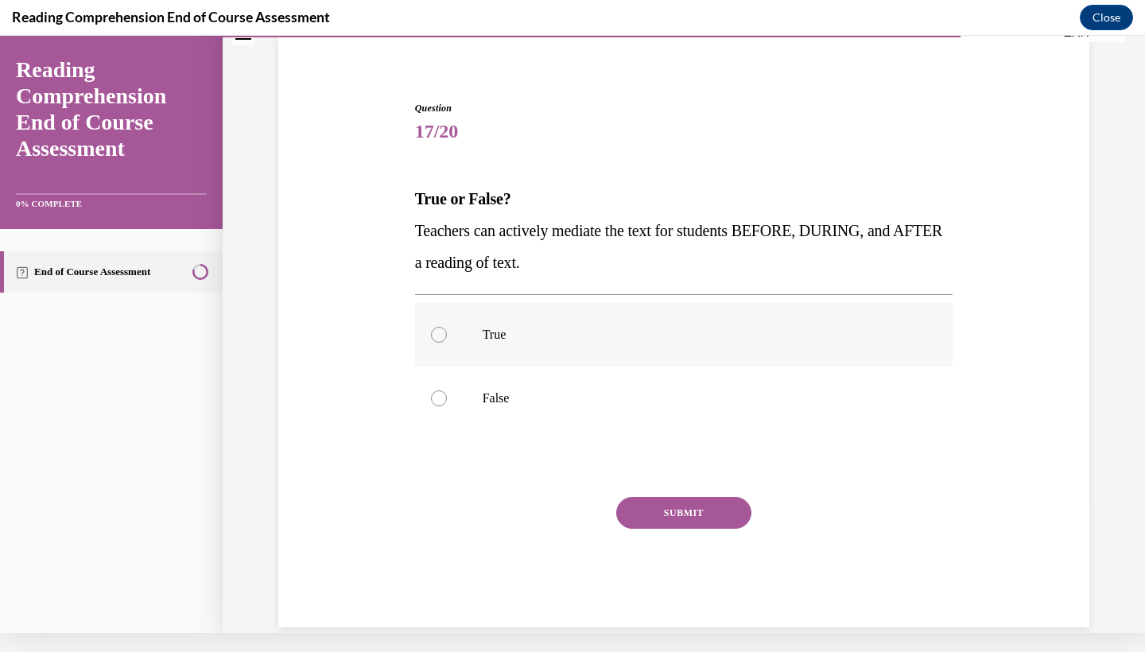
click at [487, 344] on label "True" at bounding box center [684, 335] width 538 height 64
click at [447, 343] on input "True" at bounding box center [439, 335] width 16 height 16
radio input "true"
click at [696, 519] on button "SUBMIT" at bounding box center [683, 513] width 135 height 32
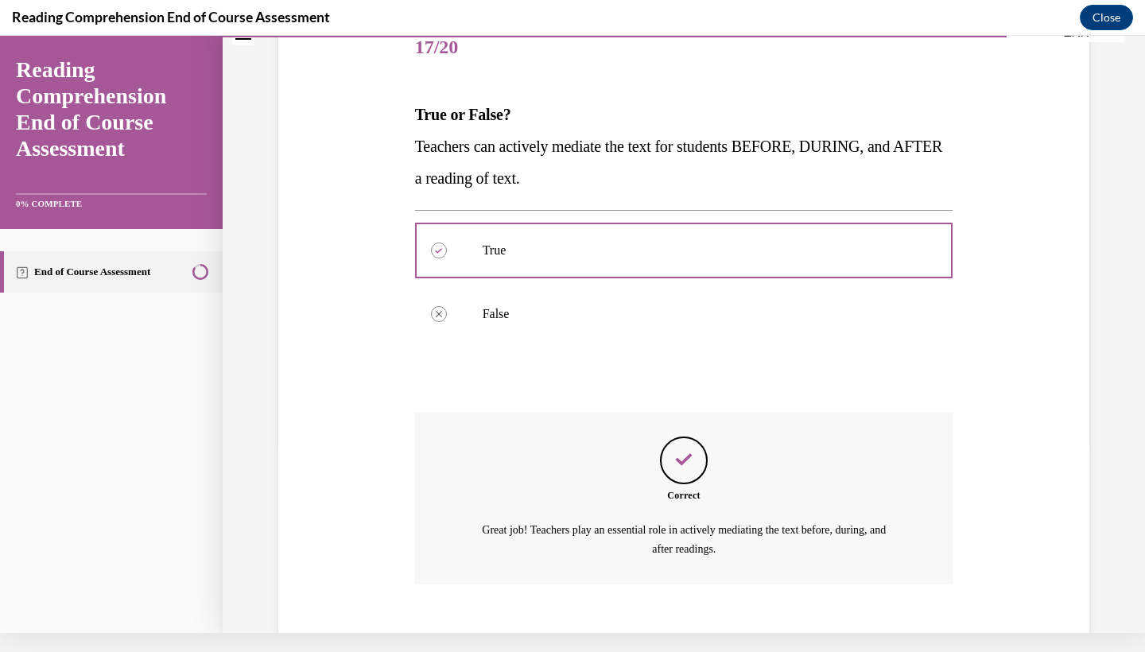
scroll to position [254, 0]
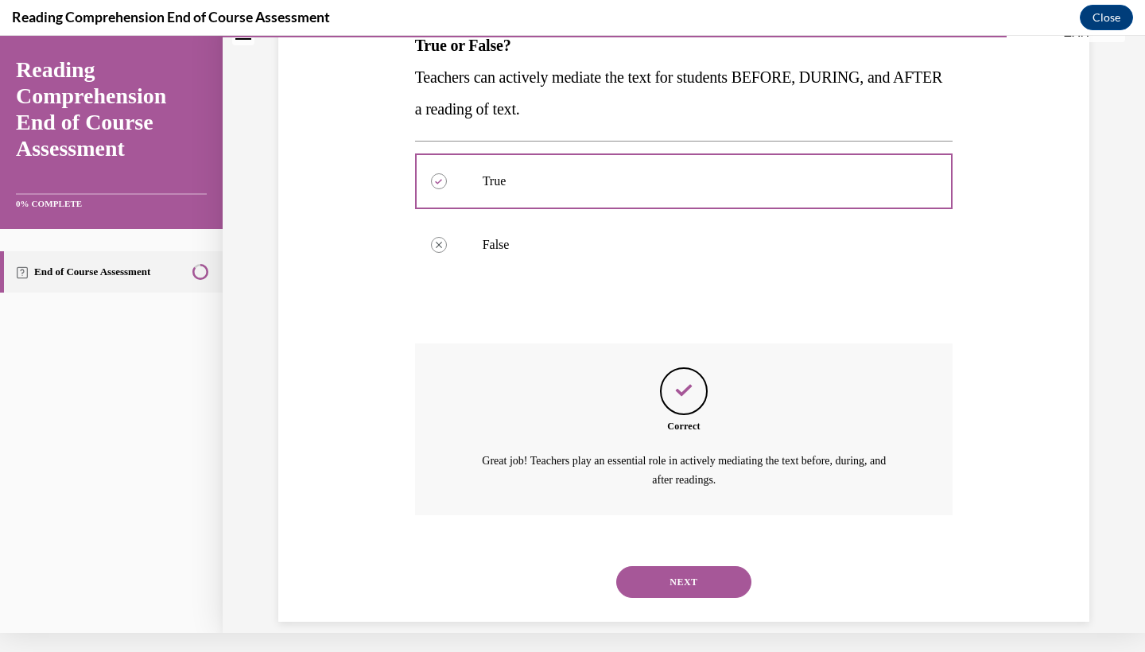
click at [676, 566] on button "NEXT" at bounding box center [683, 582] width 135 height 32
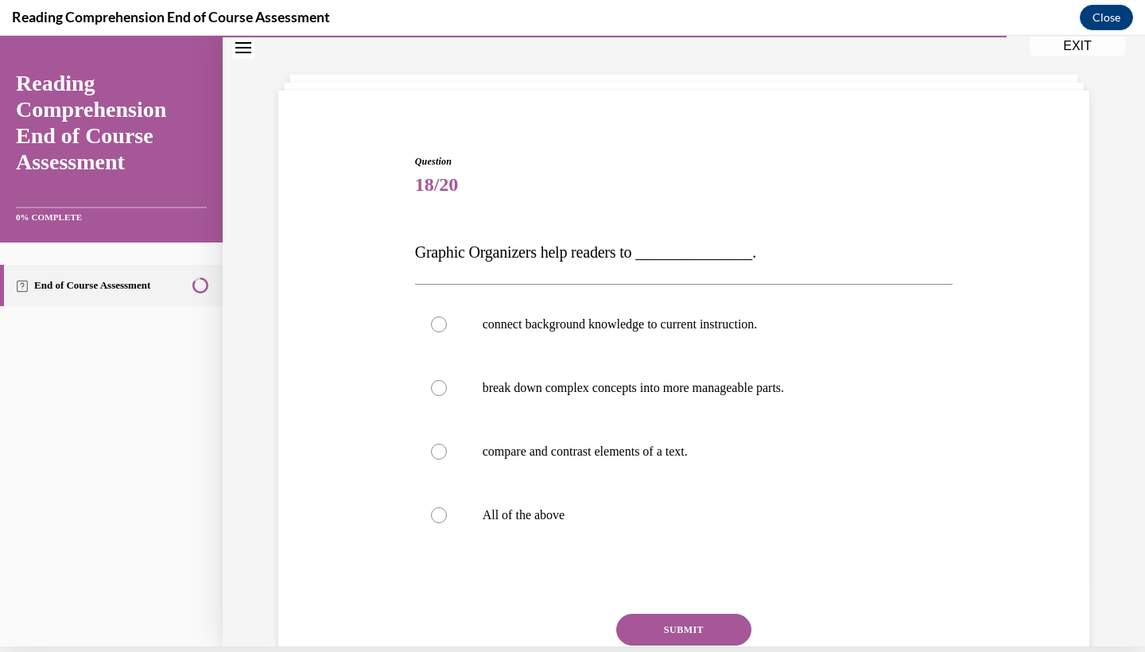
scroll to position [67, 0]
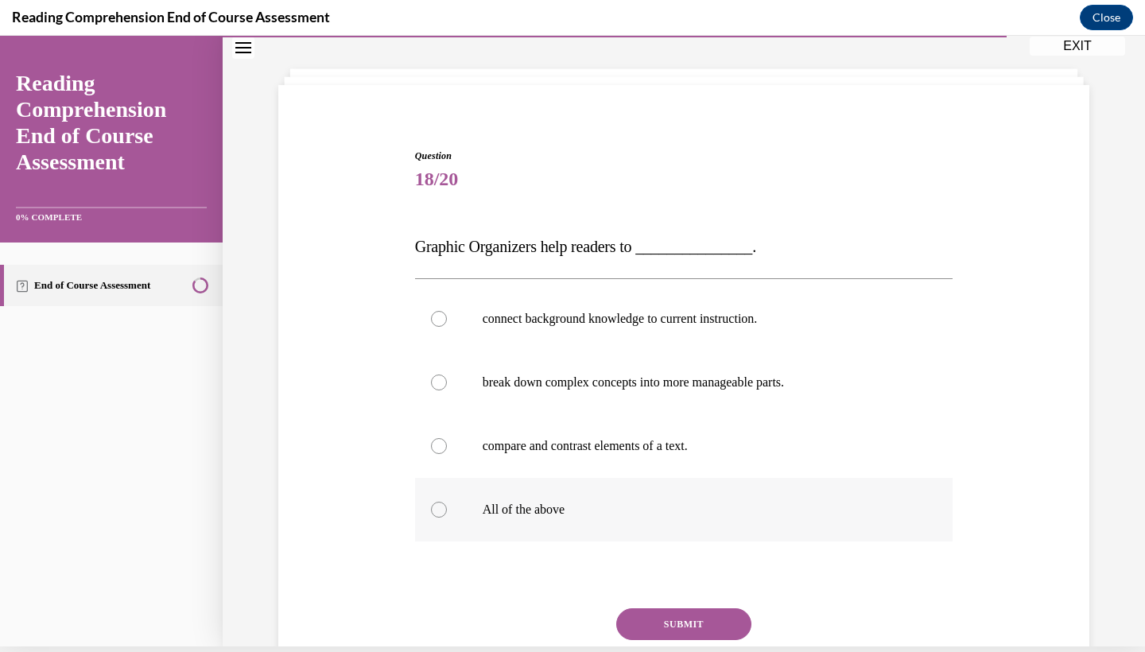
click at [573, 516] on p "All of the above" at bounding box center [698, 510] width 431 height 16
click at [447, 516] on input "All of the above" at bounding box center [439, 510] width 16 height 16
radio input "true"
click at [681, 622] on button "SUBMIT" at bounding box center [683, 624] width 135 height 32
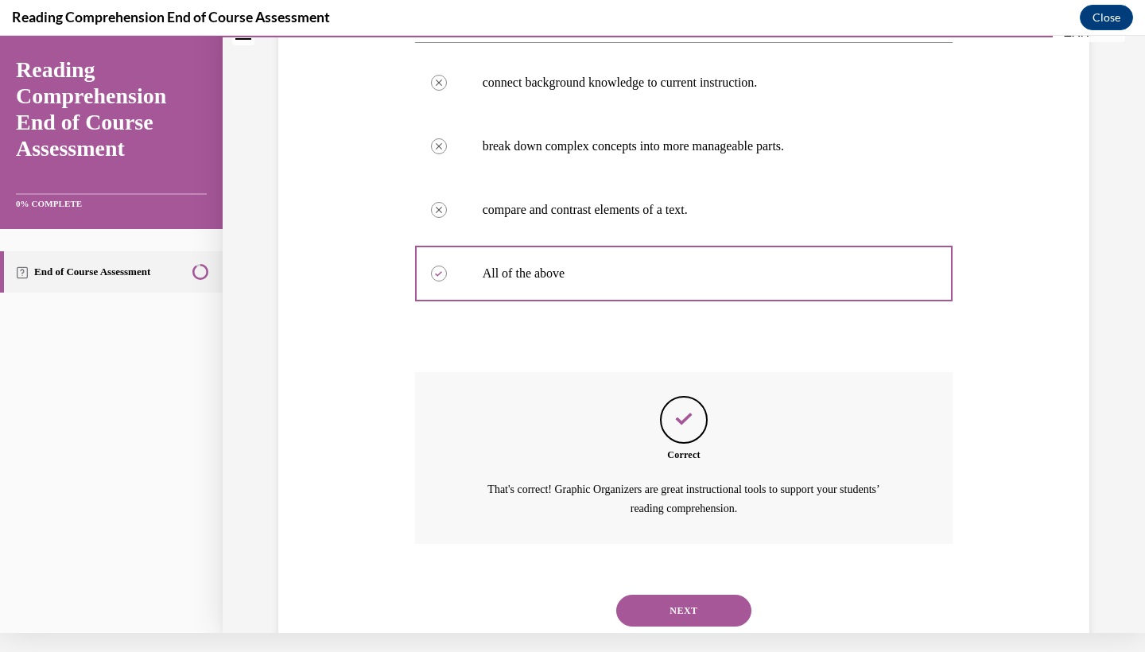
scroll to position [318, 0]
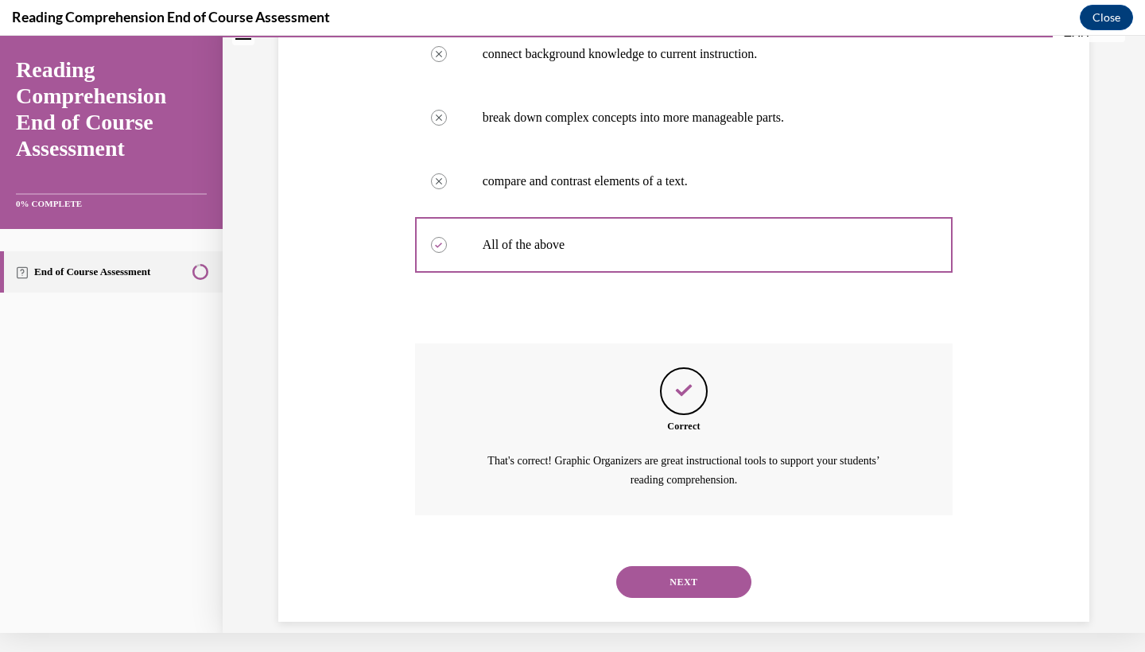
click at [703, 566] on button "NEXT" at bounding box center [683, 582] width 135 height 32
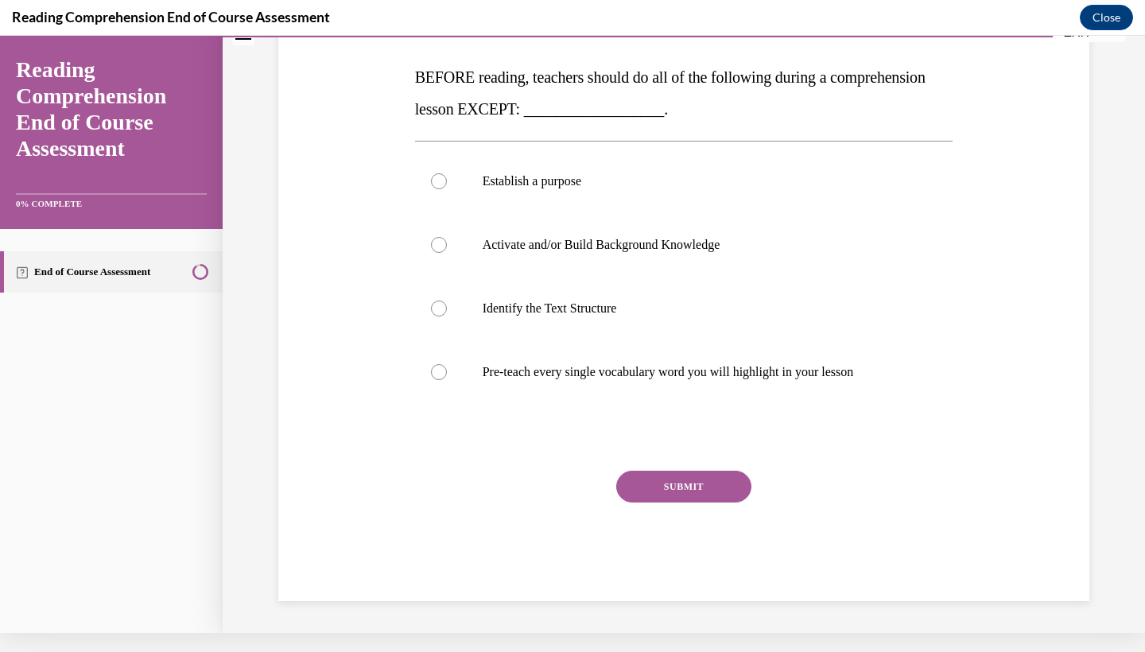
scroll to position [0, 0]
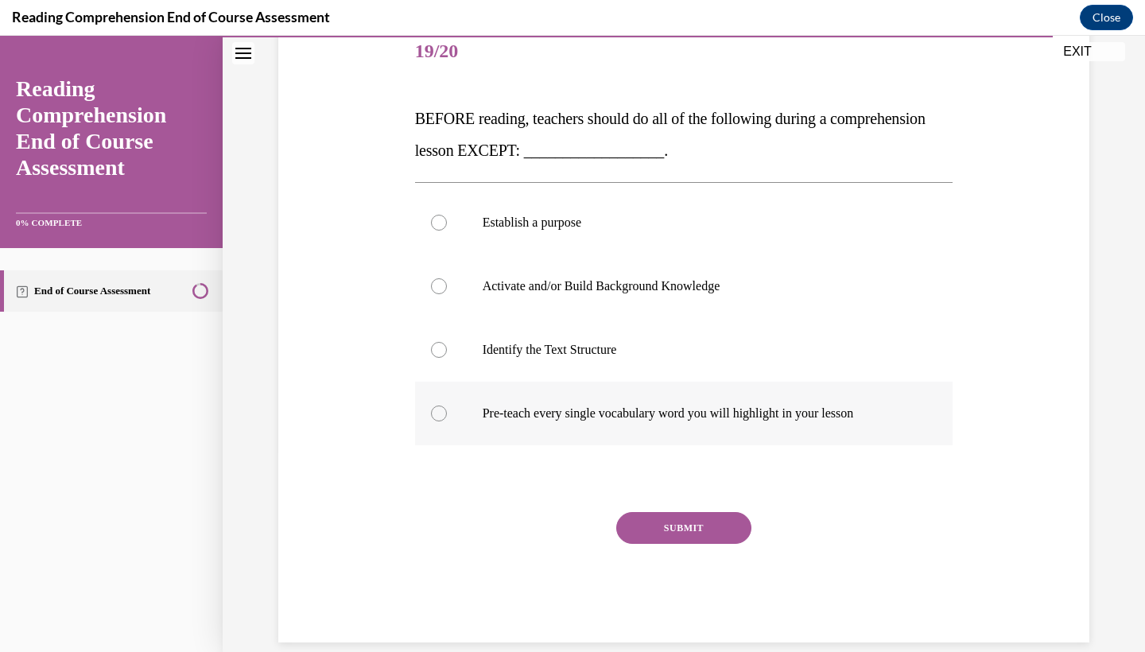
click at [785, 402] on label "Pre-teach every single vocabulary word you will highlight in your lesson" at bounding box center [684, 414] width 538 height 64
click at [447, 406] on input "Pre-teach every single vocabulary word you will highlight in your lesson" at bounding box center [439, 414] width 16 height 16
radio input "true"
click at [683, 545] on div "SUBMIT" at bounding box center [684, 552] width 538 height 80
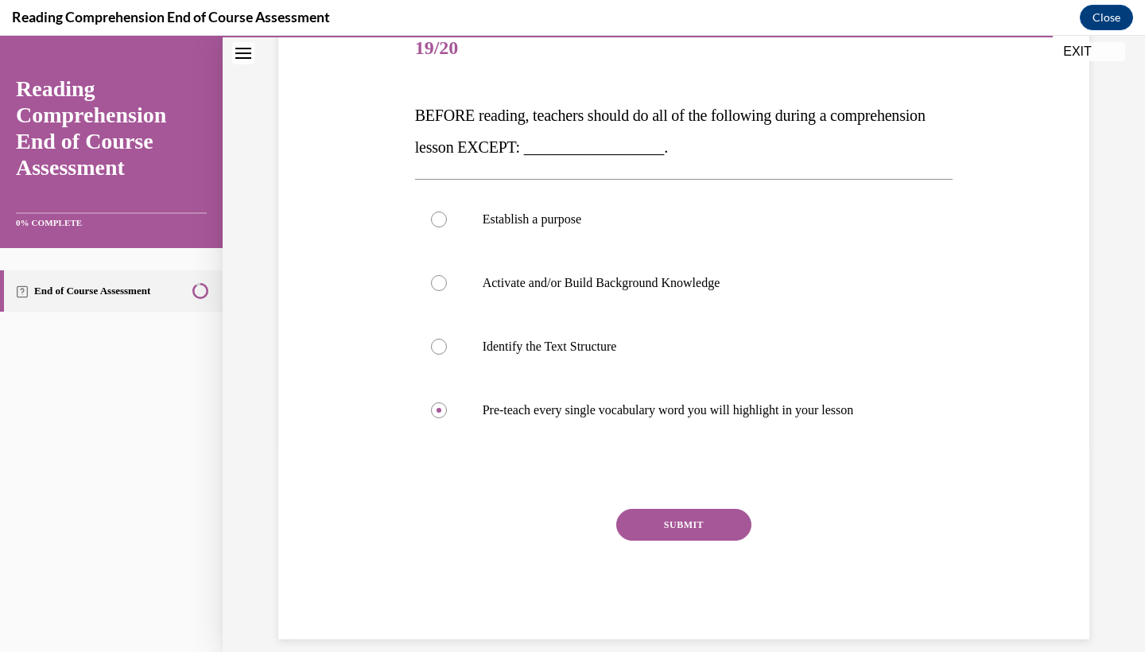
click at [681, 525] on button "SUBMIT" at bounding box center [683, 525] width 135 height 32
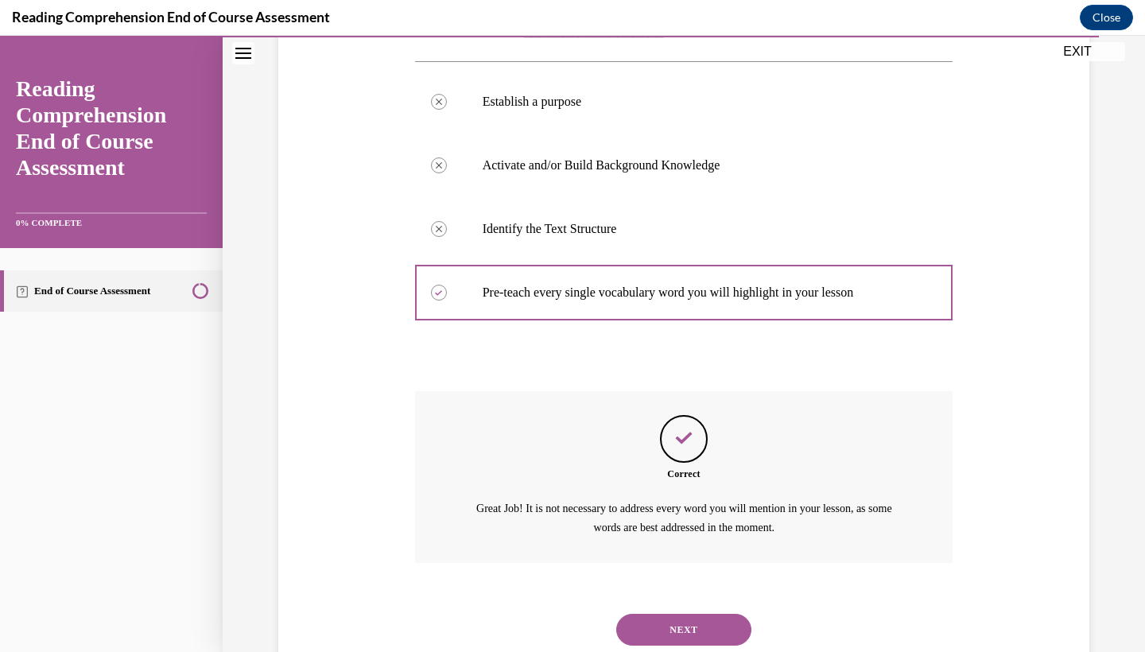
scroll to position [350, 0]
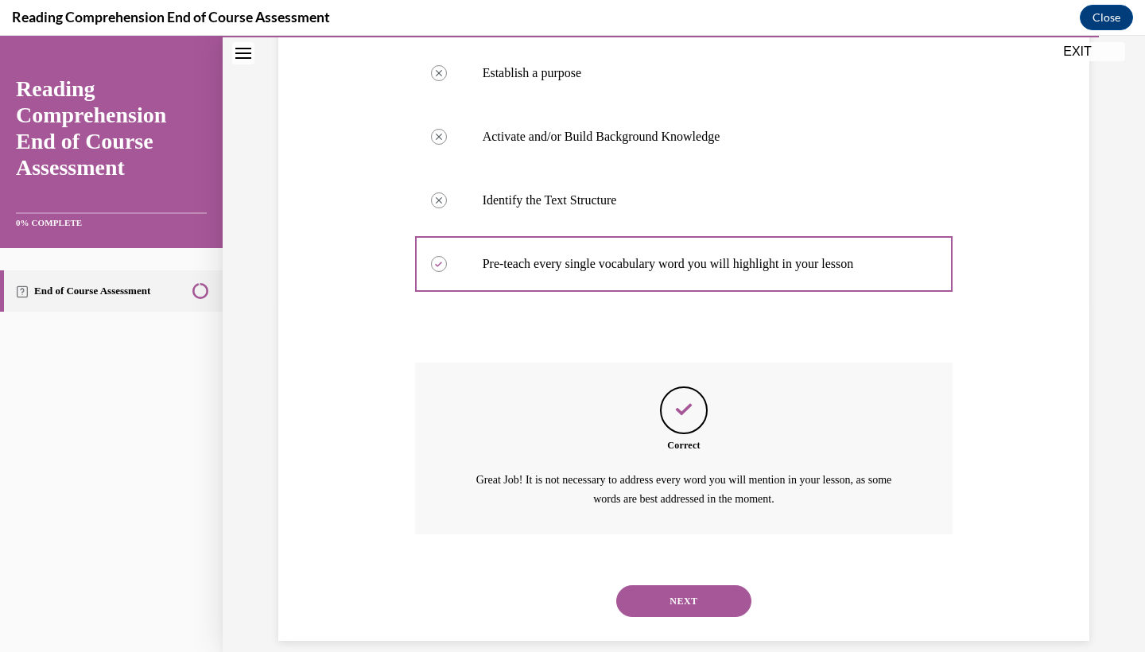
click at [675, 585] on button "NEXT" at bounding box center [683, 601] width 135 height 32
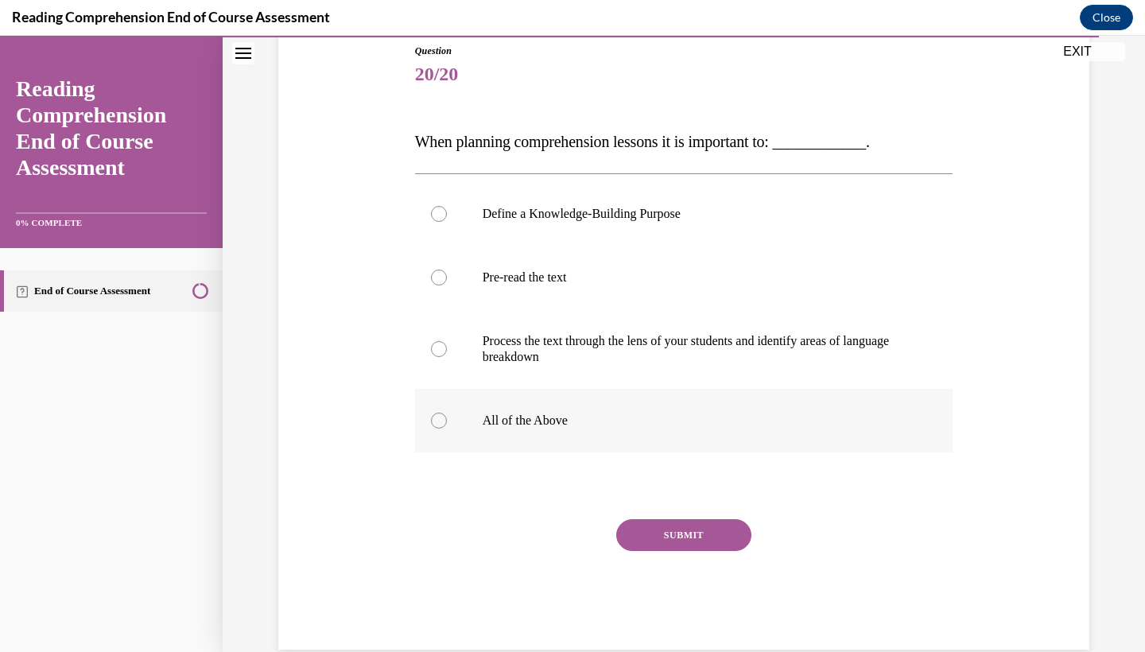
click at [588, 421] on p "All of the Above" at bounding box center [698, 421] width 431 height 16
click at [447, 421] on input "All of the Above" at bounding box center [439, 421] width 16 height 16
radio input "true"
click at [690, 542] on button "SUBMIT" at bounding box center [683, 535] width 135 height 32
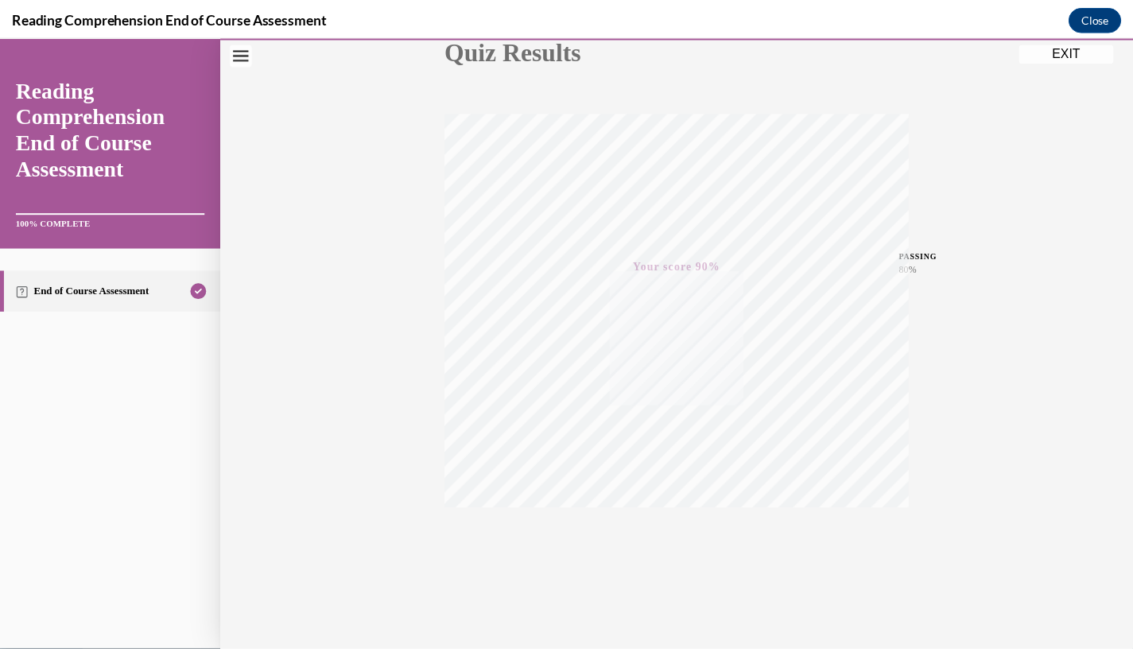
scroll to position [199, 0]
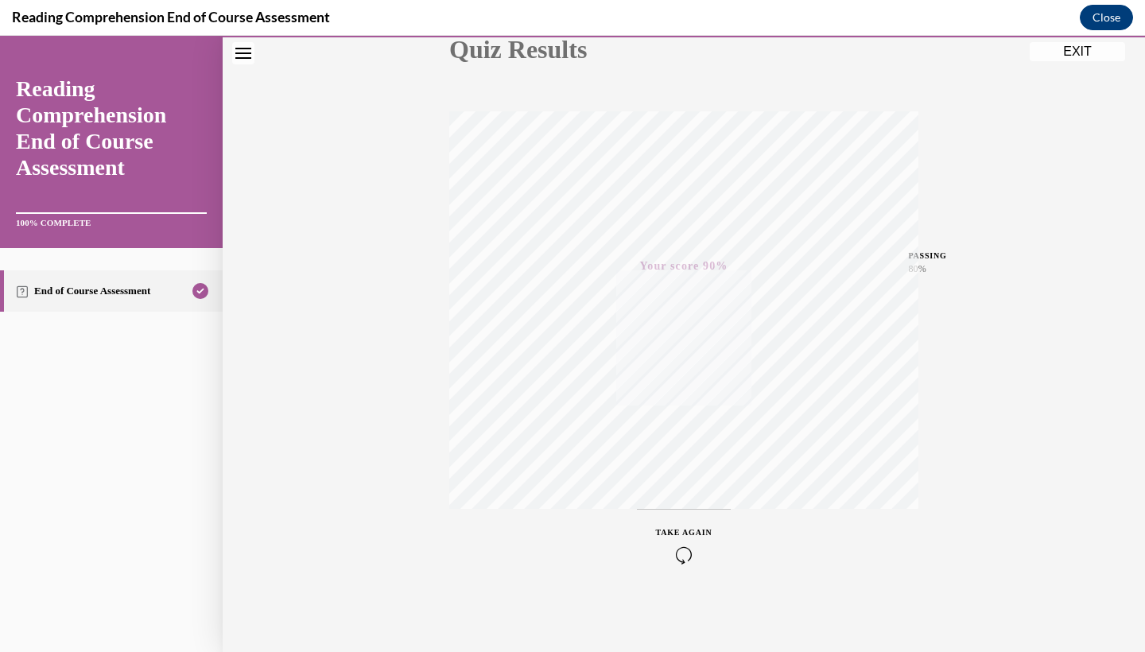
click at [1108, 25] on button "Close" at bounding box center [1106, 17] width 53 height 25
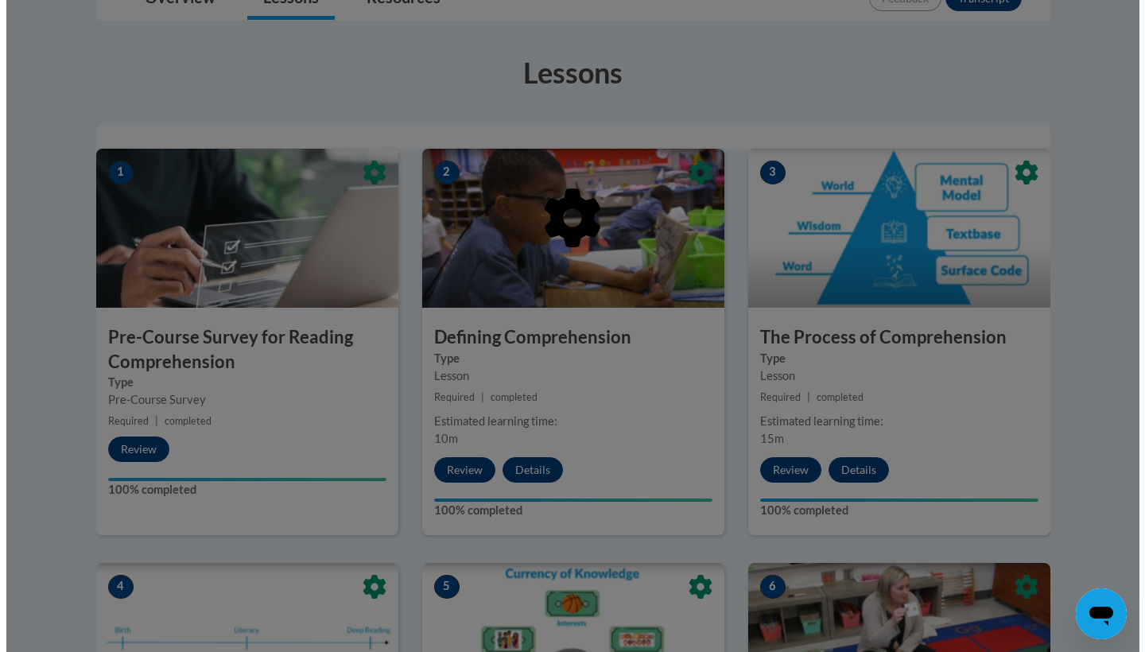
scroll to position [413, 0]
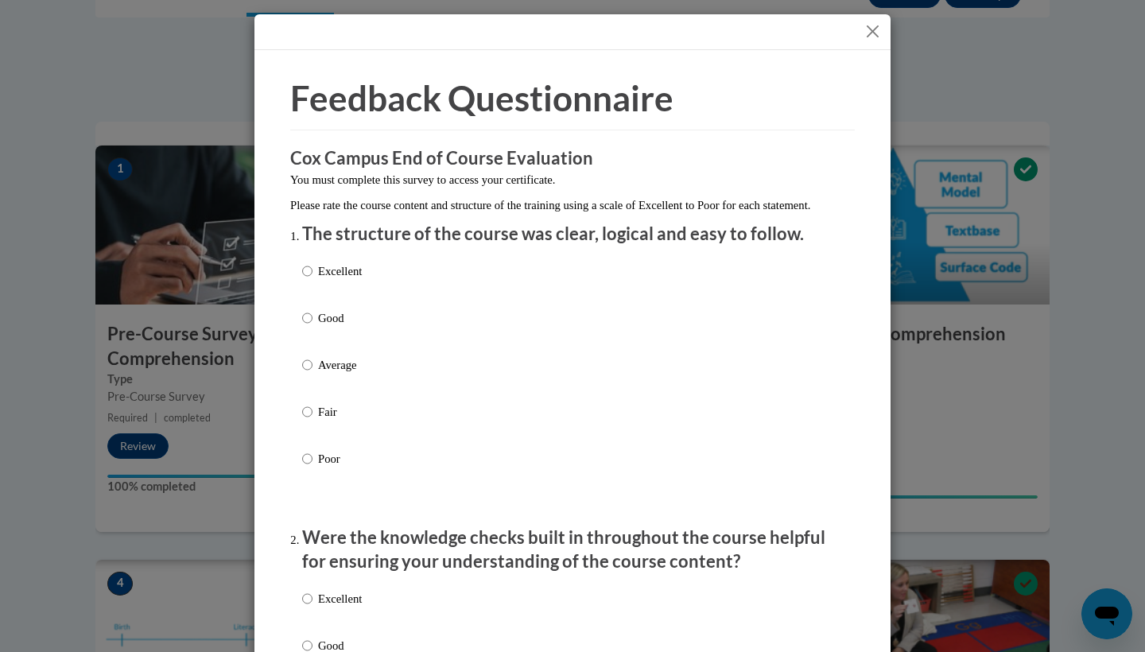
click at [312, 286] on label "Excellent" at bounding box center [332, 283] width 60 height 43
click at [312, 280] on input "Excellent" at bounding box center [307, 270] width 10 height 17
radio input "true"
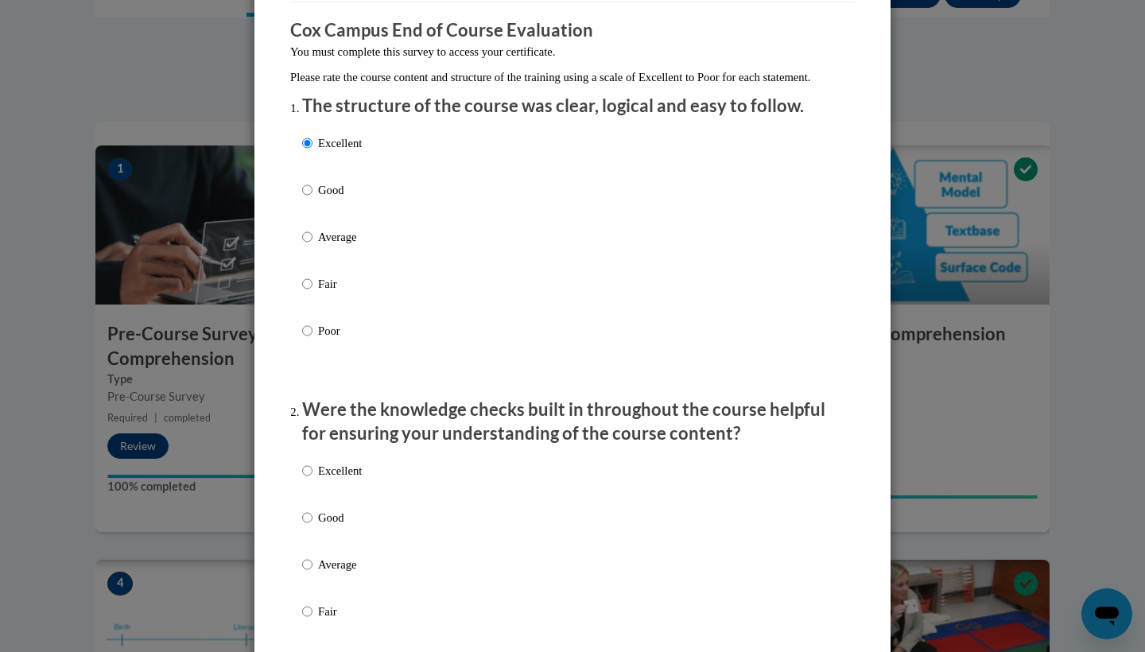
scroll to position [200, 0]
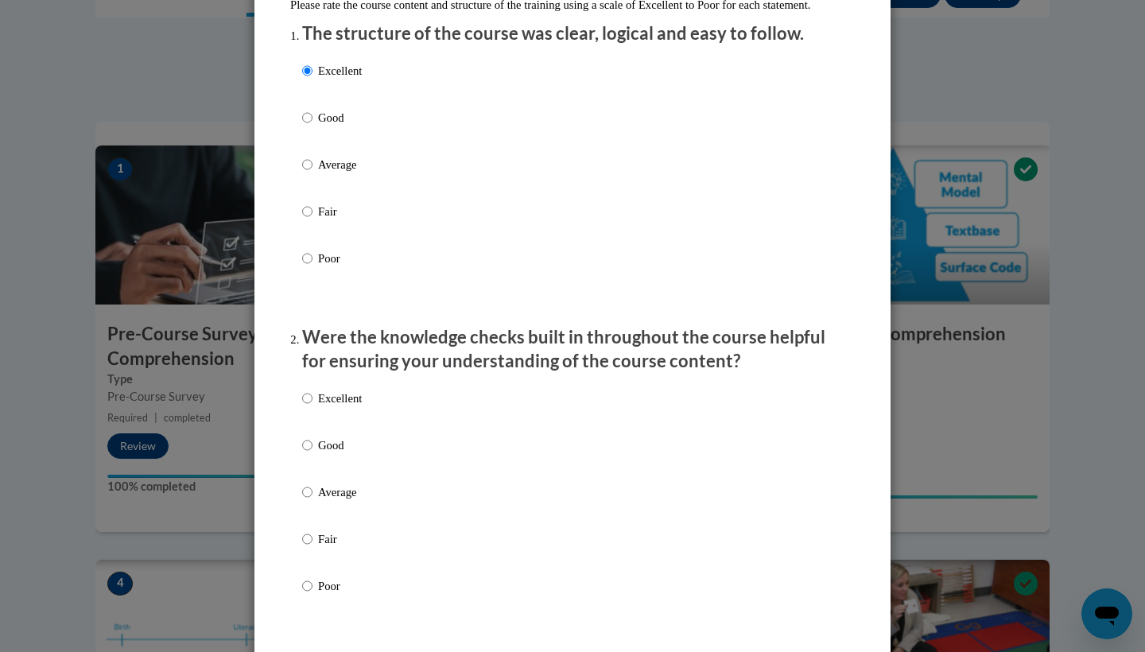
click at [339, 407] on p "Excellent" at bounding box center [340, 398] width 44 height 17
click at [313, 407] on input "Excellent" at bounding box center [307, 398] width 10 height 17
radio input "true"
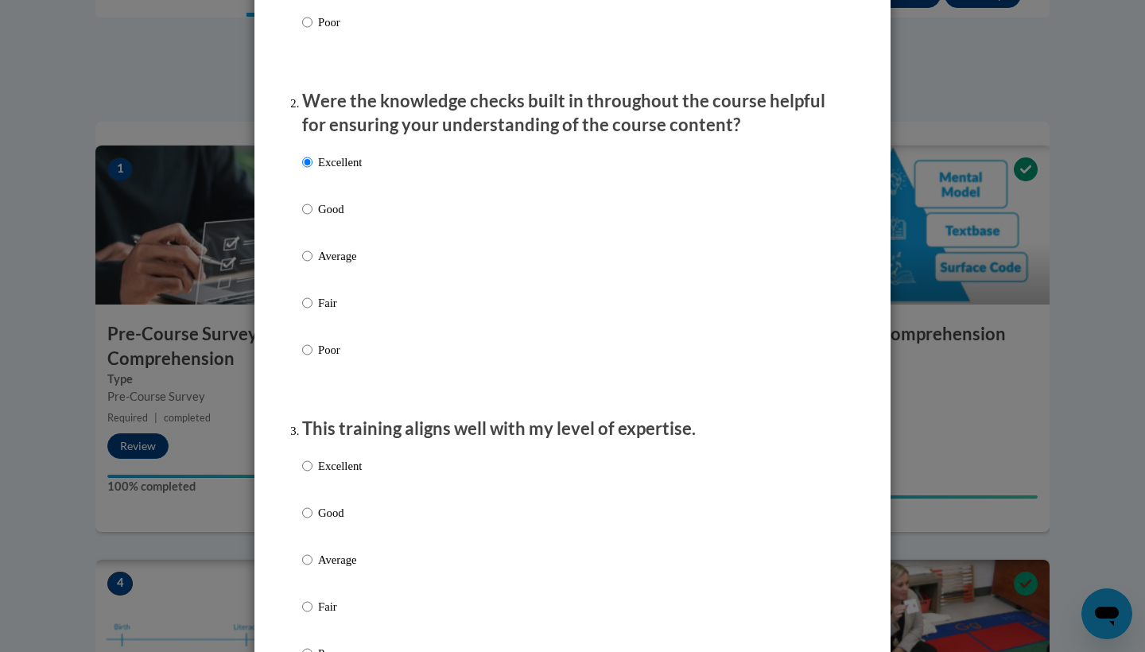
scroll to position [505, 0]
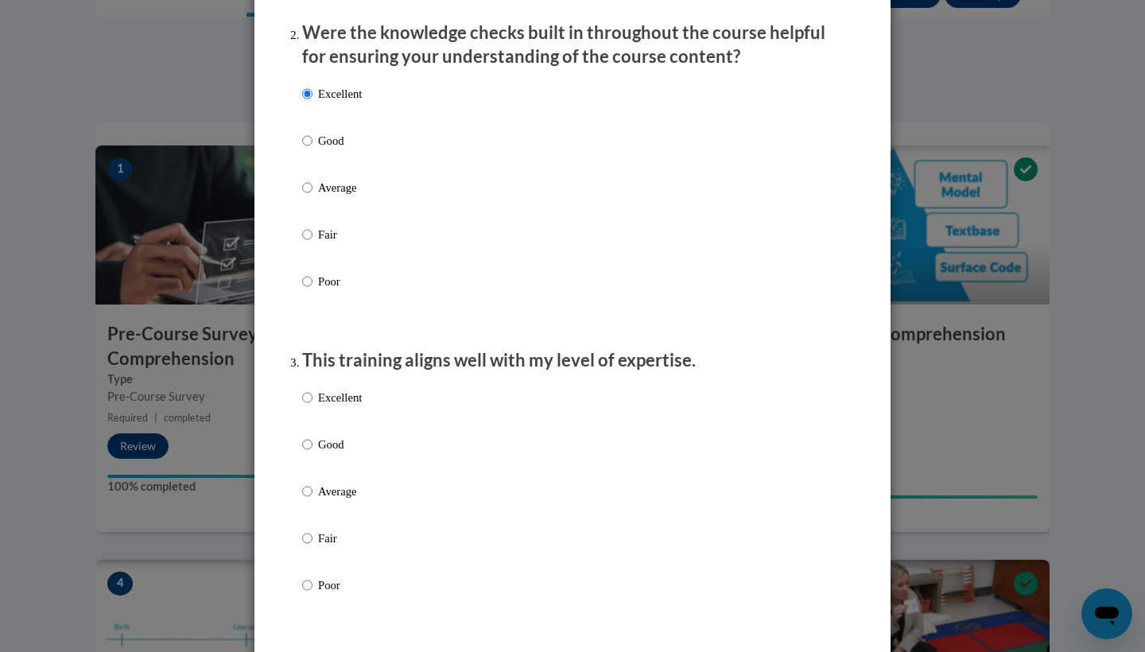
click at [359, 410] on div "Excellent Good Average Fair Poor" at bounding box center [572, 510] width 541 height 259
click at [302, 406] on input "Excellent" at bounding box center [307, 397] width 10 height 17
radio input "true"
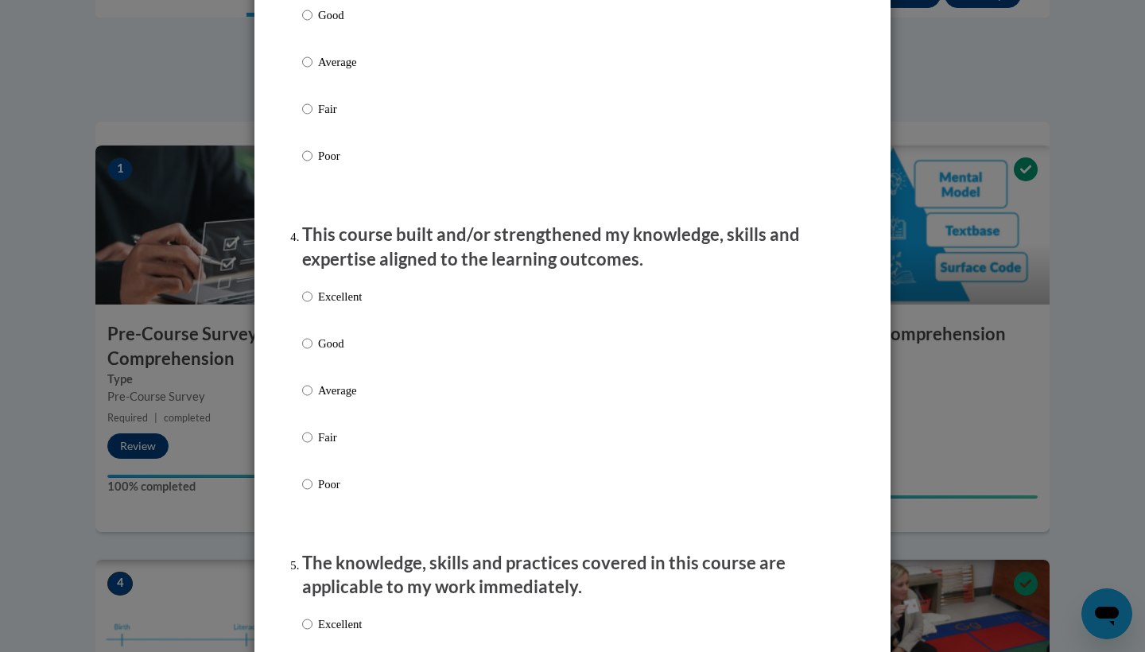
scroll to position [978, 0]
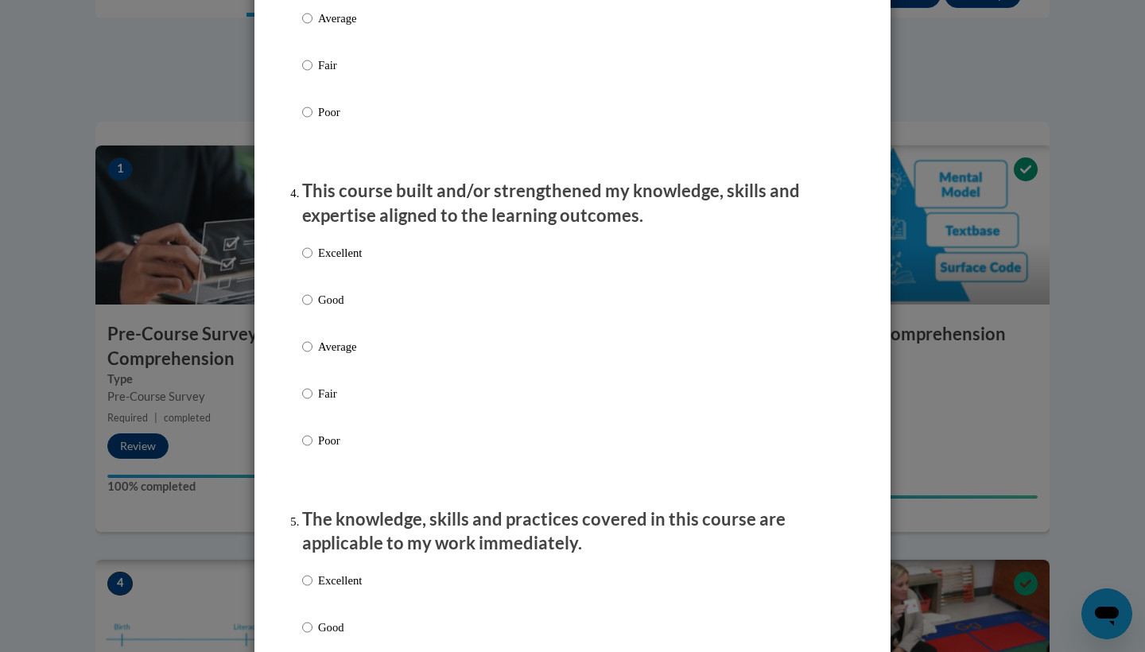
click at [338, 262] on p "Excellent" at bounding box center [340, 252] width 44 height 17
click at [313, 262] on input "Excellent" at bounding box center [307, 252] width 10 height 17
radio input "true"
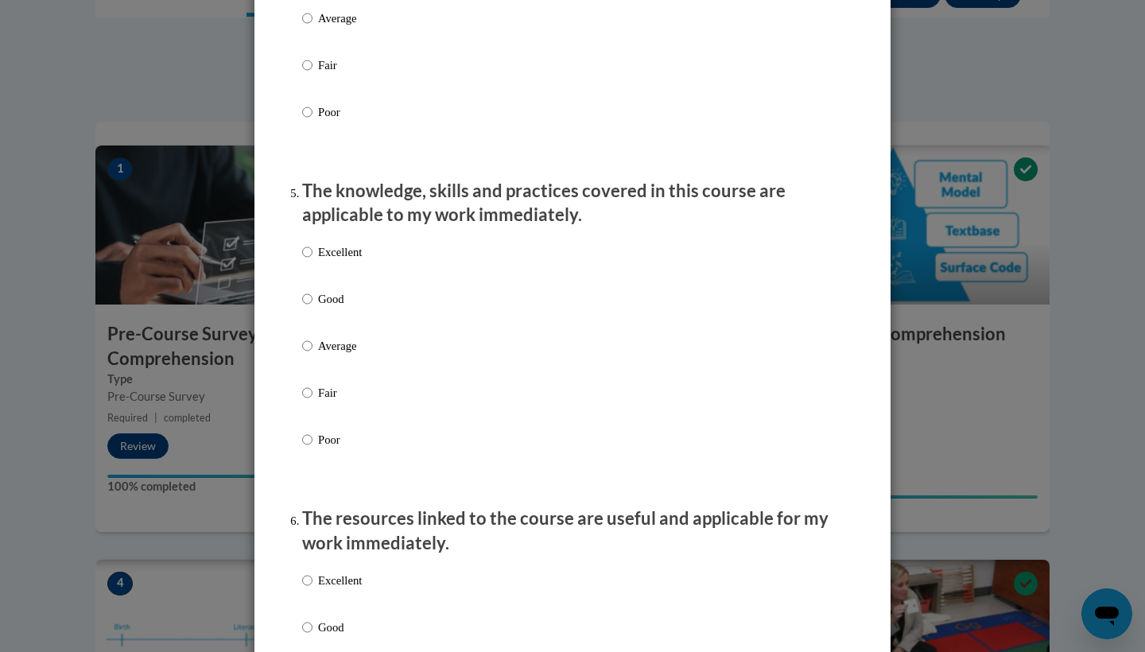
scroll to position [1327, 0]
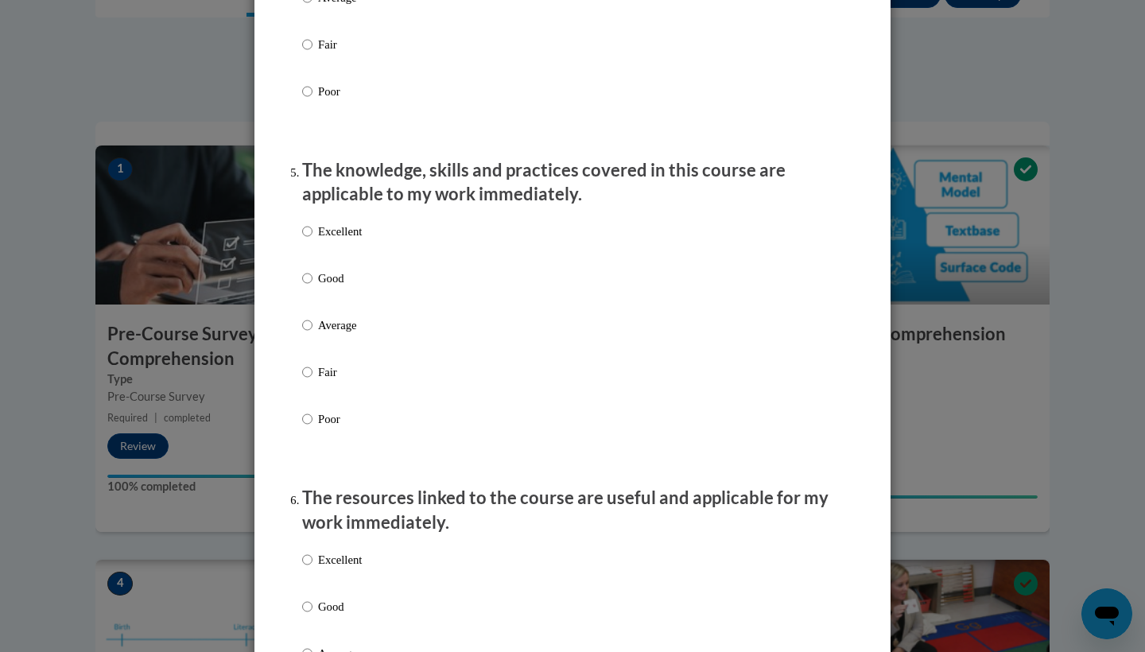
click at [352, 234] on p "Excellent" at bounding box center [340, 231] width 44 height 17
click at [313, 234] on input "Excellent" at bounding box center [307, 231] width 10 height 17
radio input "true"
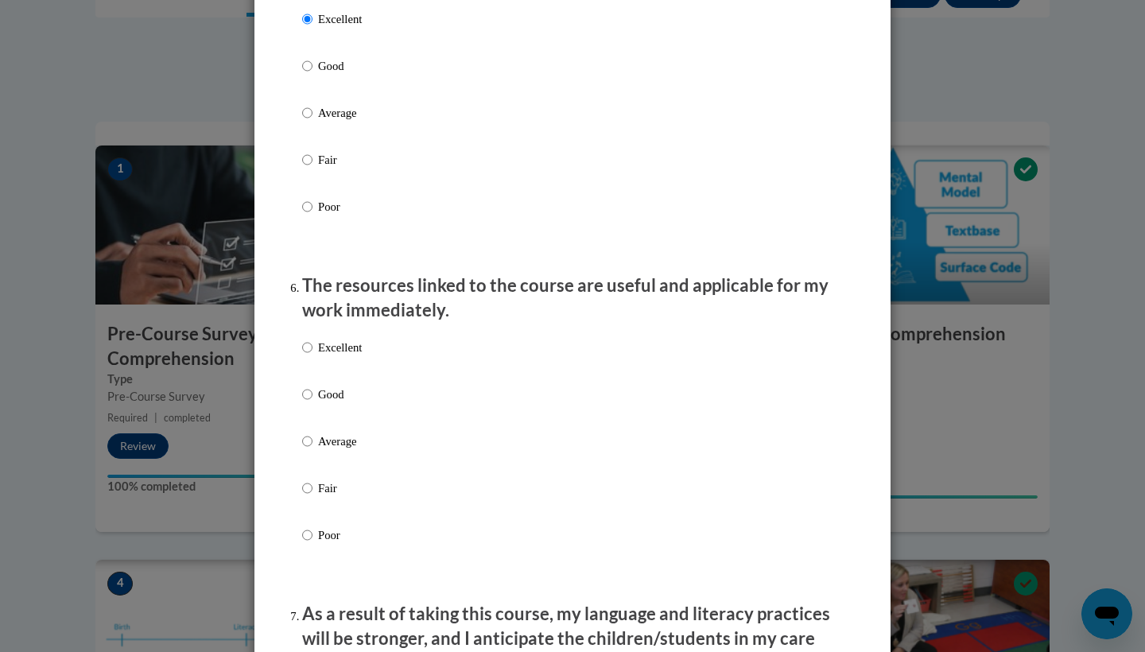
scroll to position [1532, 0]
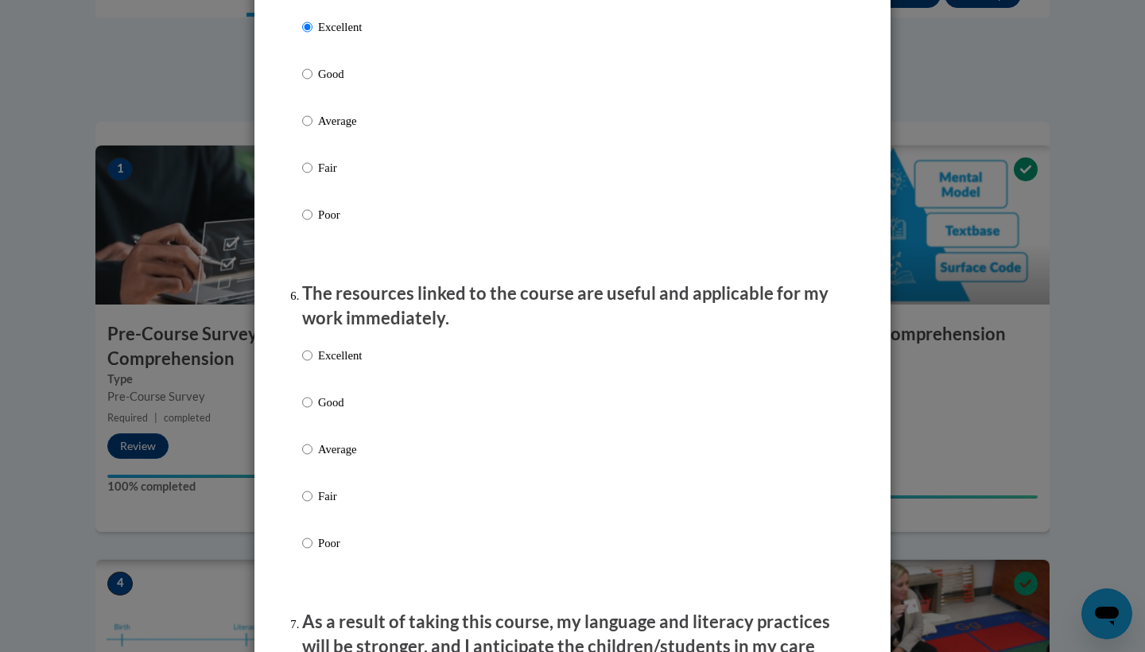
click at [339, 363] on p "Excellent" at bounding box center [340, 355] width 44 height 17
click at [313, 363] on input "Excellent" at bounding box center [307, 355] width 10 height 17
radio input "true"
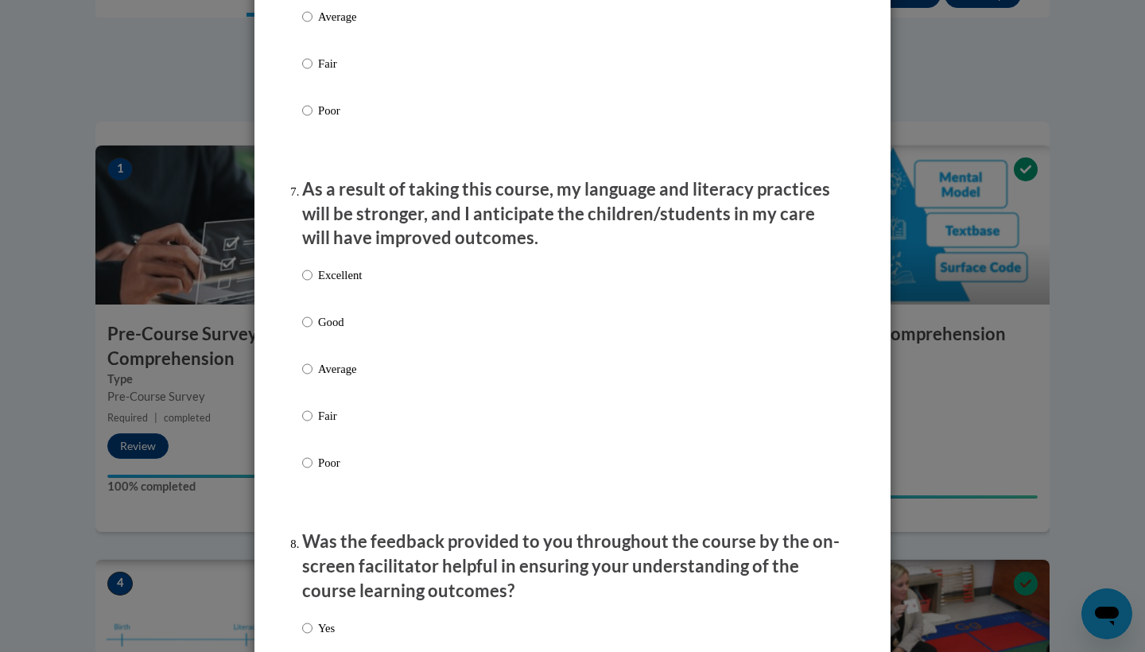
scroll to position [1964, 0]
click at [351, 282] on p "Excellent" at bounding box center [340, 274] width 44 height 17
click at [313, 282] on input "Excellent" at bounding box center [307, 274] width 10 height 17
radio input "true"
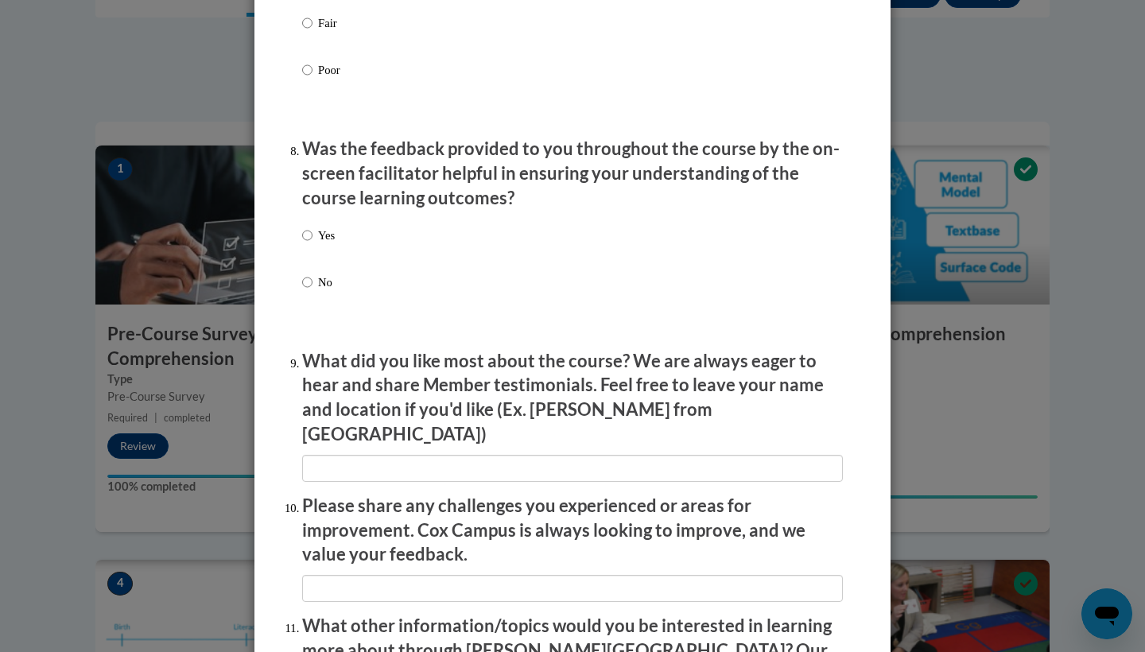
scroll to position [2397, 0]
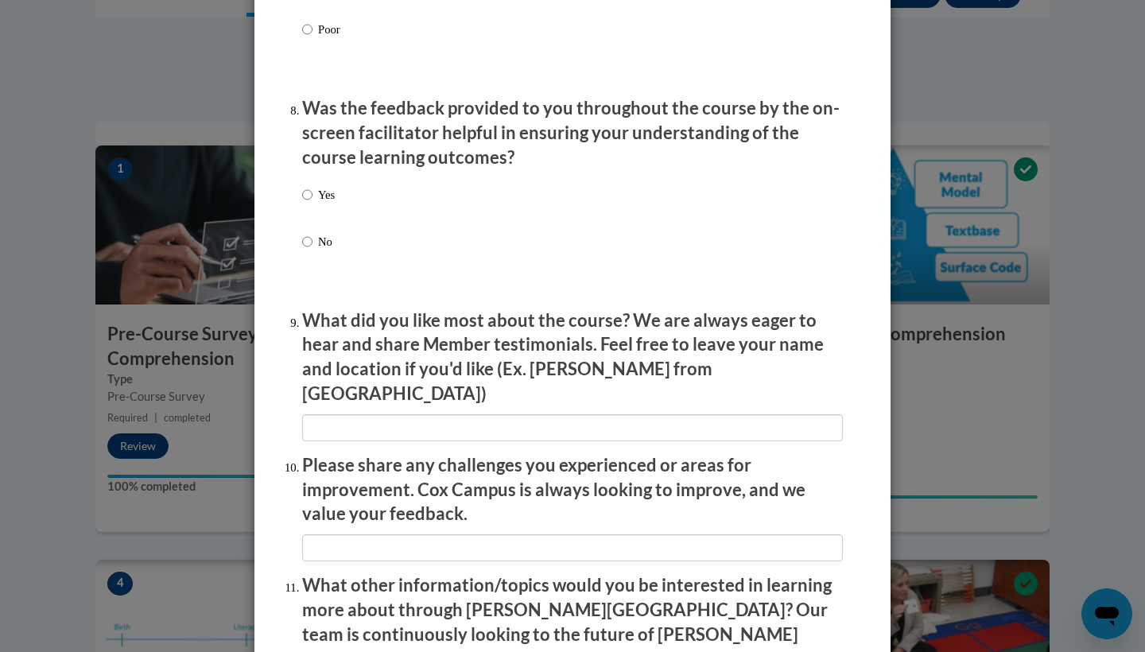
click at [311, 191] on label "Yes" at bounding box center [318, 207] width 33 height 43
click at [311, 191] on input "Yes" at bounding box center [307, 194] width 10 height 17
radio input "true"
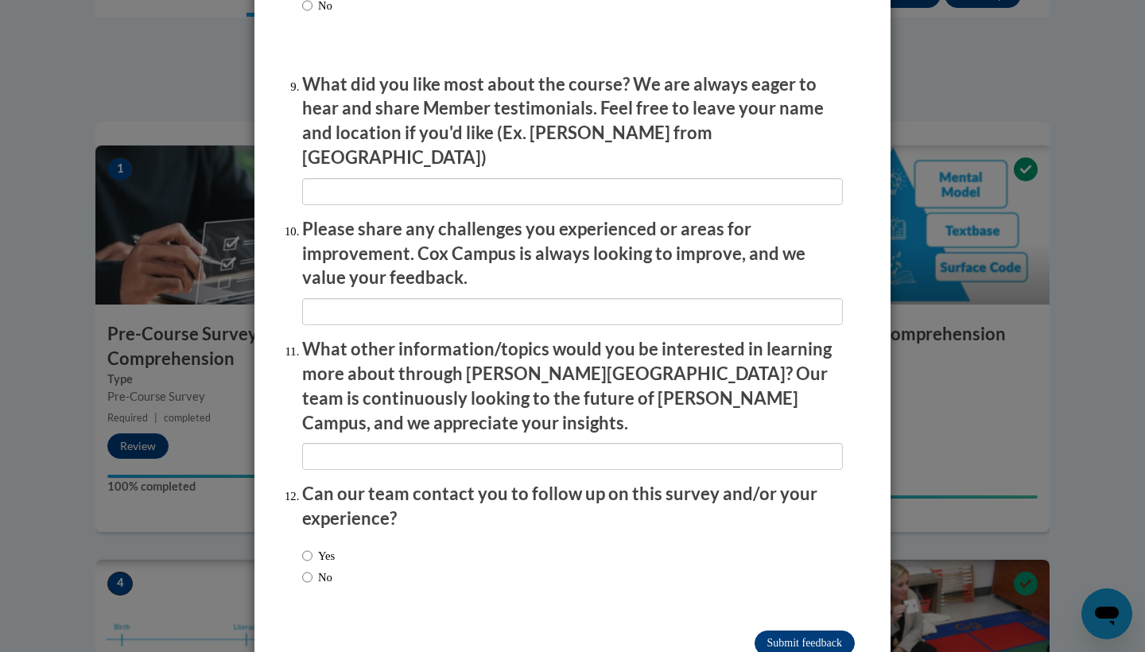
click at [774, 631] on input "Submit feedback" at bounding box center [805, 643] width 100 height 25
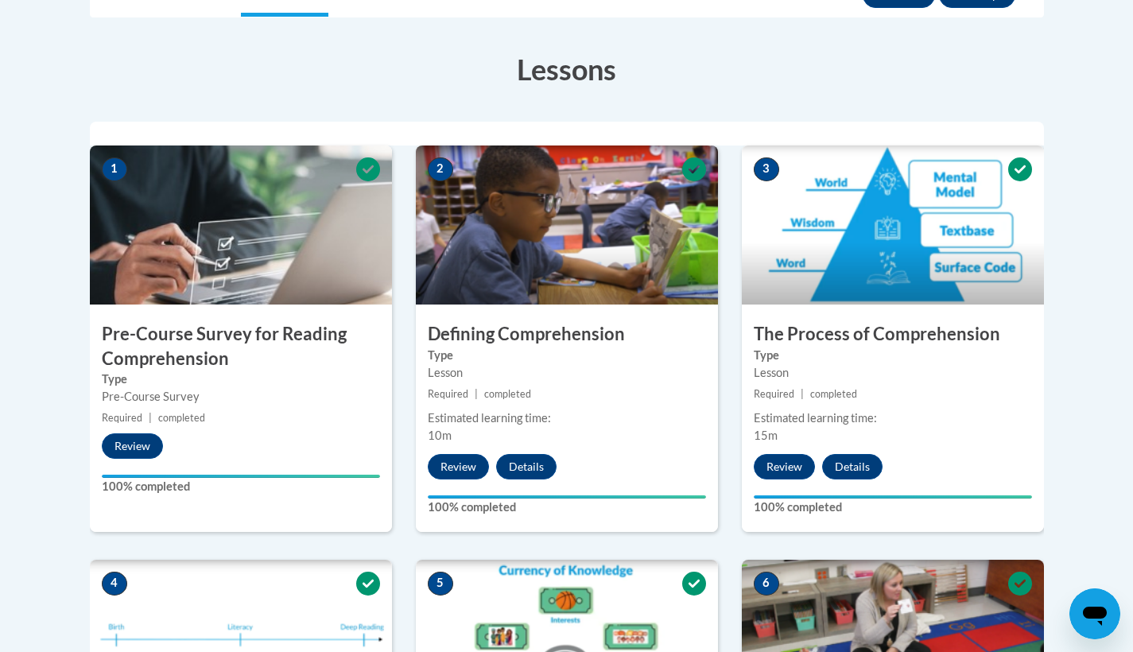
scroll to position [0, 0]
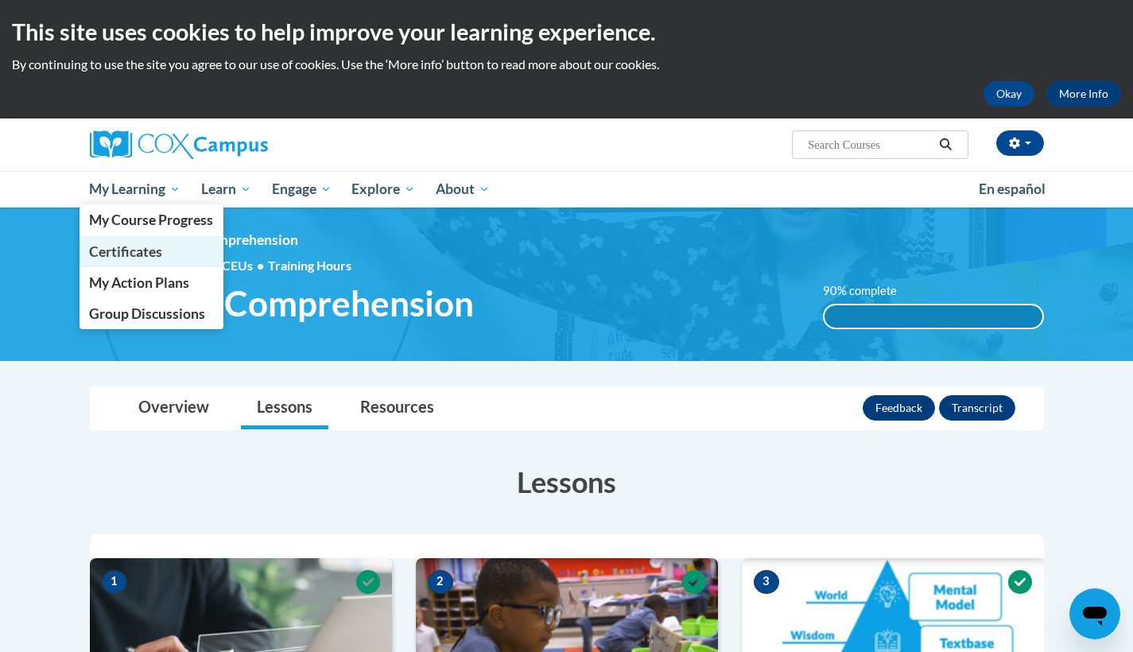
click at [141, 254] on span "Certificates" at bounding box center [125, 251] width 73 height 17
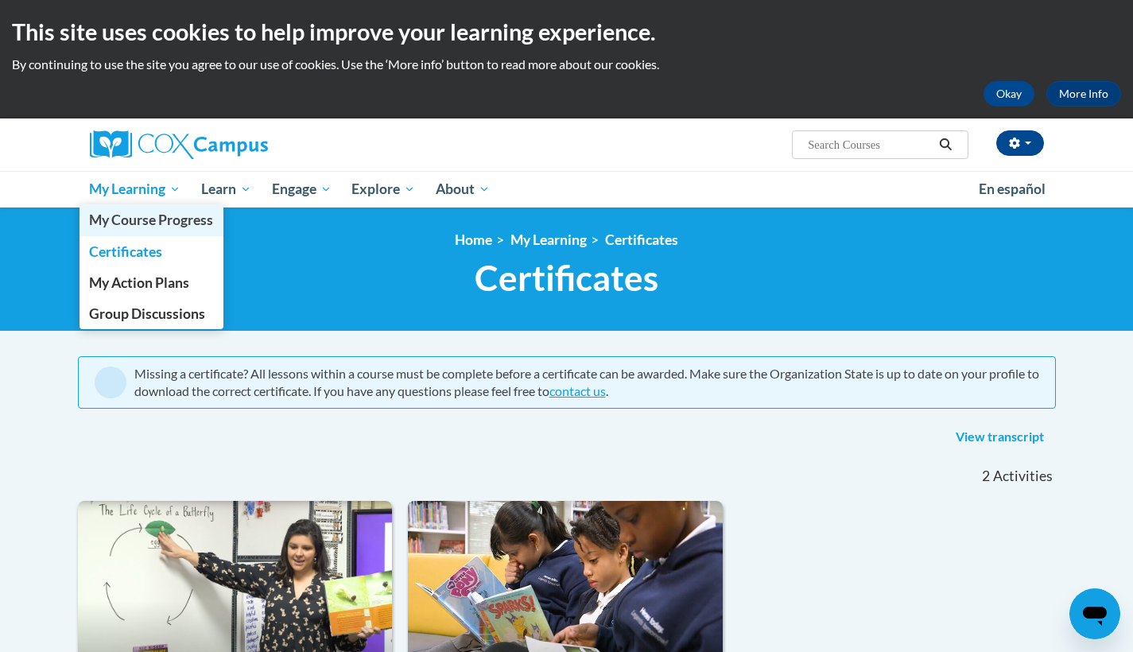
click at [161, 218] on span "My Course Progress" at bounding box center [151, 220] width 124 height 17
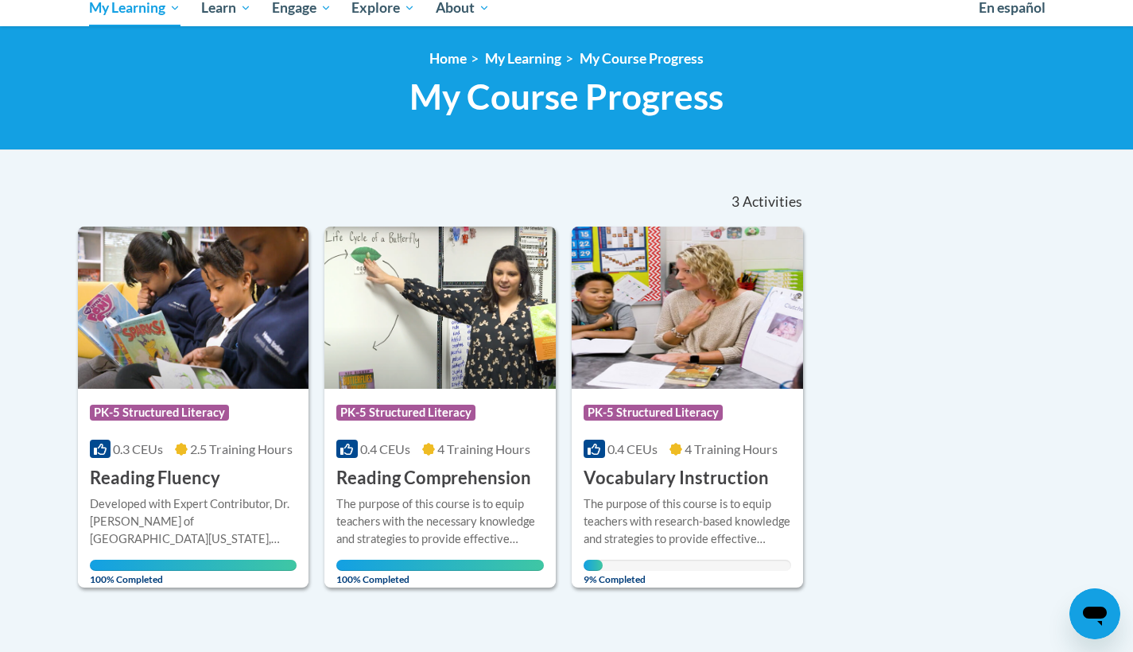
scroll to position [204, 0]
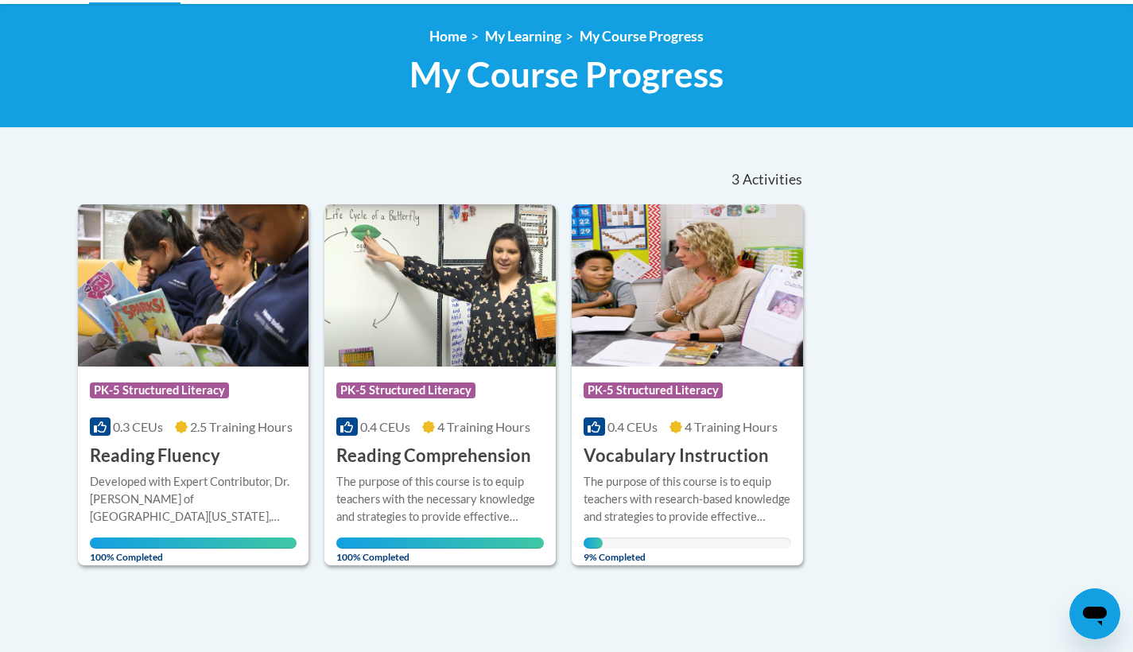
click at [723, 356] on img at bounding box center [687, 285] width 231 height 162
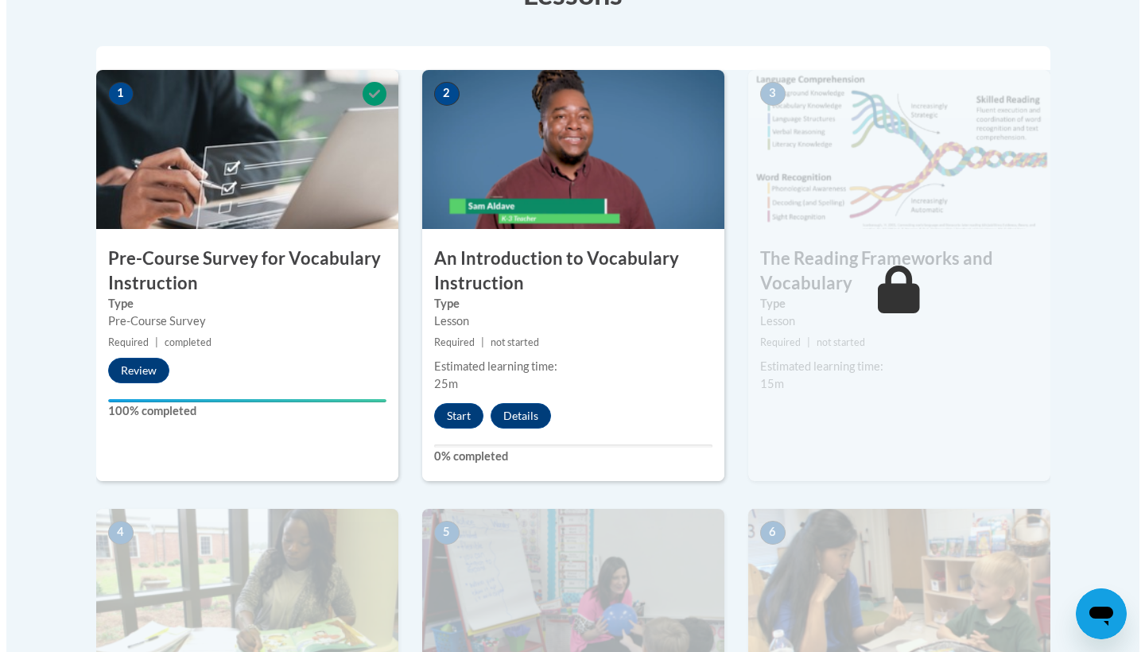
scroll to position [527, 0]
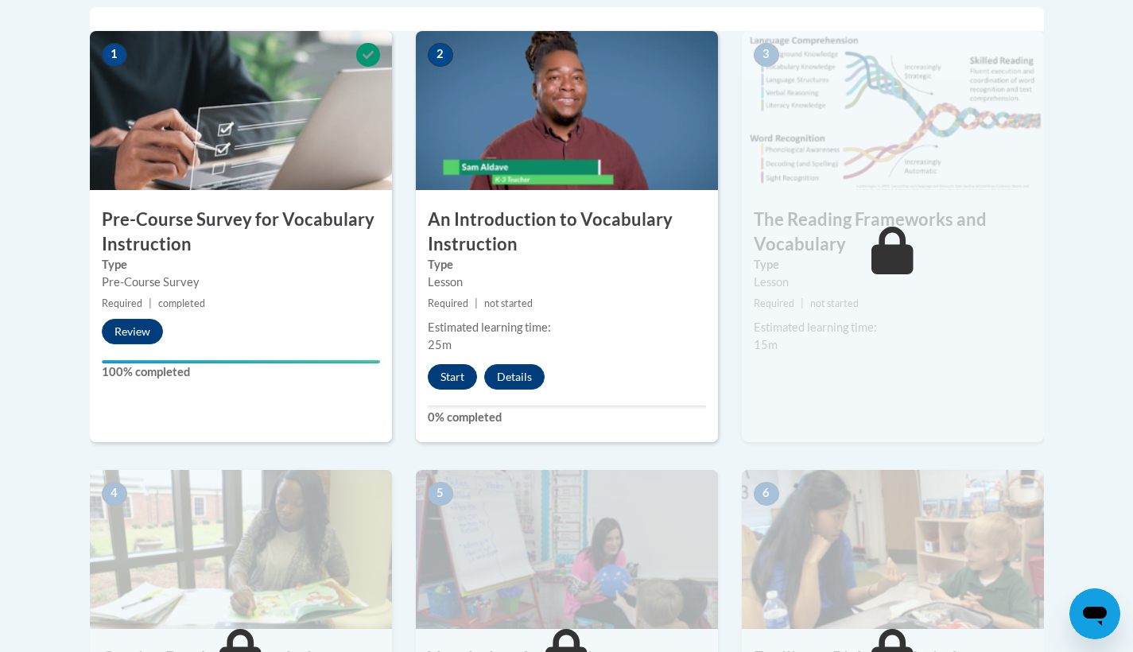
click at [465, 370] on button "Start" at bounding box center [452, 376] width 49 height 25
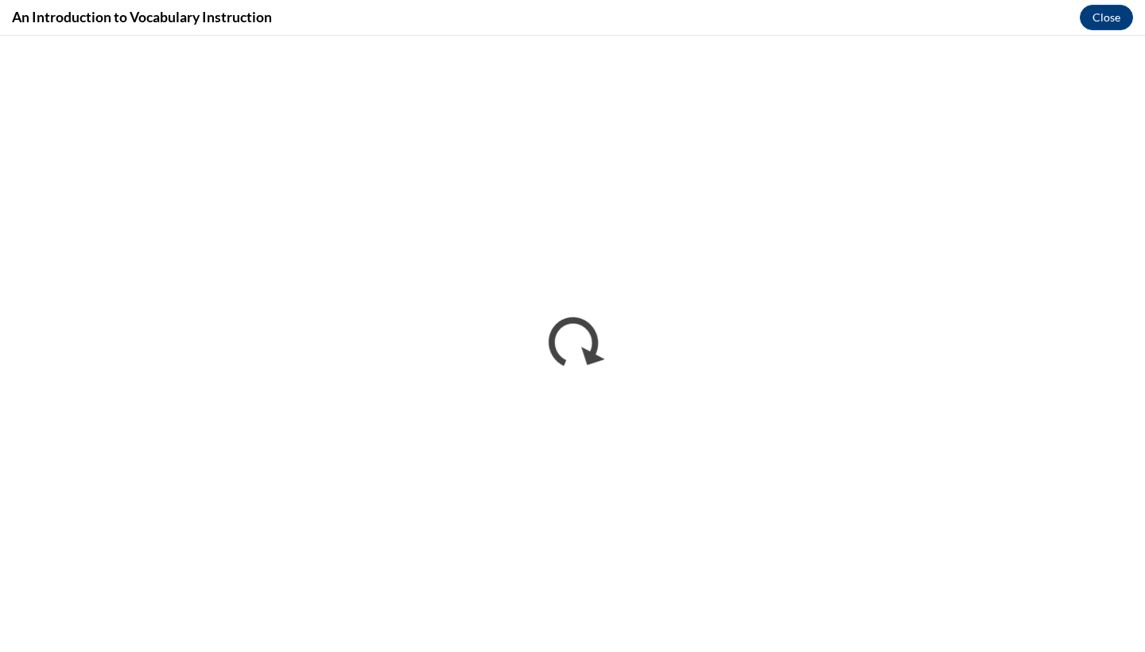
scroll to position [0, 0]
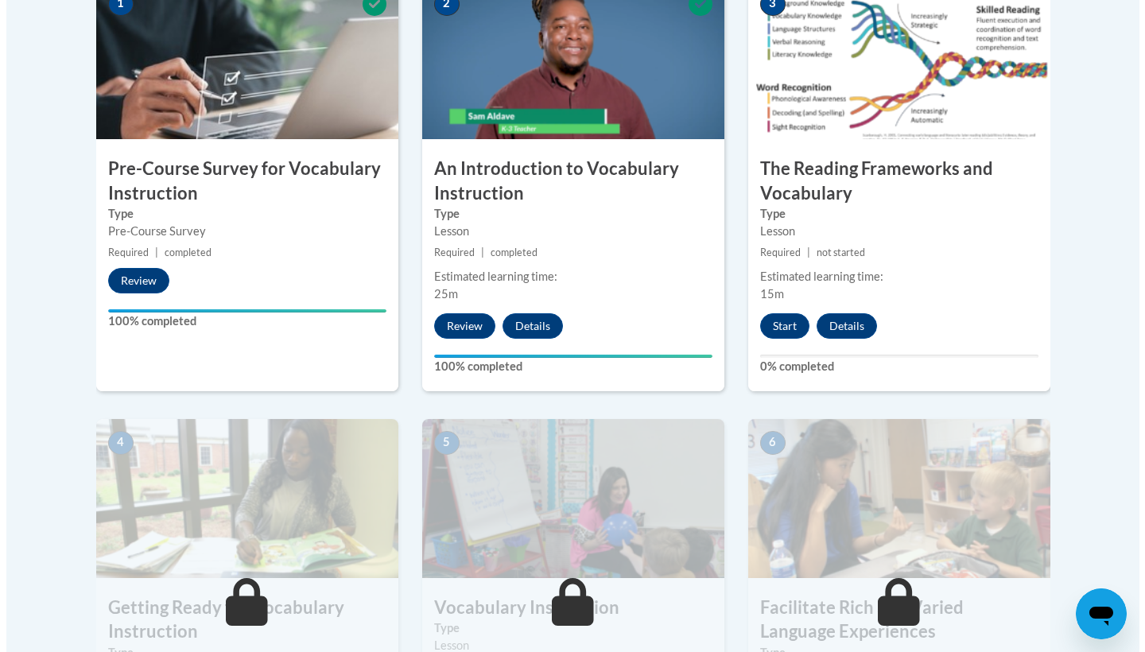
scroll to position [573, 0]
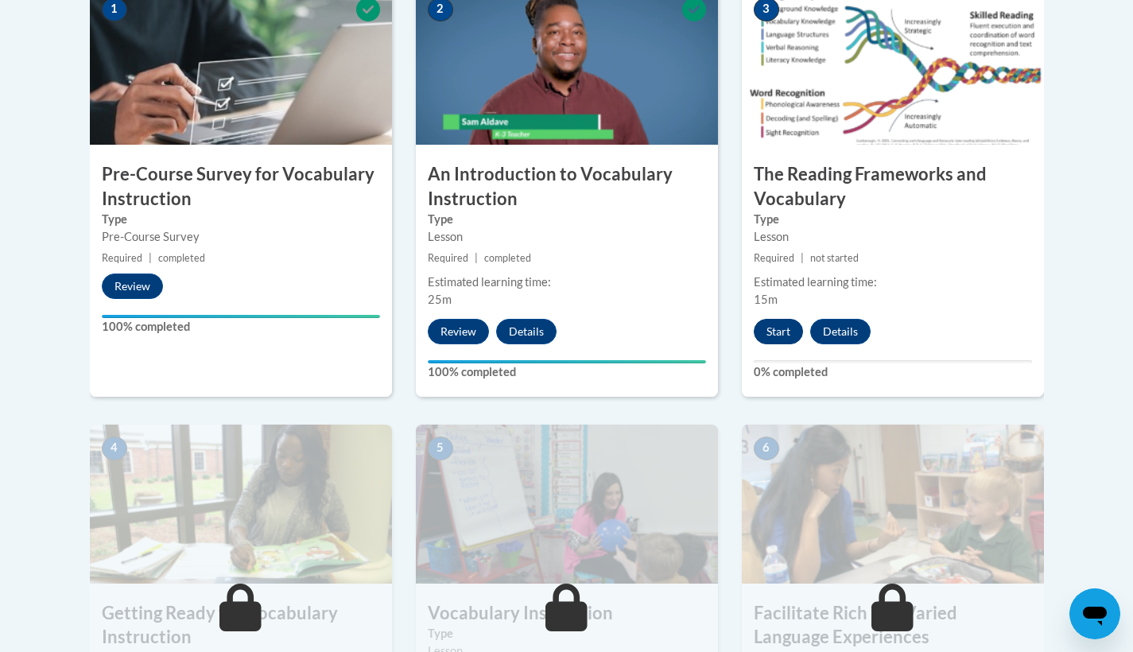
click at [781, 329] on button "Start" at bounding box center [778, 331] width 49 height 25
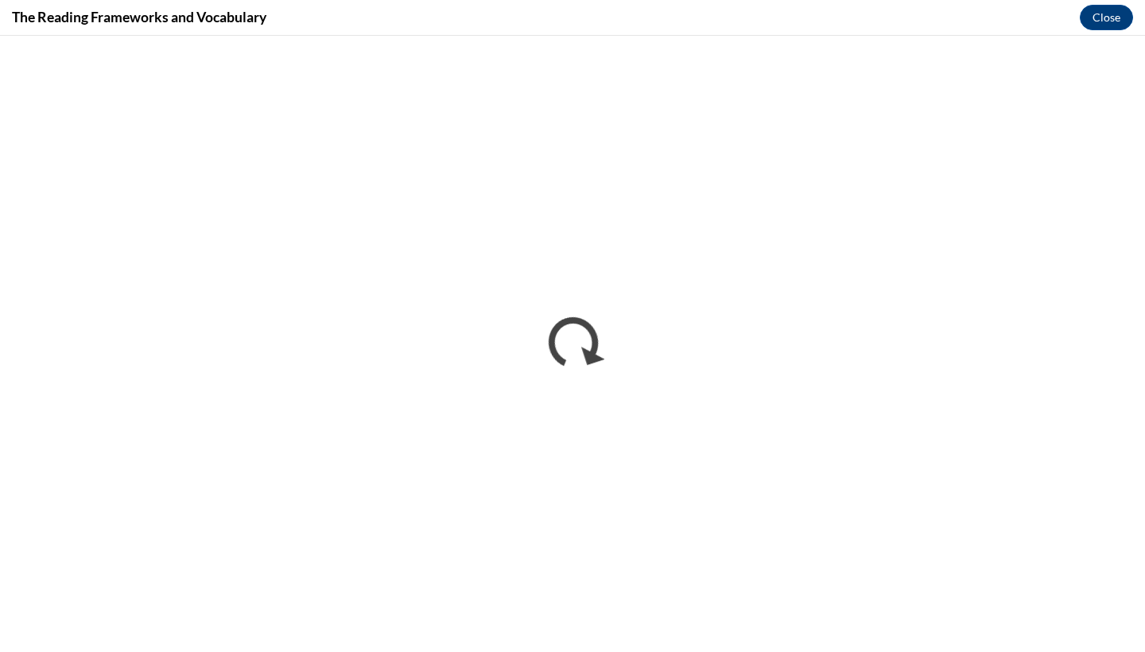
scroll to position [0, 0]
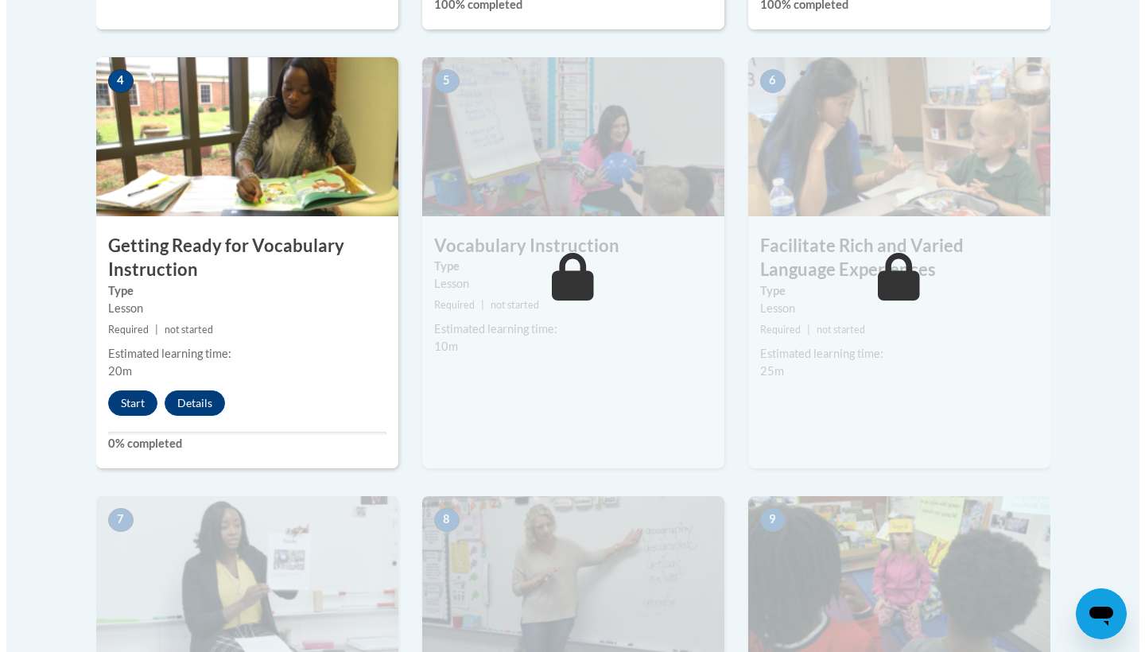
scroll to position [934, 0]
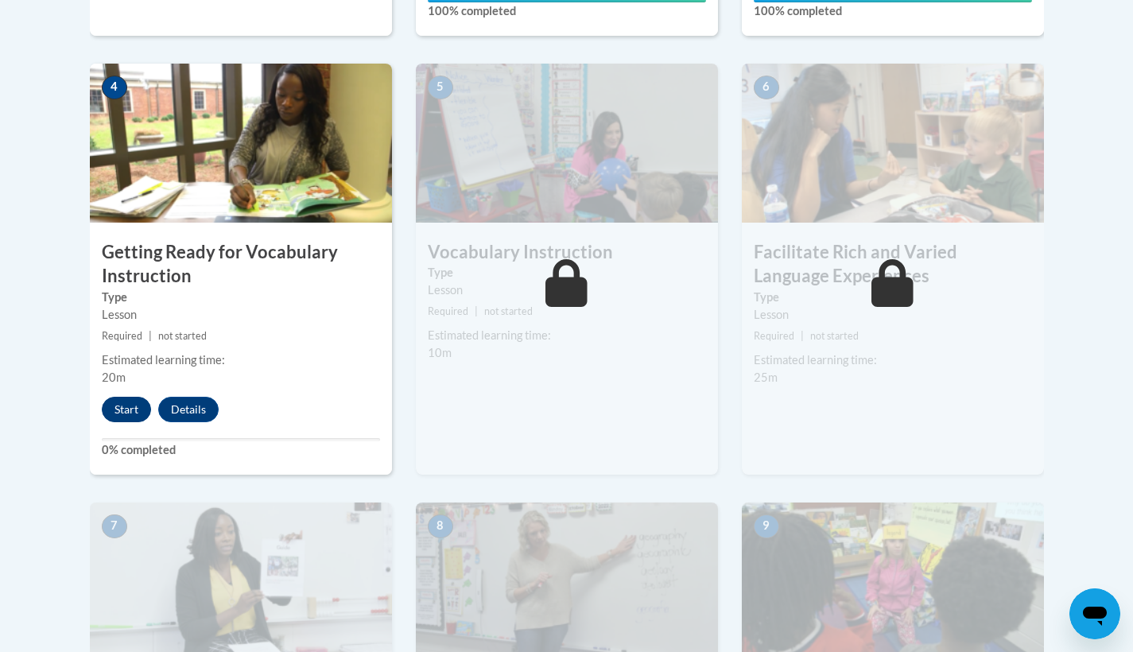
click at [121, 398] on button "Start" at bounding box center [126, 409] width 49 height 25
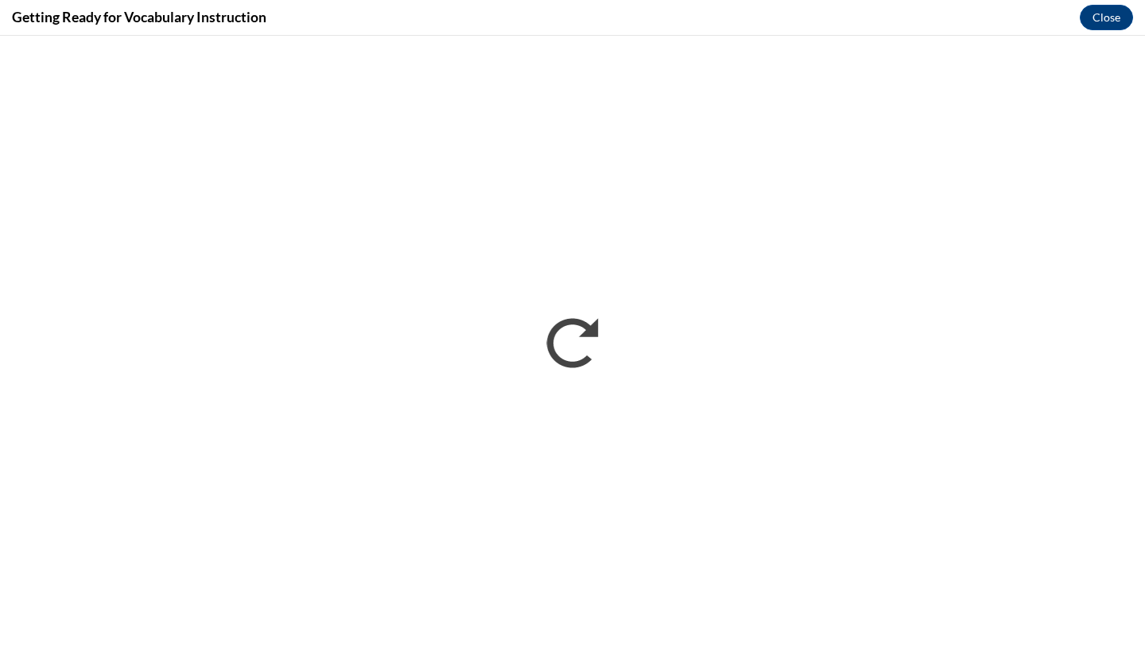
scroll to position [0, 0]
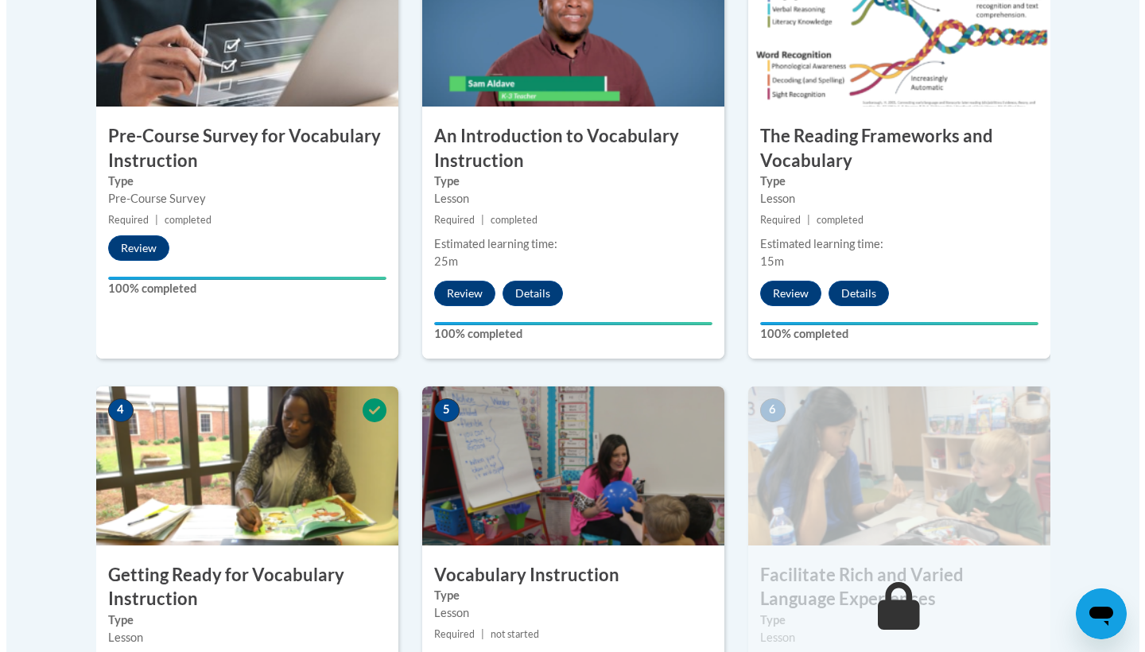
scroll to position [868, 0]
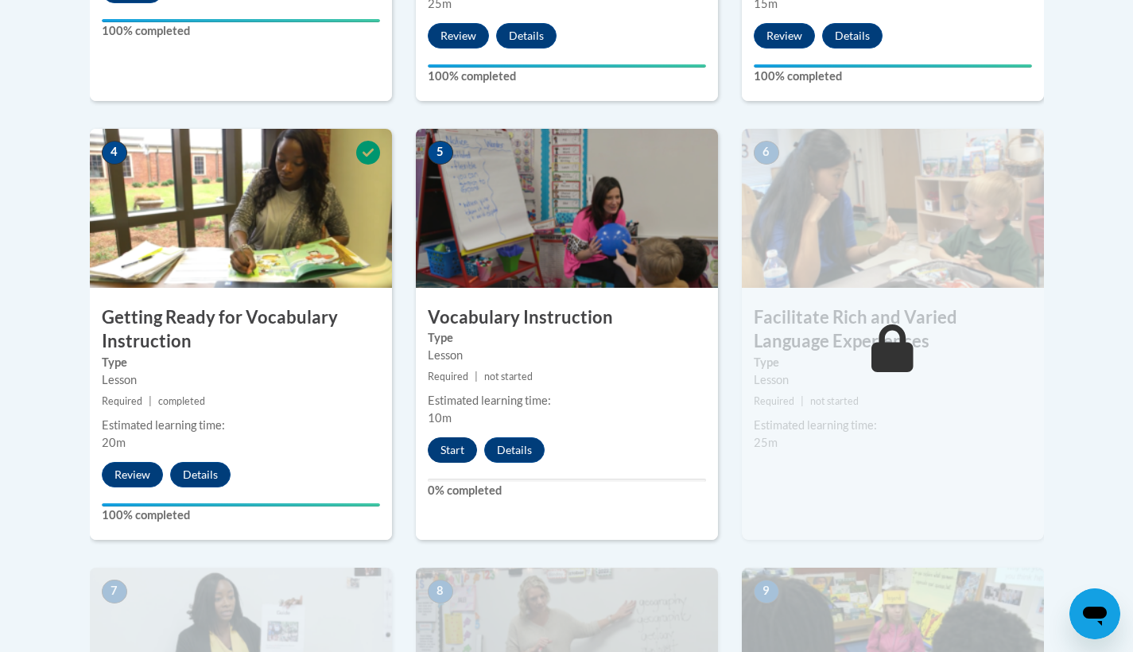
click at [455, 448] on button "Start" at bounding box center [452, 449] width 49 height 25
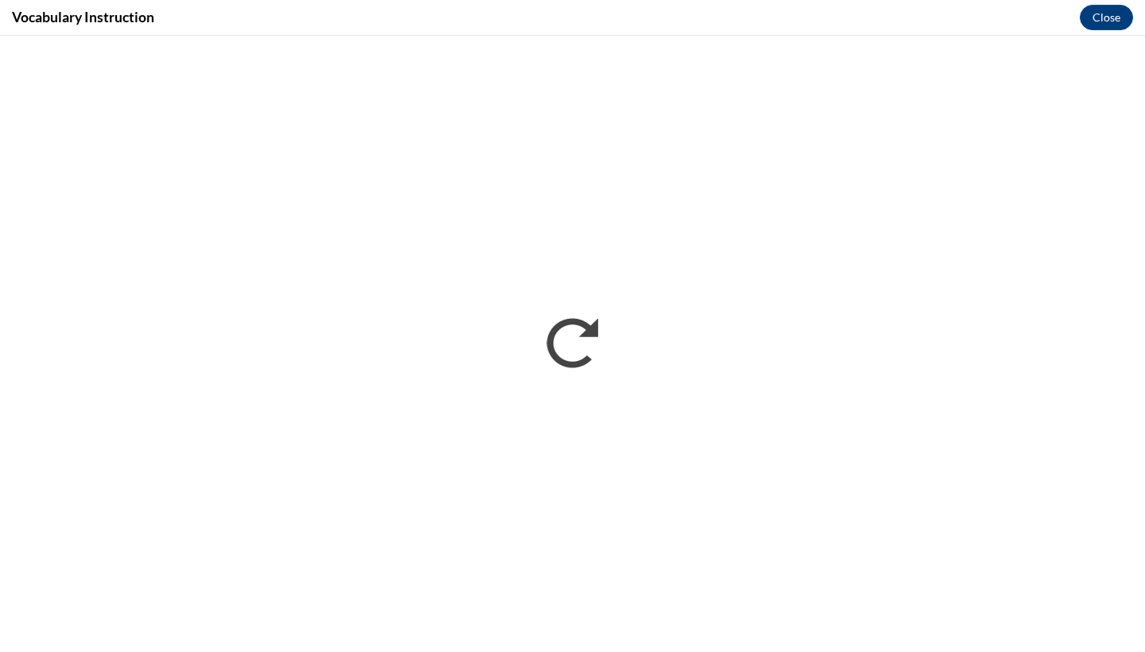
scroll to position [0, 0]
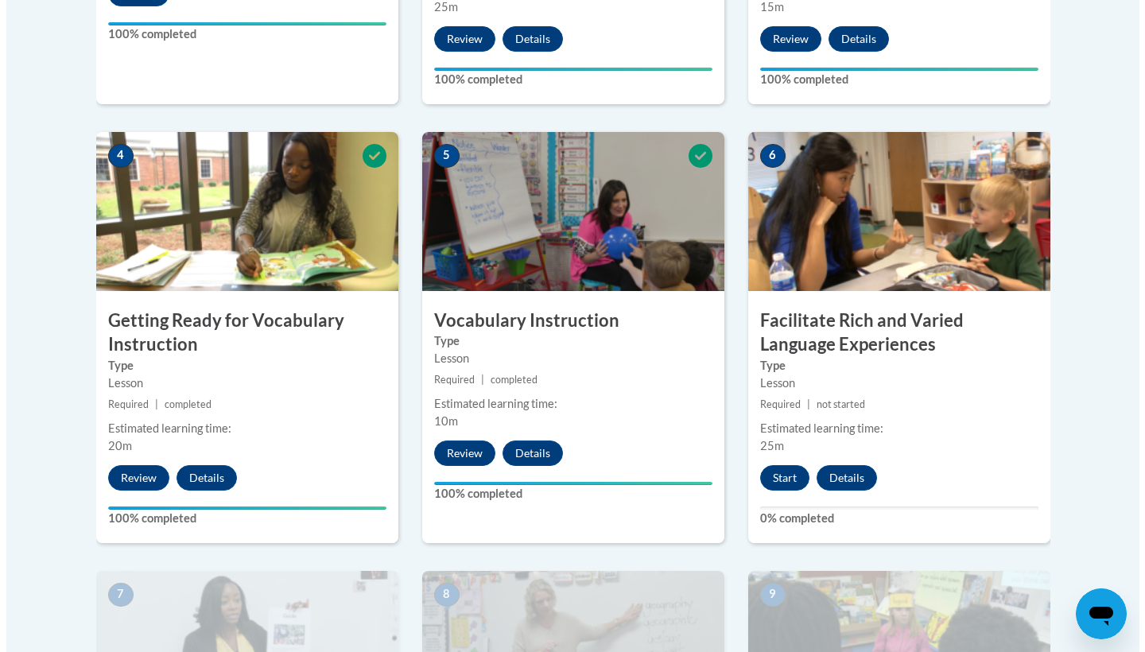
scroll to position [930, 0]
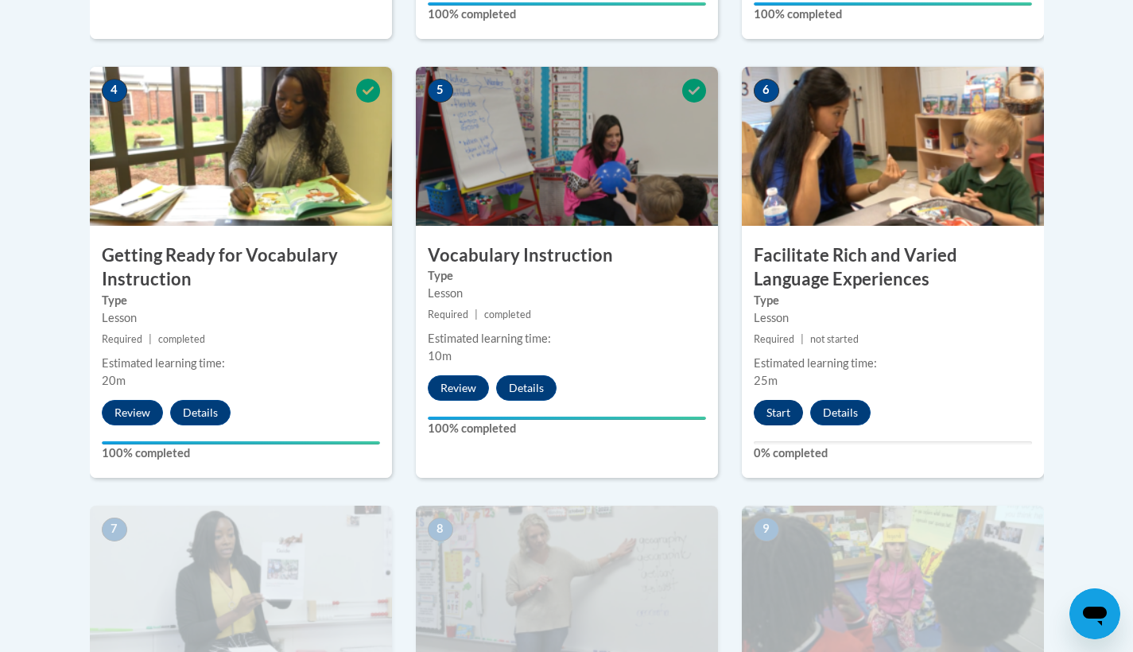
click at [779, 400] on button "Start" at bounding box center [778, 412] width 49 height 25
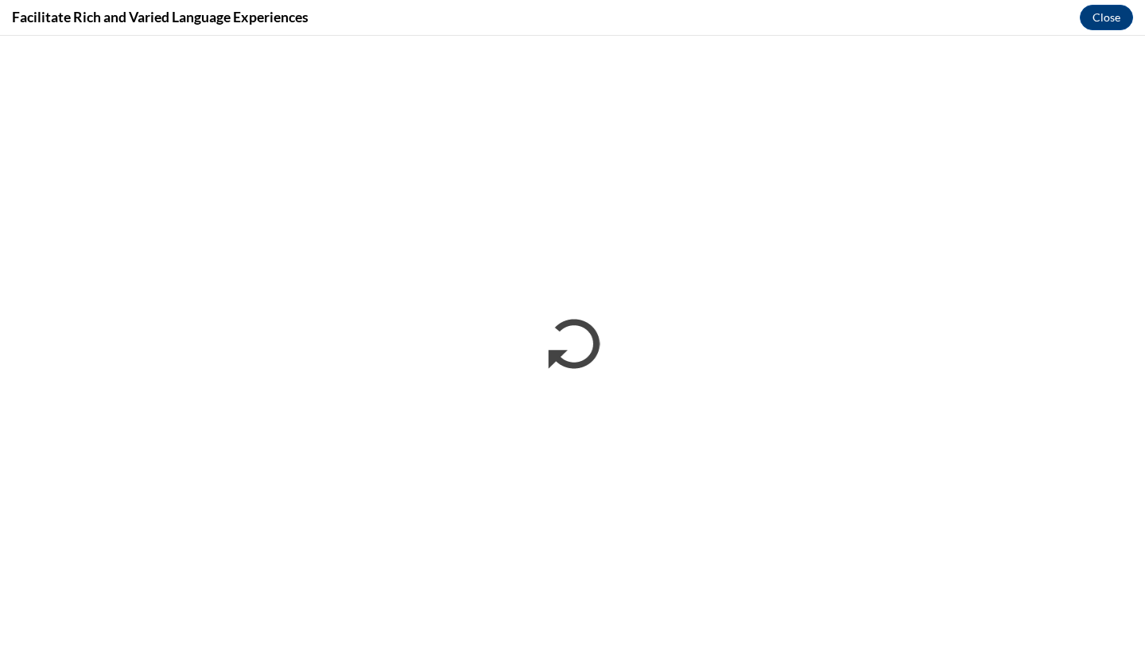
scroll to position [0, 0]
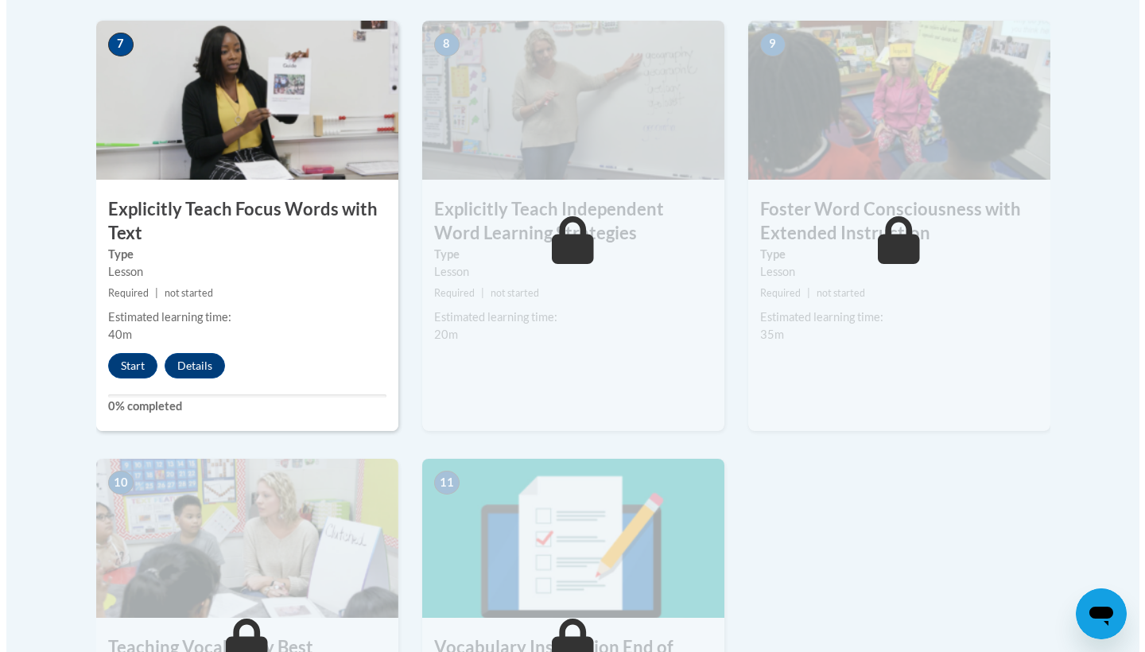
scroll to position [1479, 0]
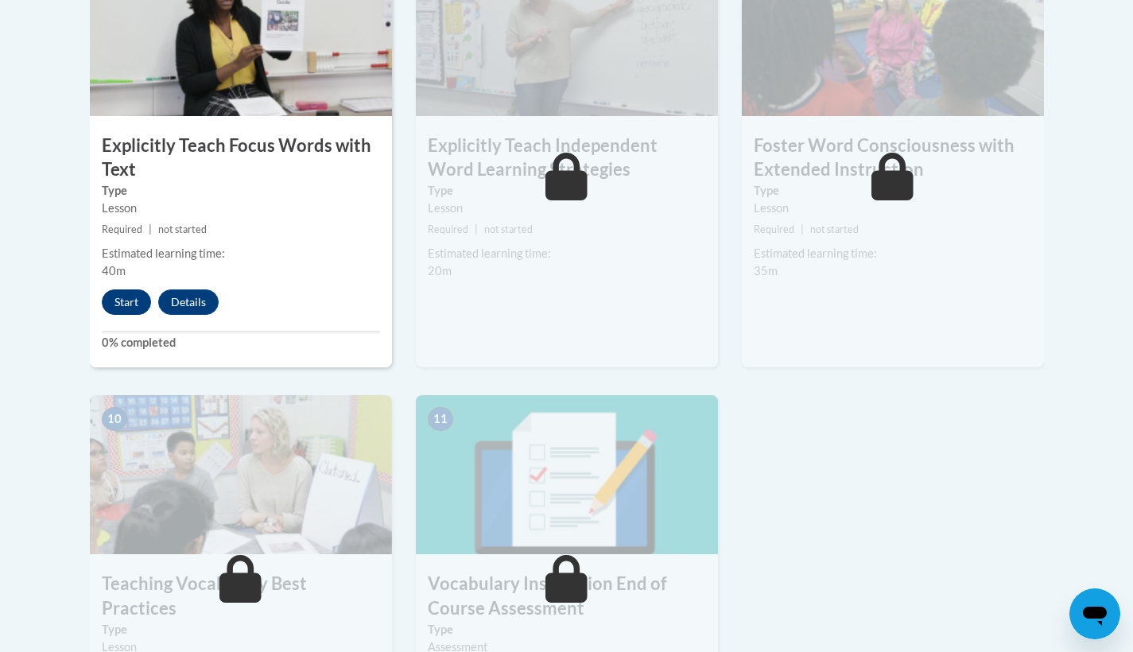
click at [130, 302] on button "Start" at bounding box center [126, 301] width 49 height 25
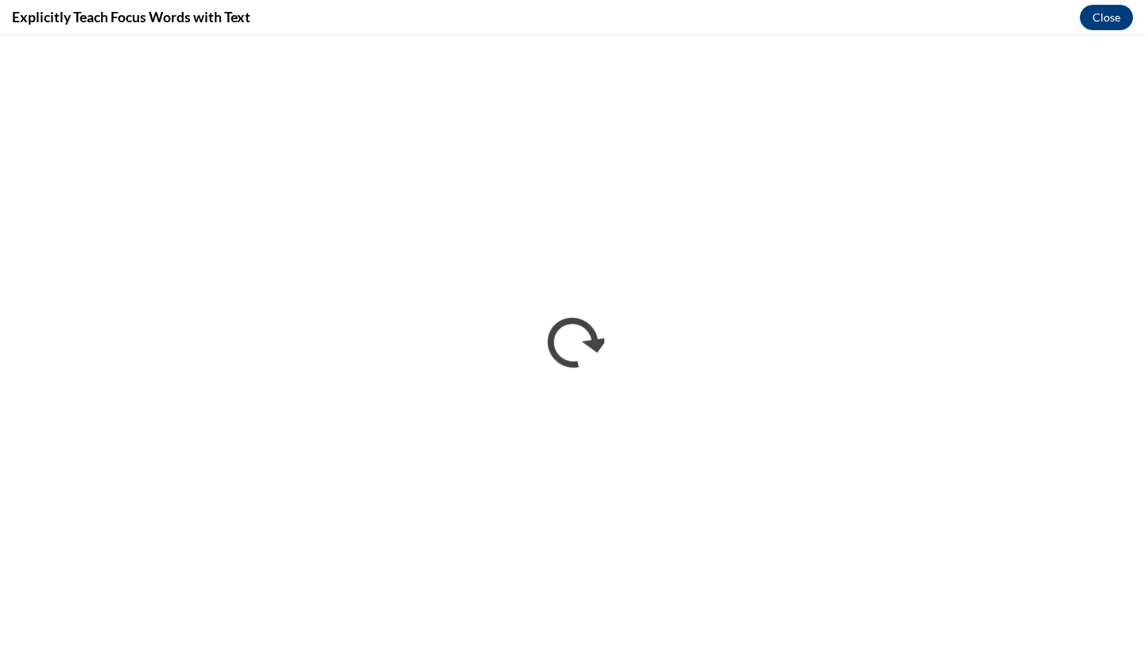
scroll to position [0, 0]
